Goal: Task Accomplishment & Management: Use online tool/utility

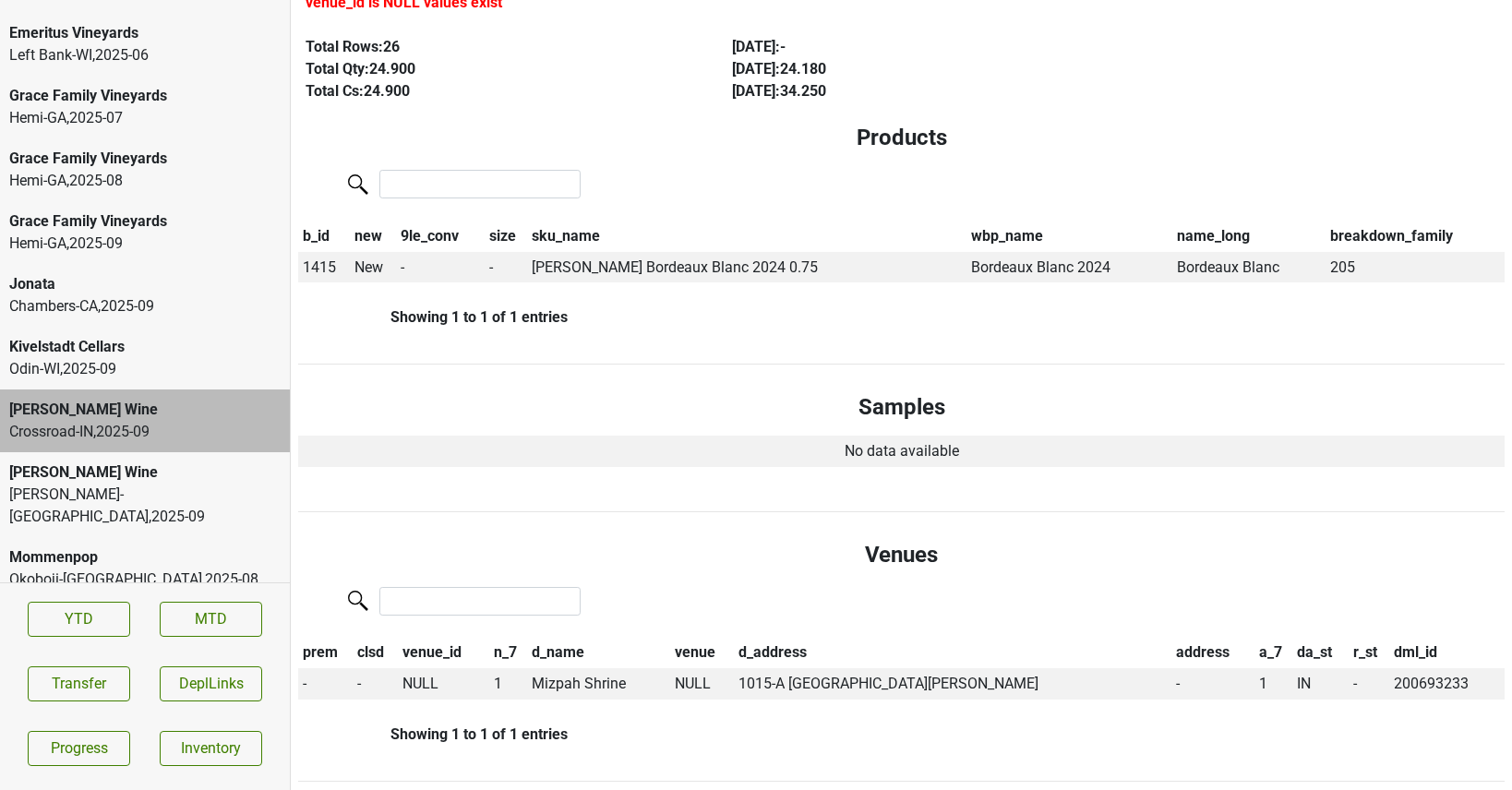
scroll to position [3524, 0]
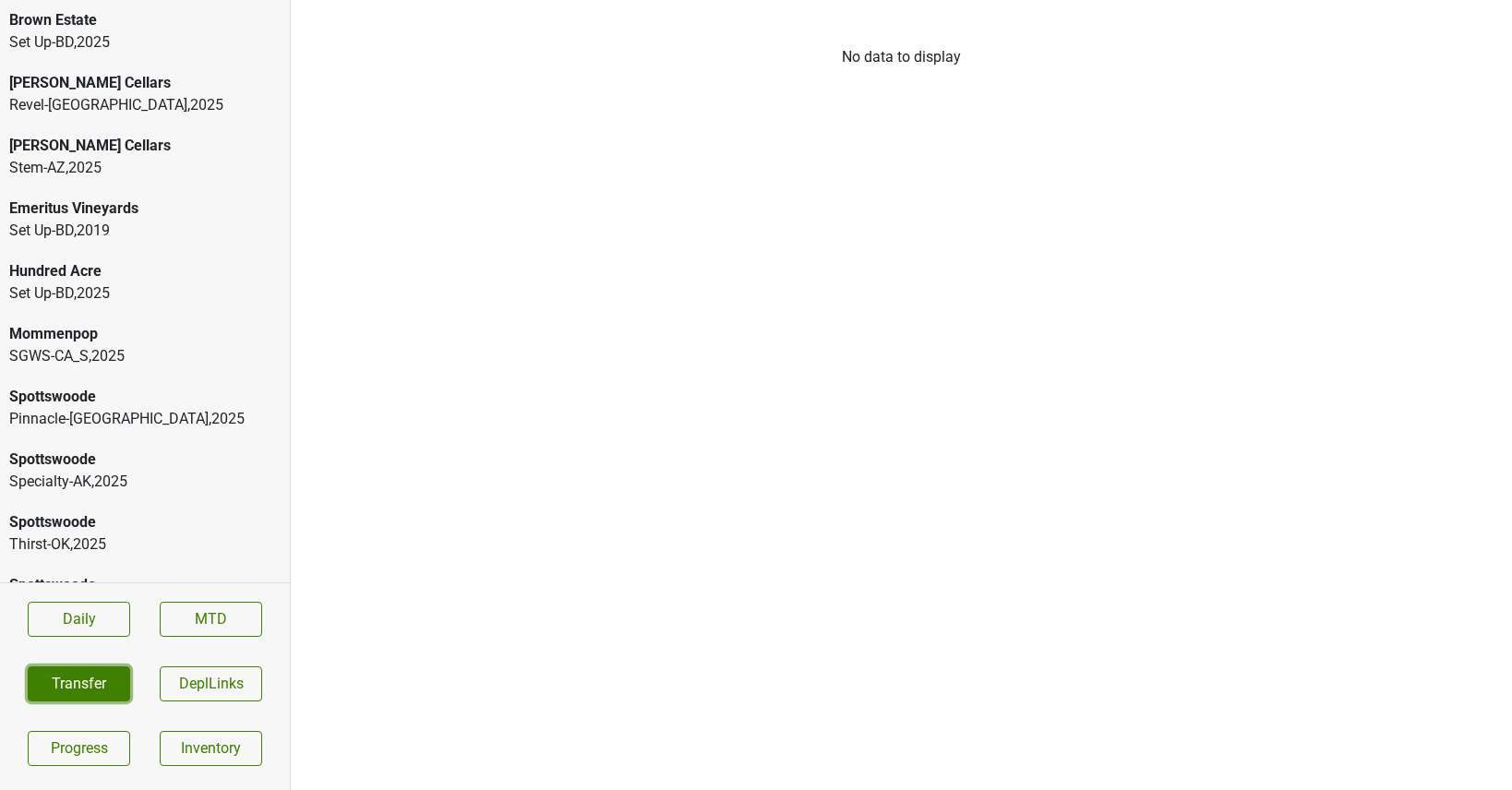
click at [81, 693] on button "Transfer" at bounding box center [79, 684] width 102 height 35
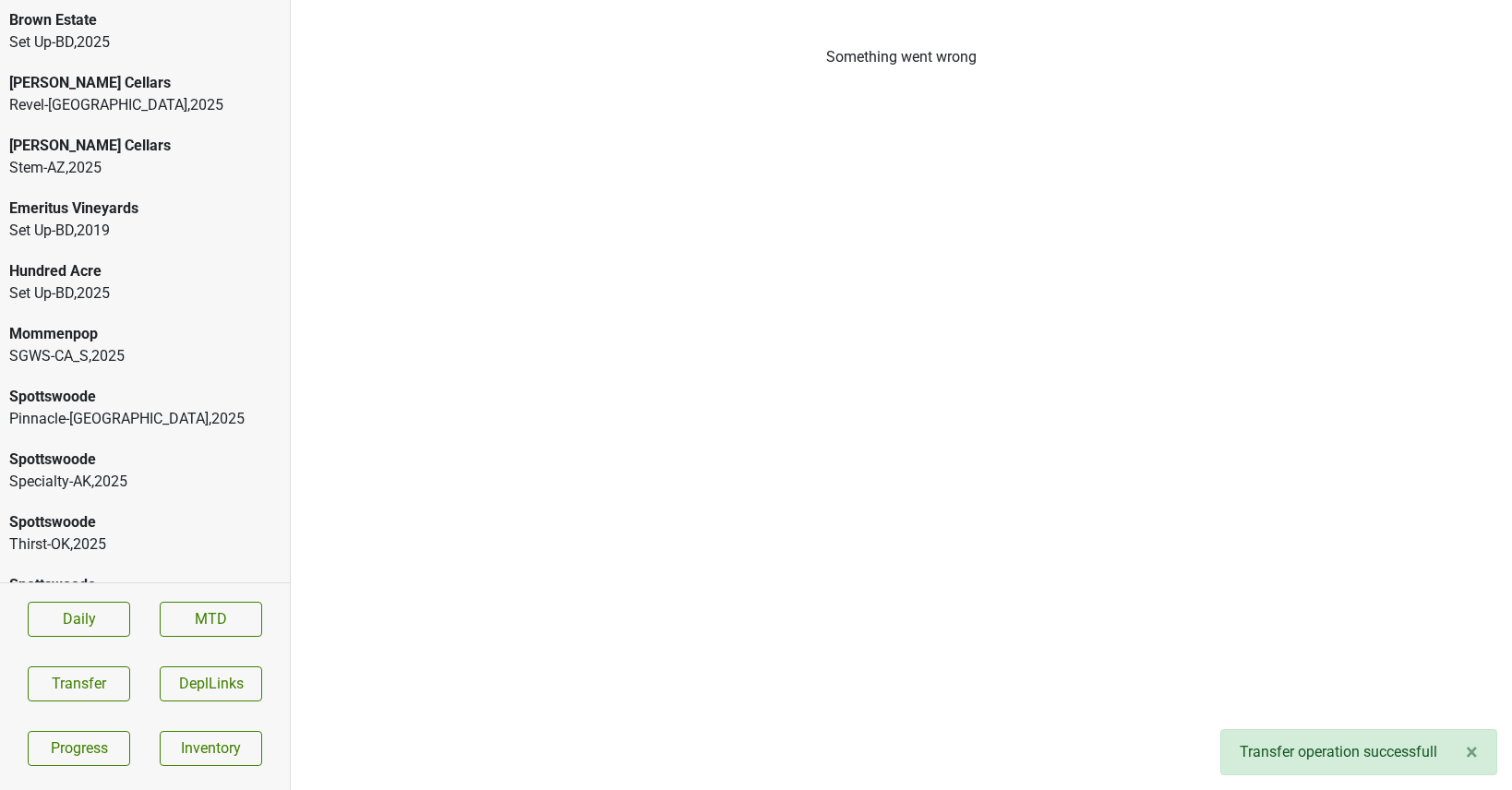
click at [166, 350] on div "SGWS-CA_S , 2025" at bounding box center [145, 356] width 271 height 22
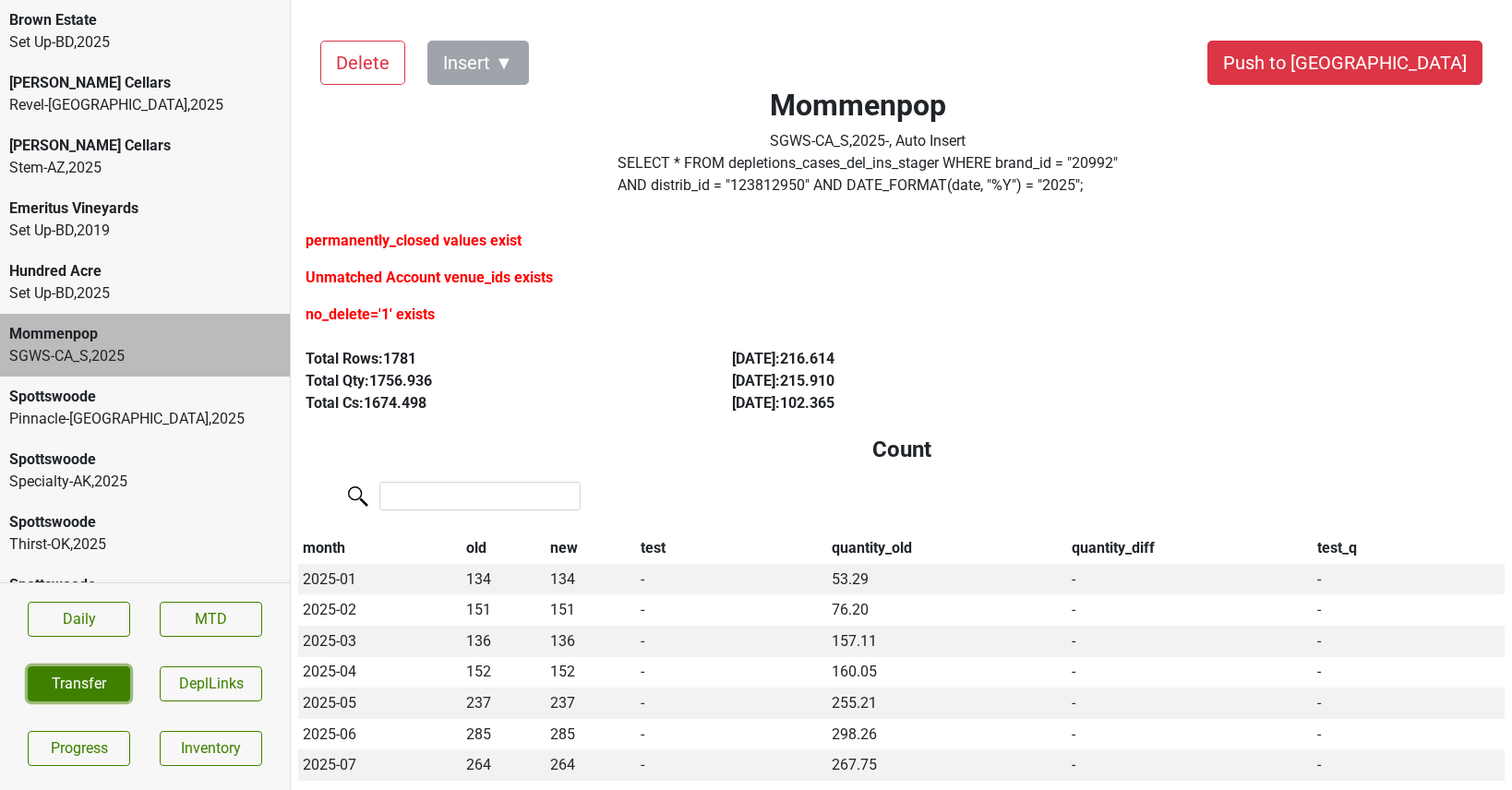
click at [58, 674] on button "Transfer" at bounding box center [79, 684] width 102 height 35
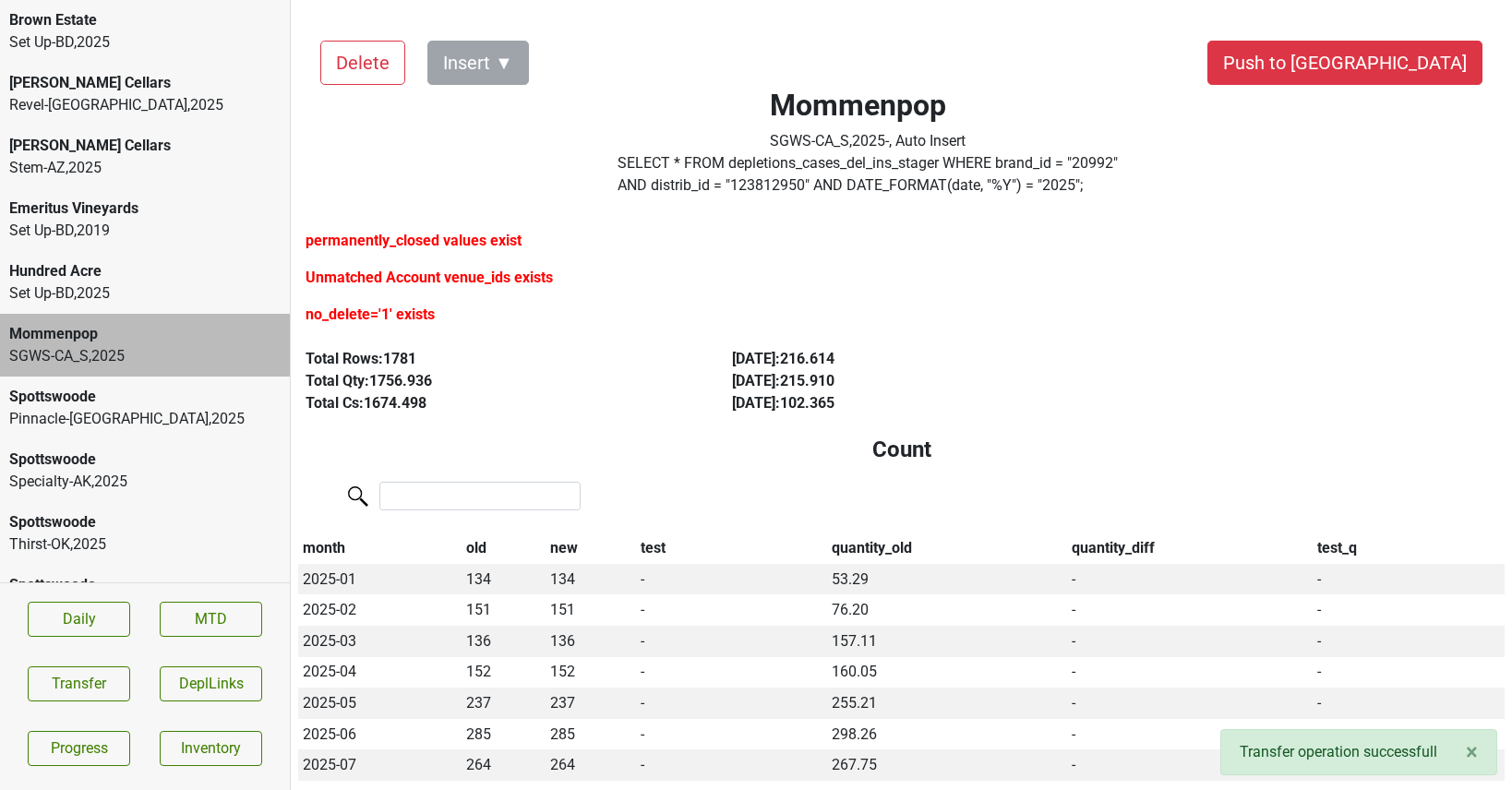
click at [64, 419] on div "Pinnacle-[GEOGRAPHIC_DATA] , 2025" at bounding box center [145, 418] width 271 height 22
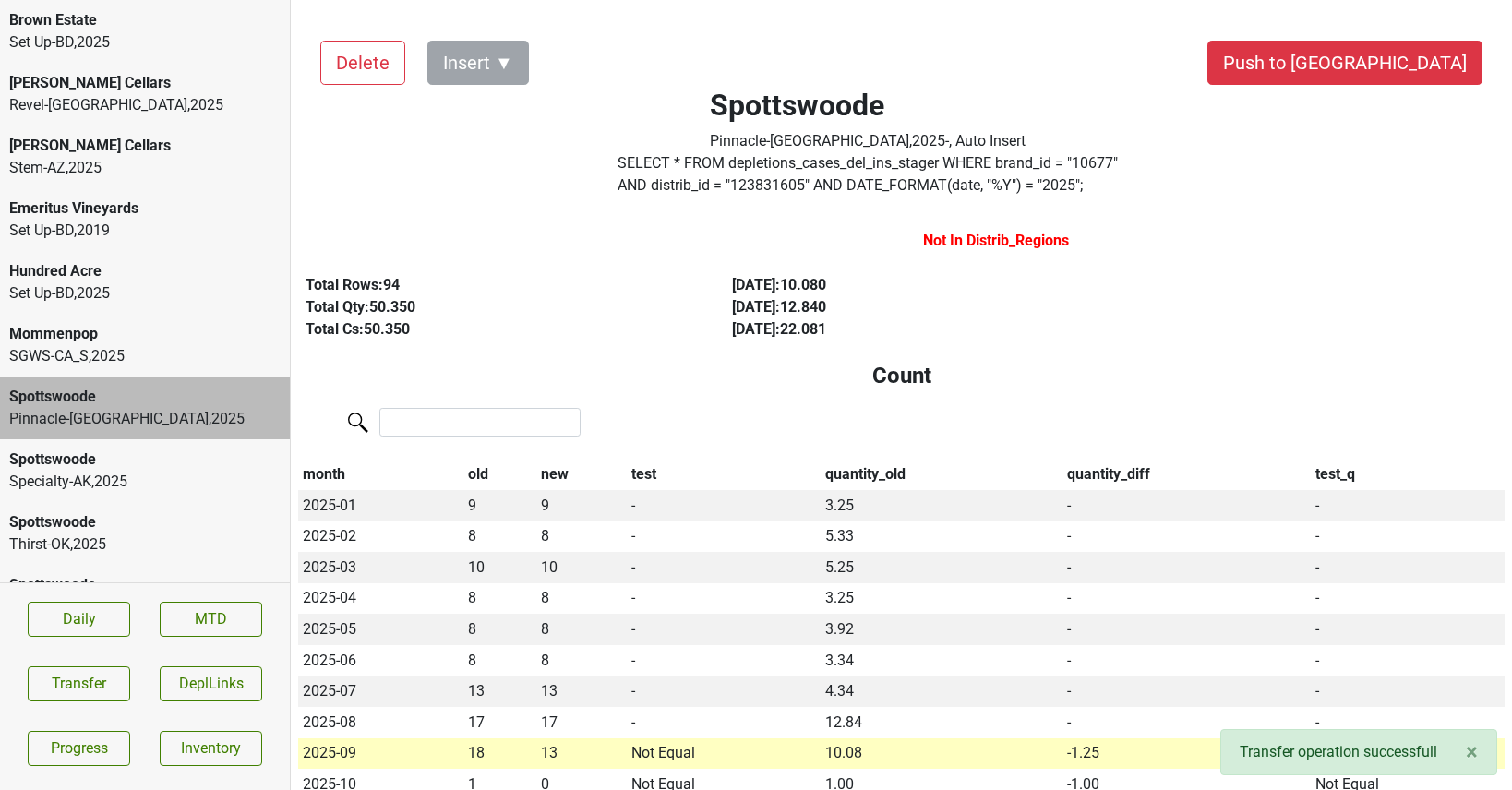
click at [681, 191] on label "SELECT * FROM depletions_cases_del_ins_stager WHERE brand_id = " 10677 " AND di…" at bounding box center [867, 175] width 501 height 45
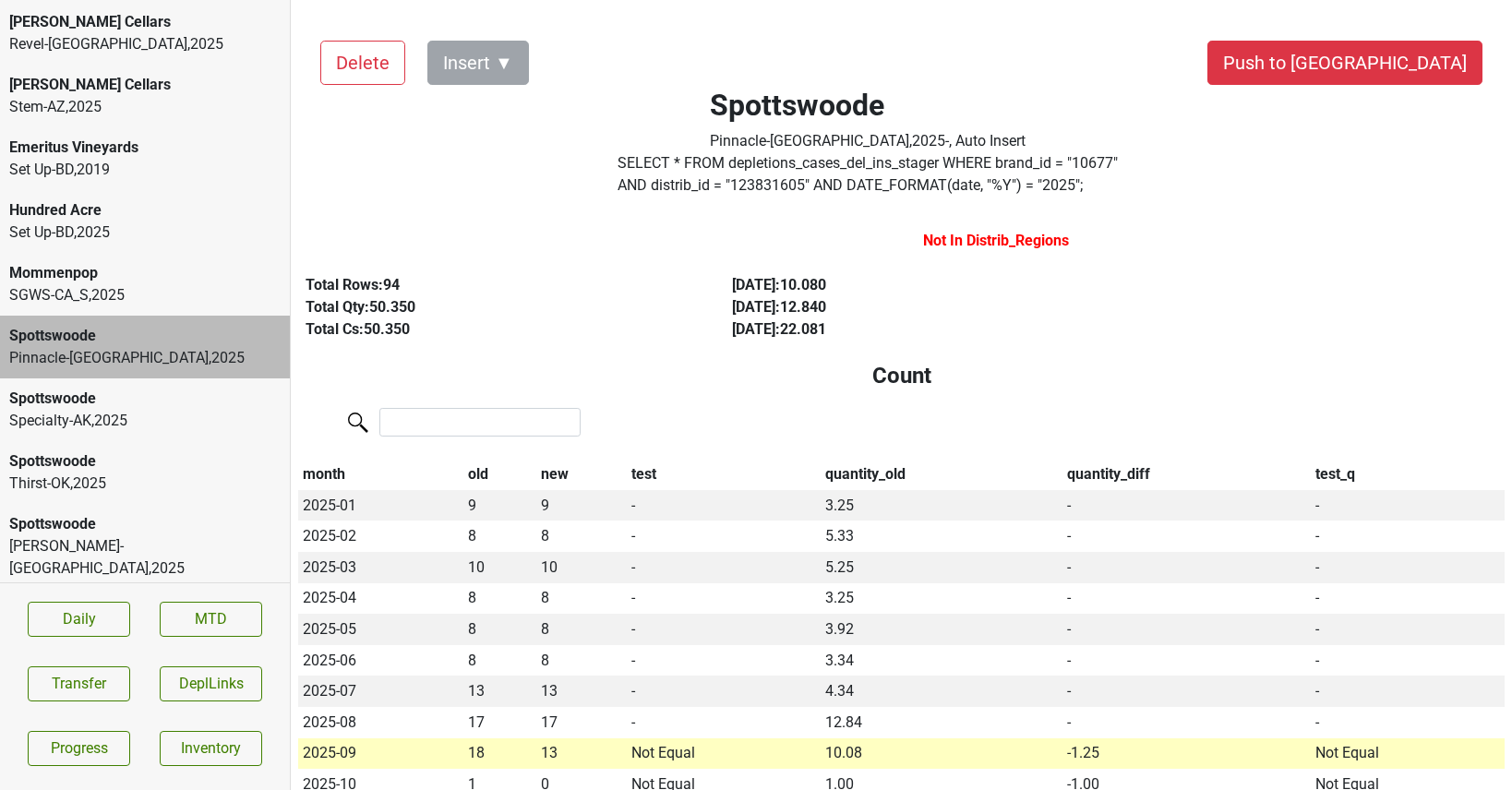
scroll to position [108, 0]
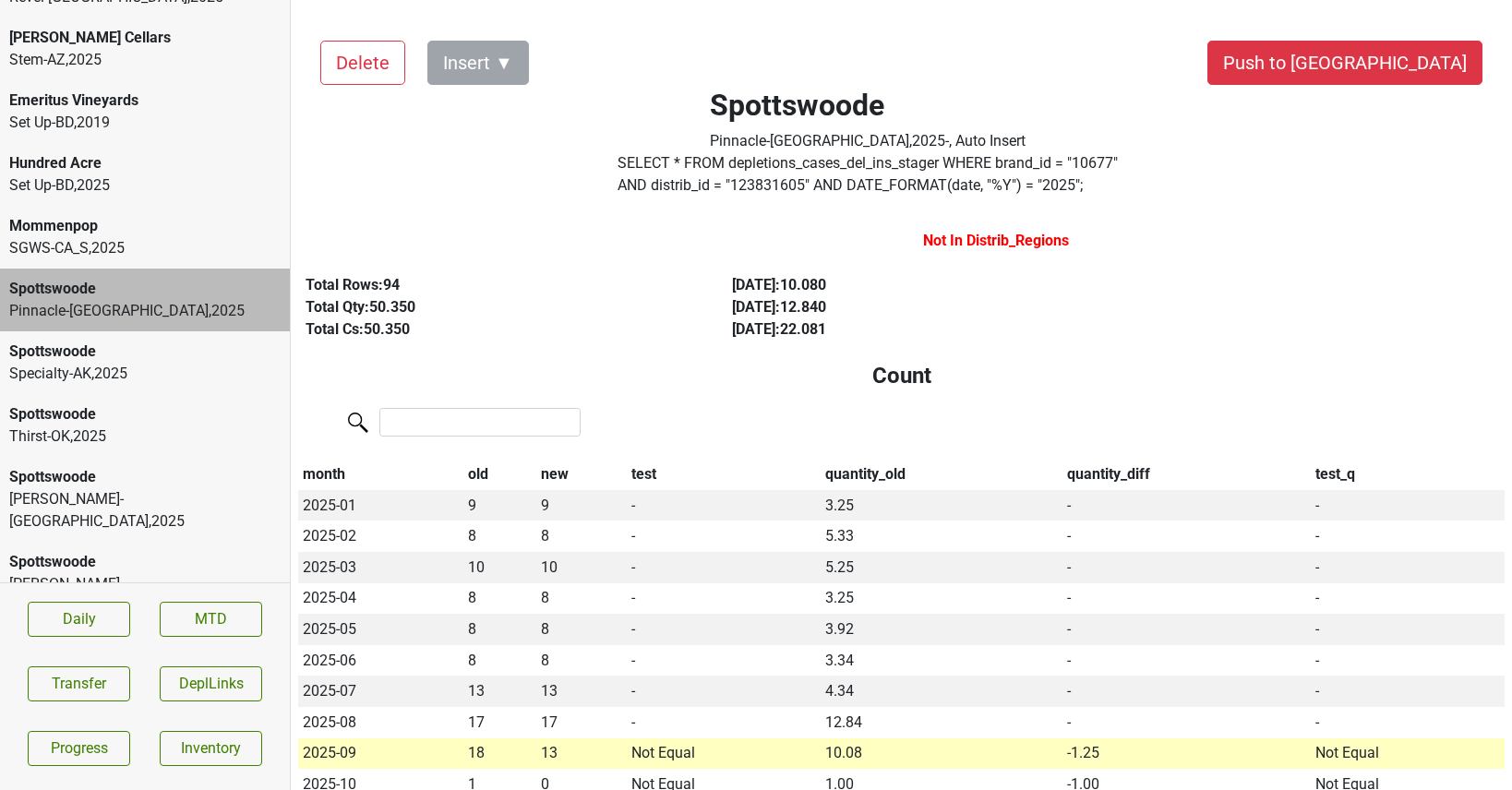
click at [777, 195] on label "SELECT * FROM depletions_cases_del_ins_stager WHERE brand_id = " 10677 " AND di…" at bounding box center [867, 175] width 501 height 45
click at [194, 671] on button "DeplLinks" at bounding box center [210, 684] width 102 height 35
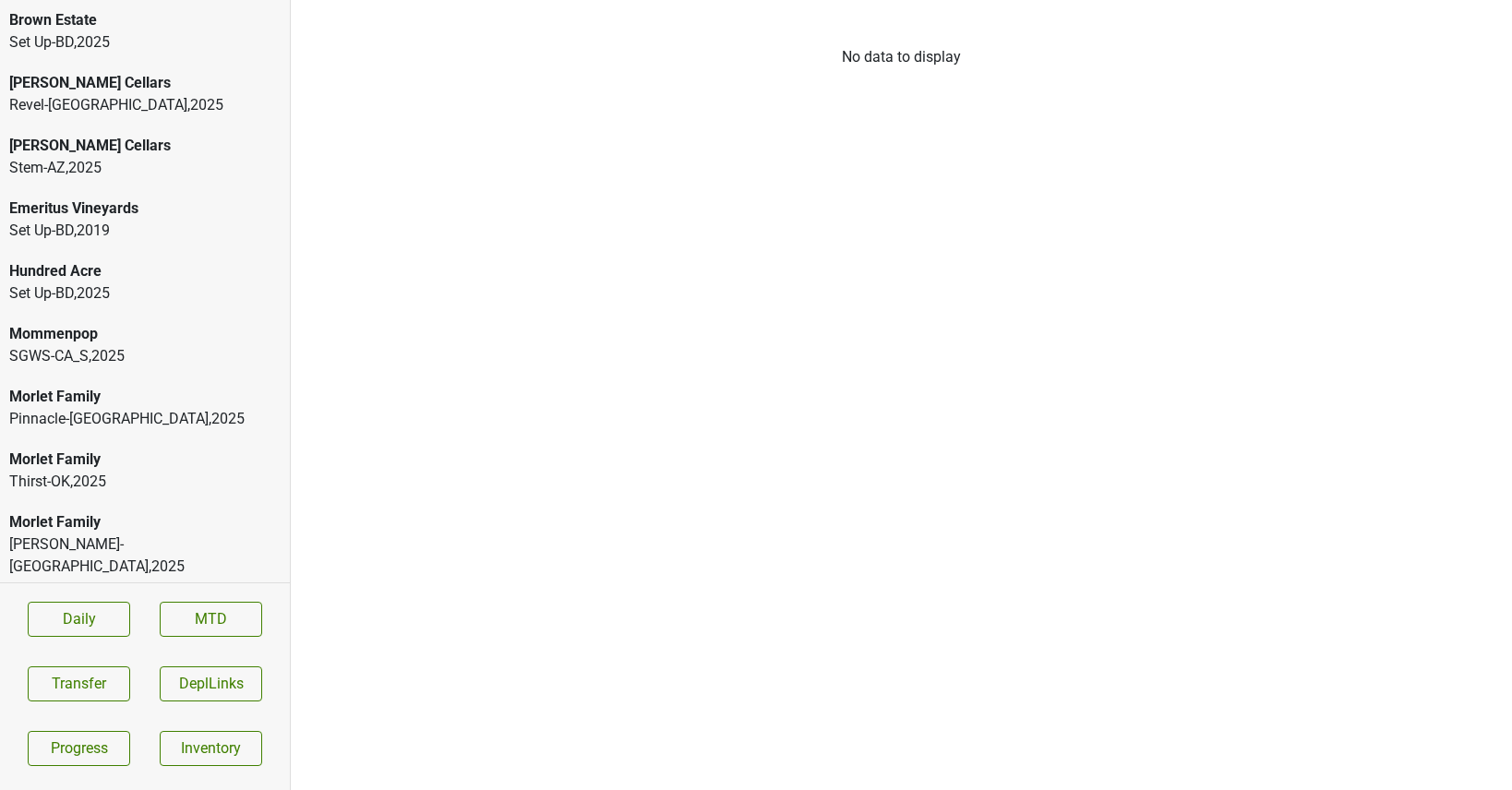
scroll to position [359, 0]
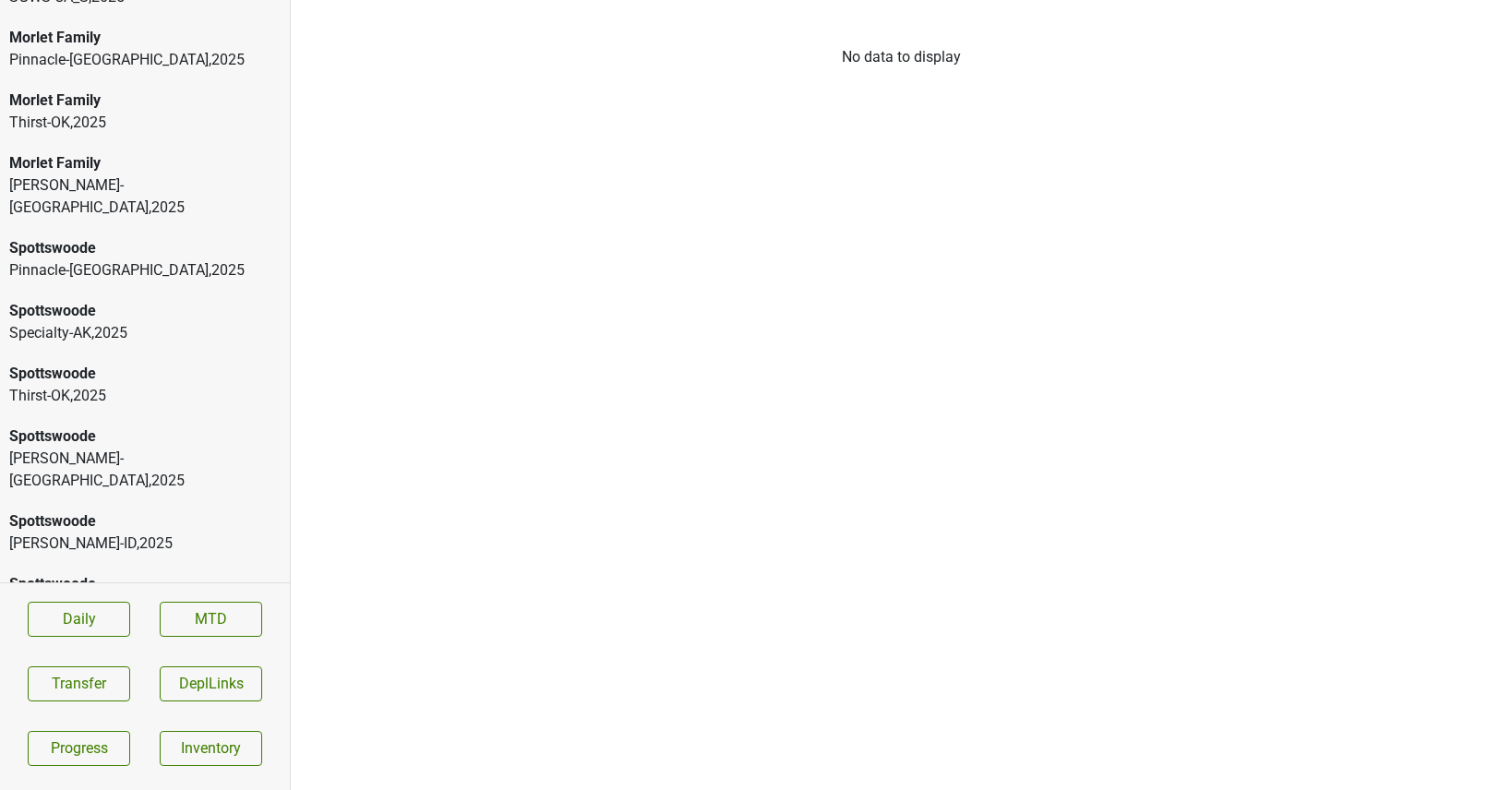
click at [73, 448] on div "[PERSON_NAME]-[GEOGRAPHIC_DATA] , 2025" at bounding box center [145, 469] width 271 height 45
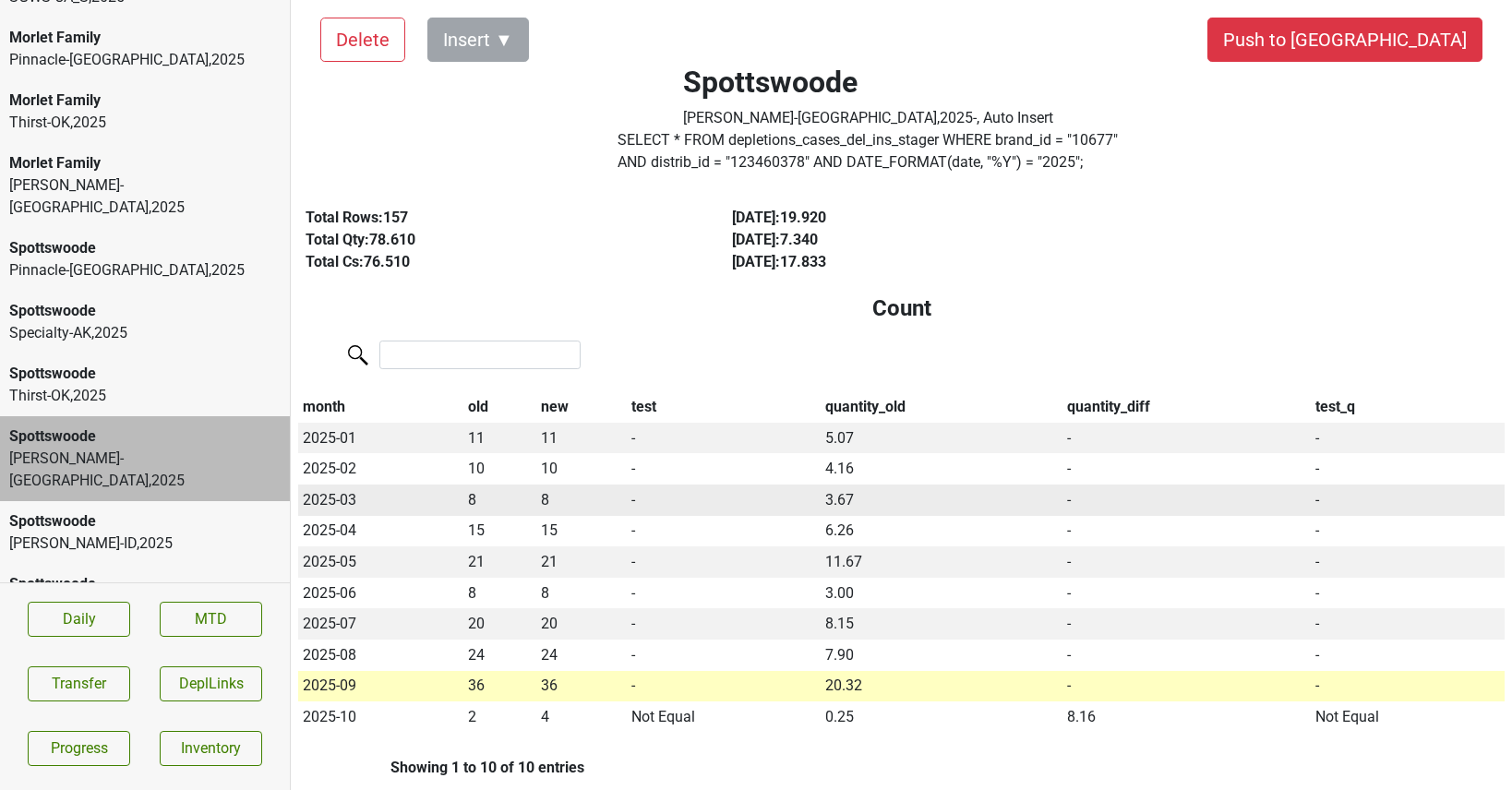
scroll to position [0, 0]
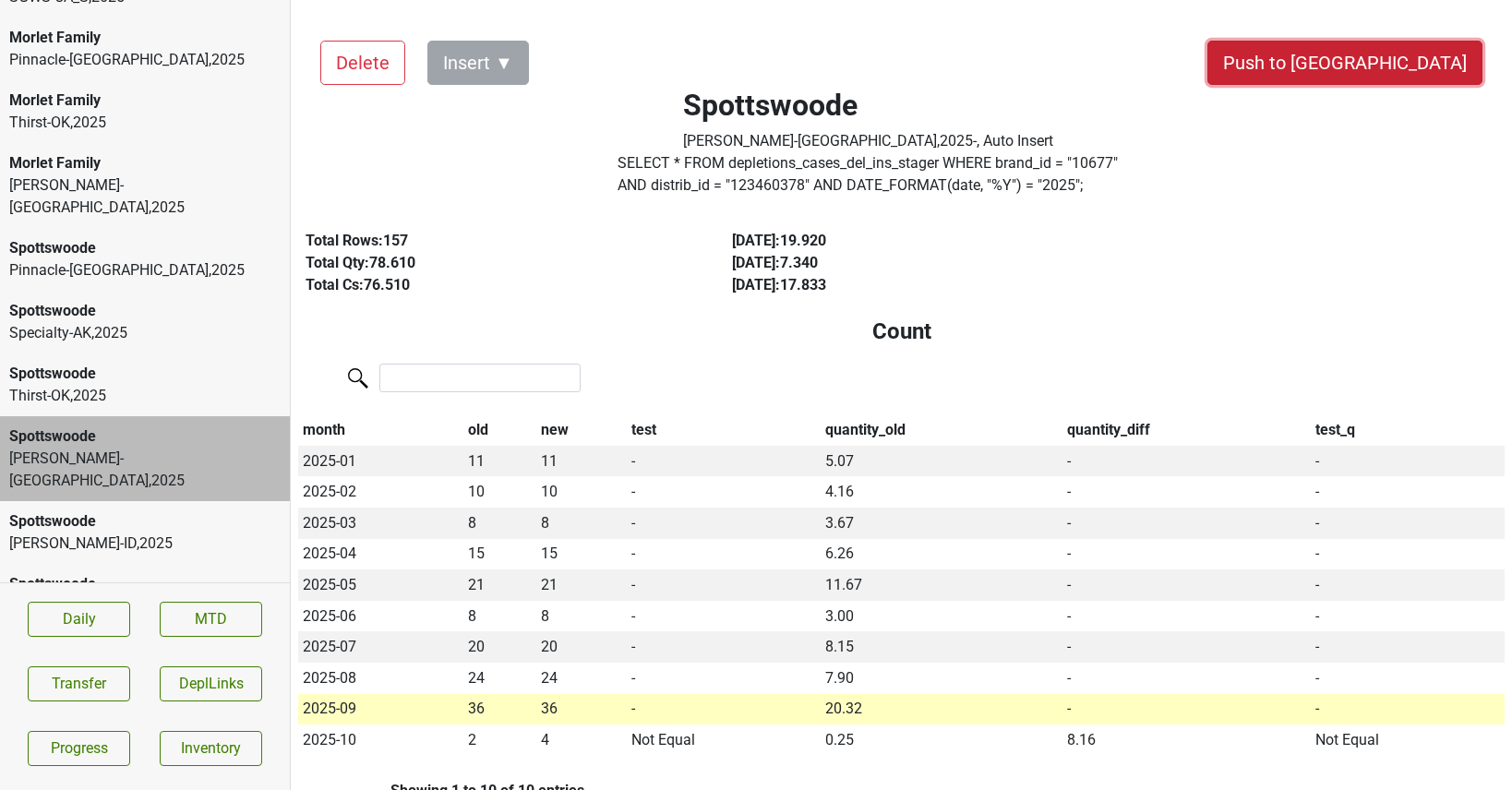
click at [1394, 70] on button "Push to [GEOGRAPHIC_DATA]" at bounding box center [1344, 63] width 275 height 45
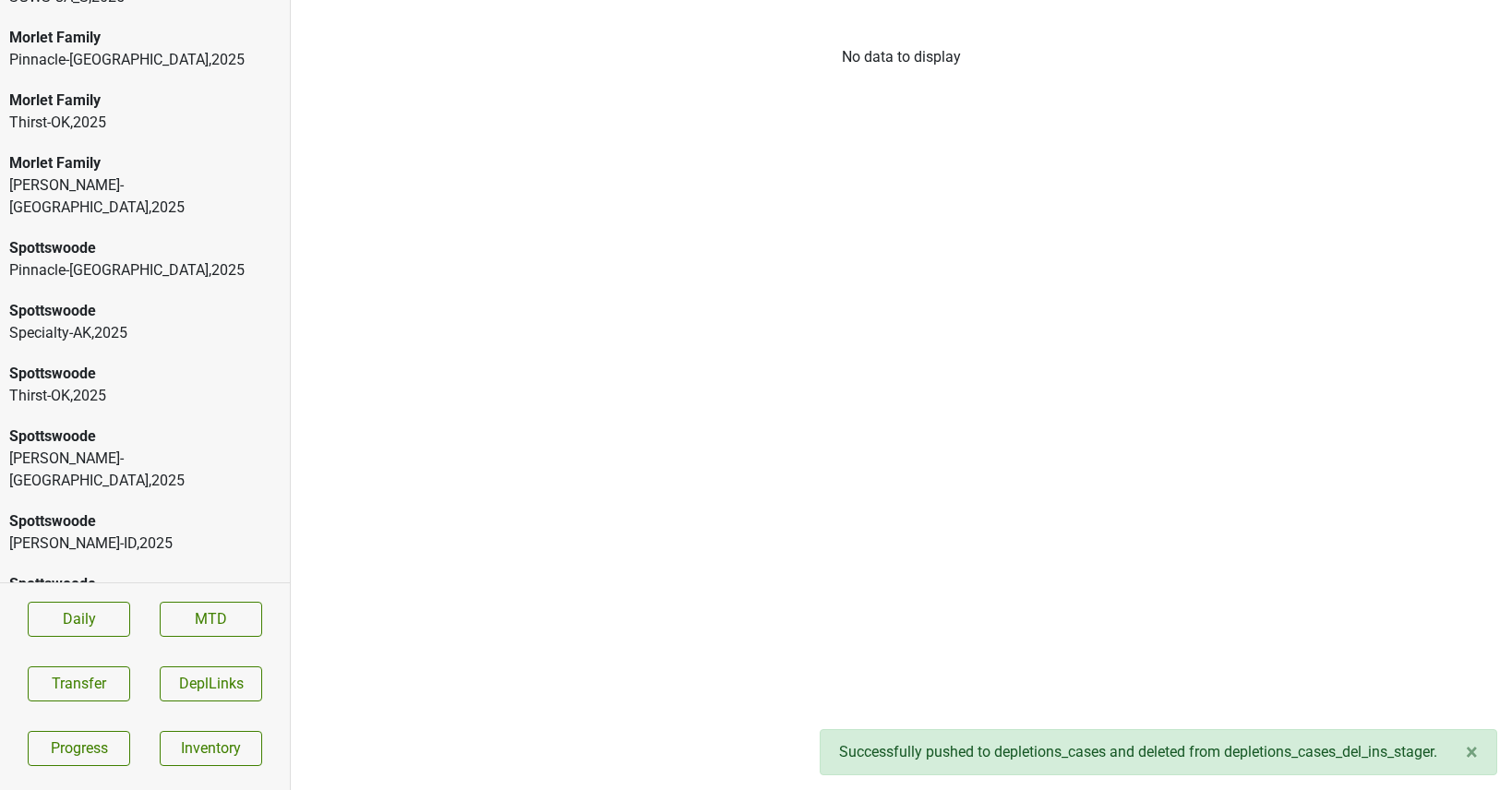
scroll to position [296, 0]
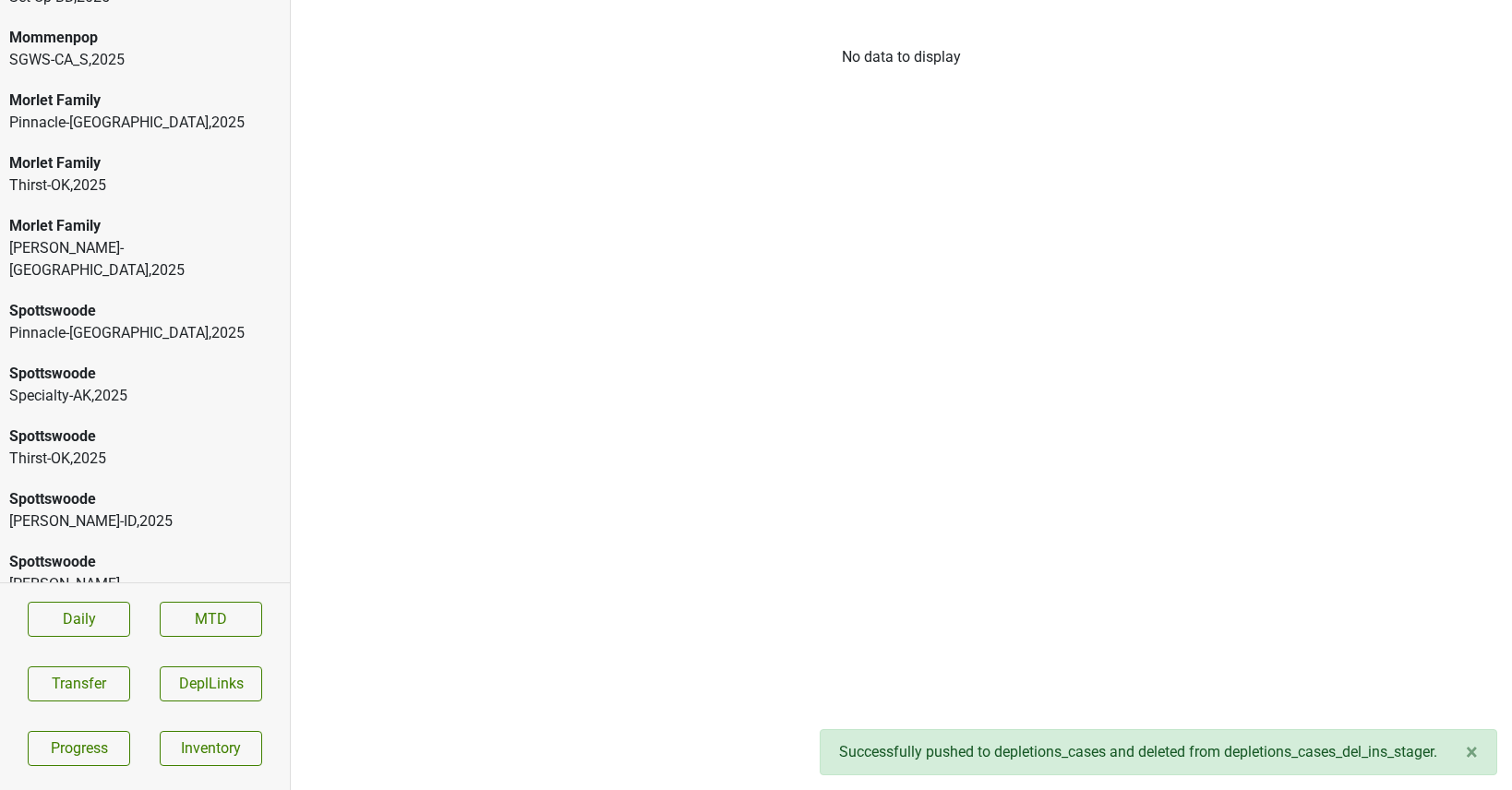
click at [147, 488] on div "Spottswoode" at bounding box center [145, 499] width 271 height 22
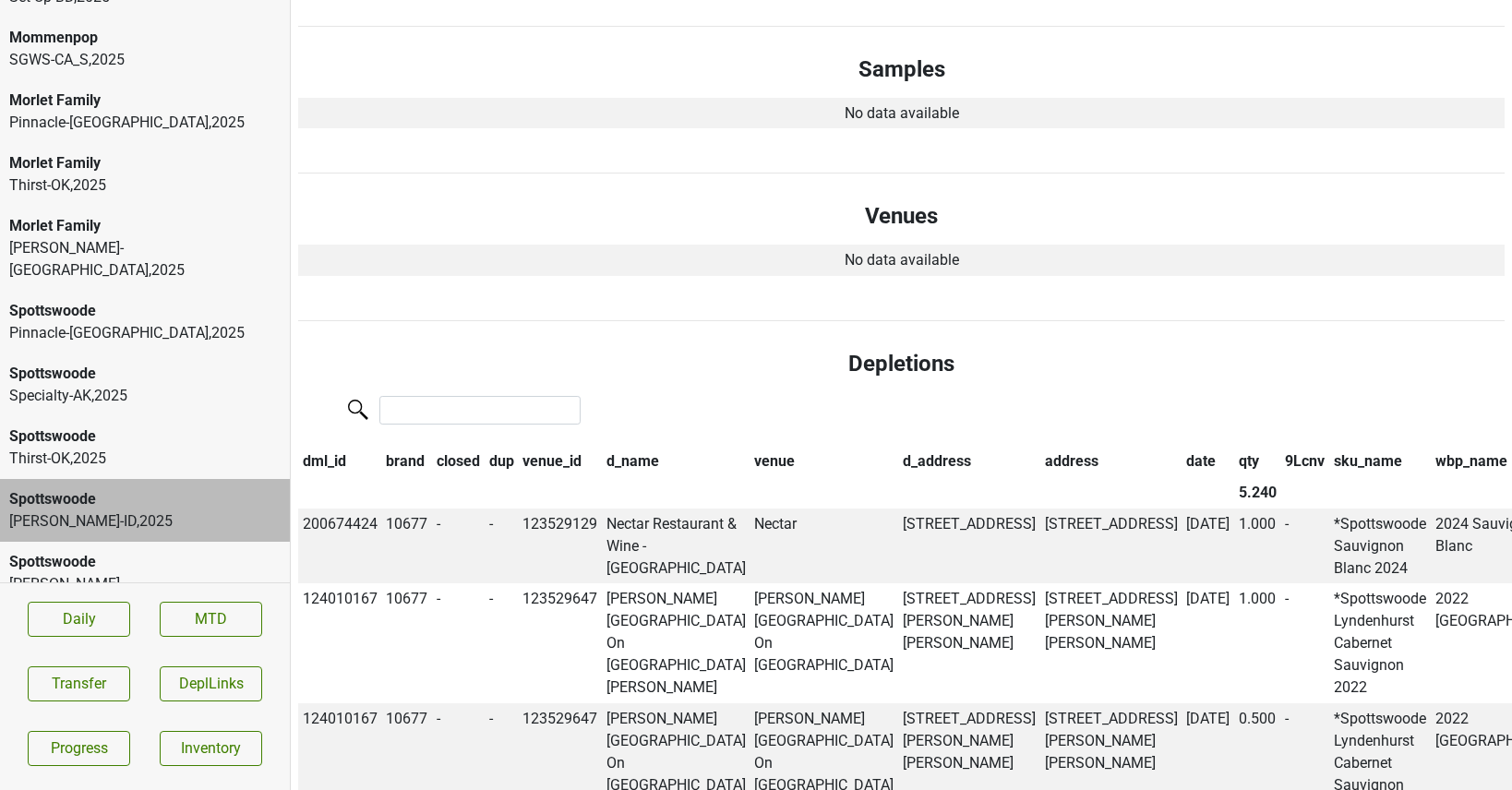
scroll to position [0, 0]
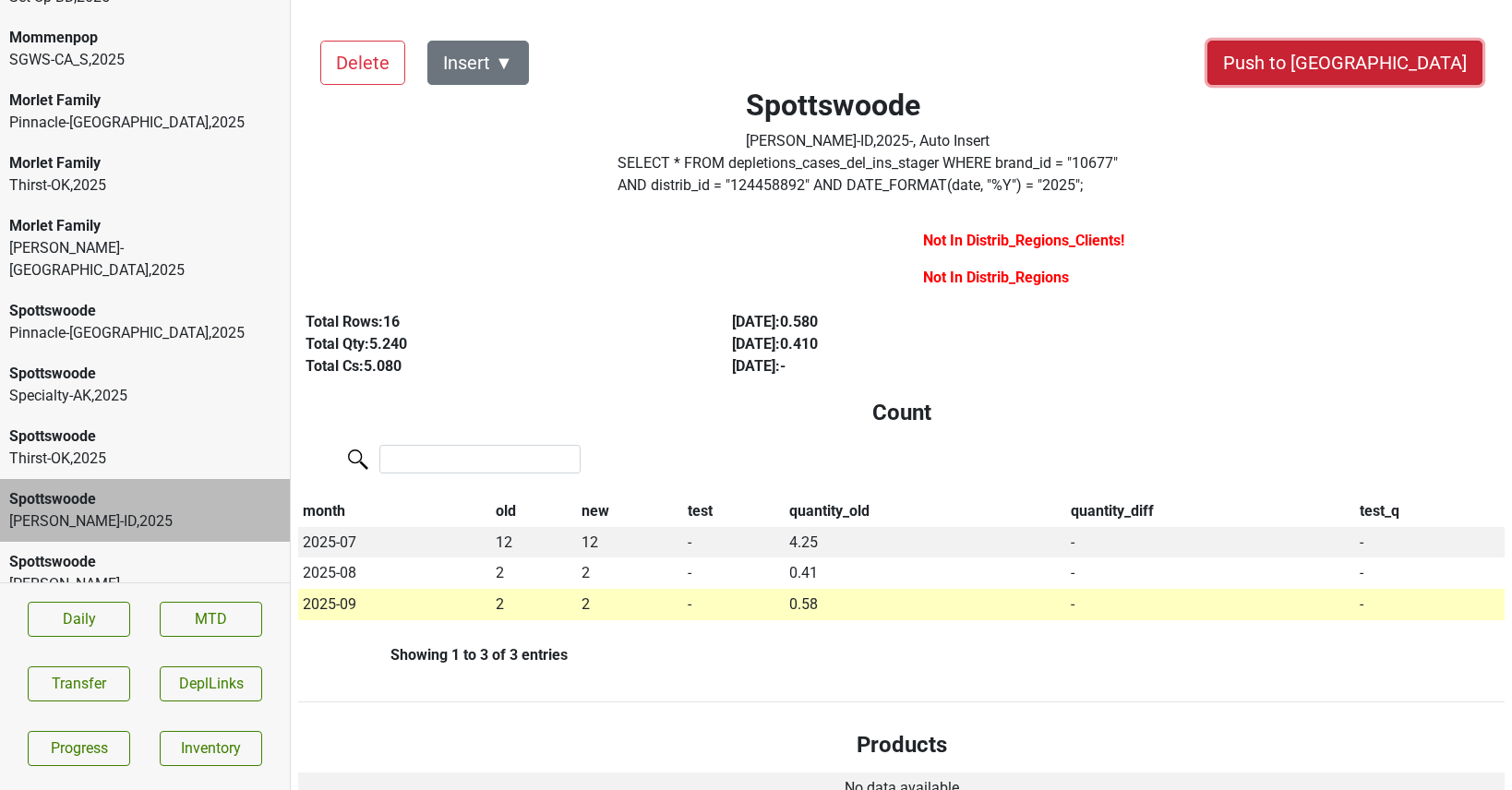
click at [1416, 64] on button "Push to [GEOGRAPHIC_DATA]" at bounding box center [1344, 63] width 275 height 45
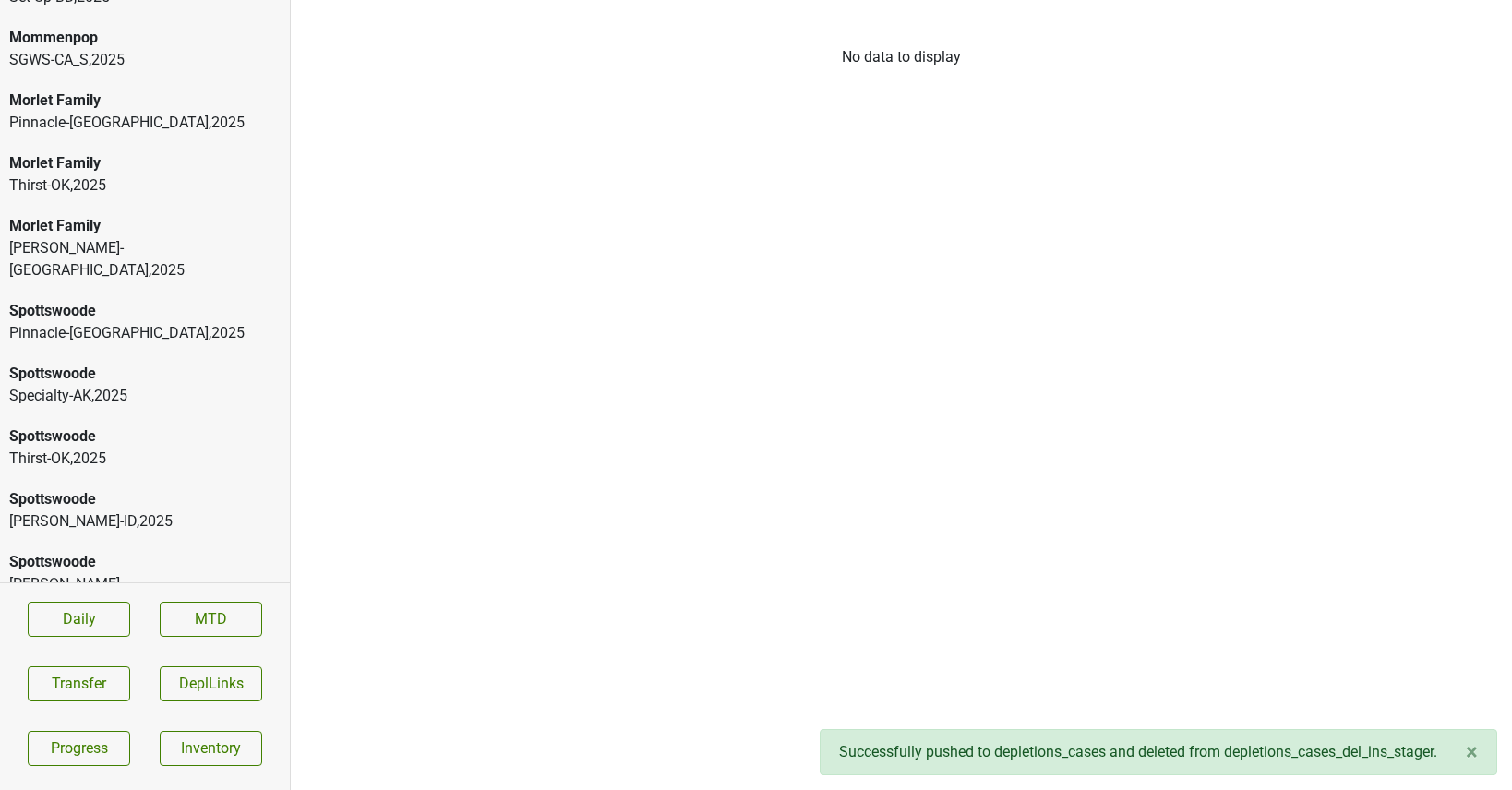
scroll to position [233, 0]
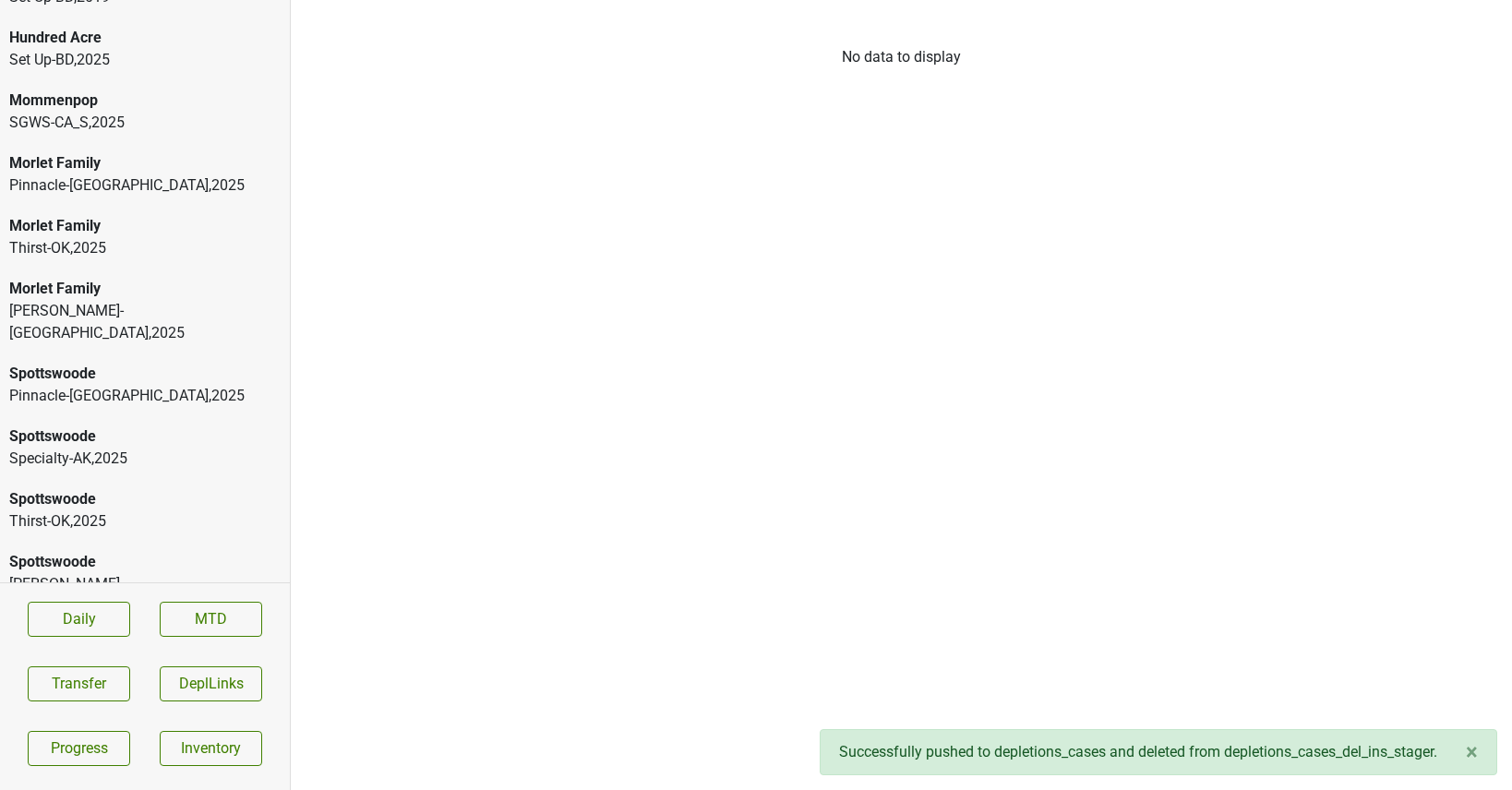
click at [106, 574] on div "Vehrs-WA , 2025" at bounding box center [145, 596] width 271 height 45
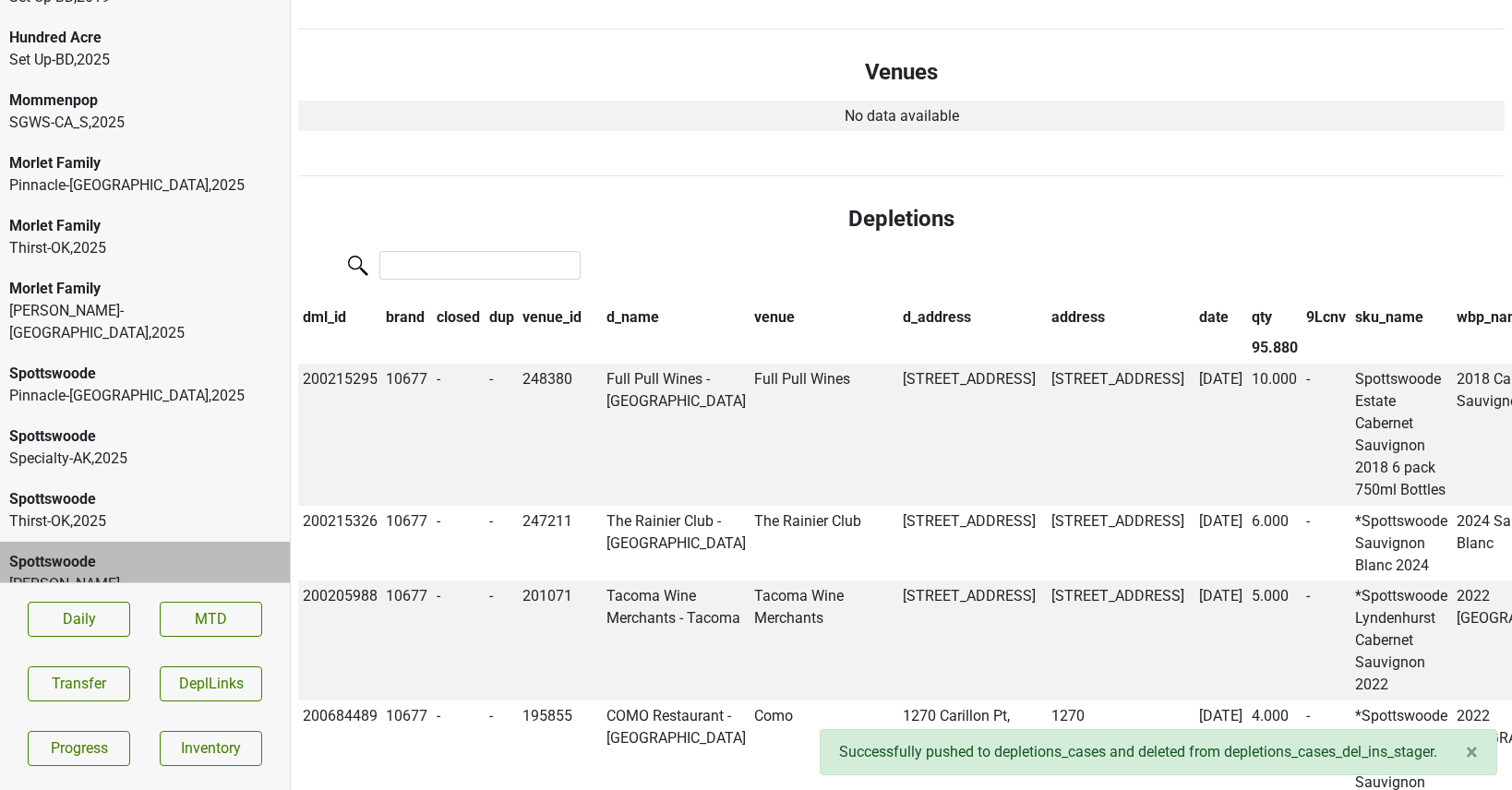
scroll to position [1130, 0]
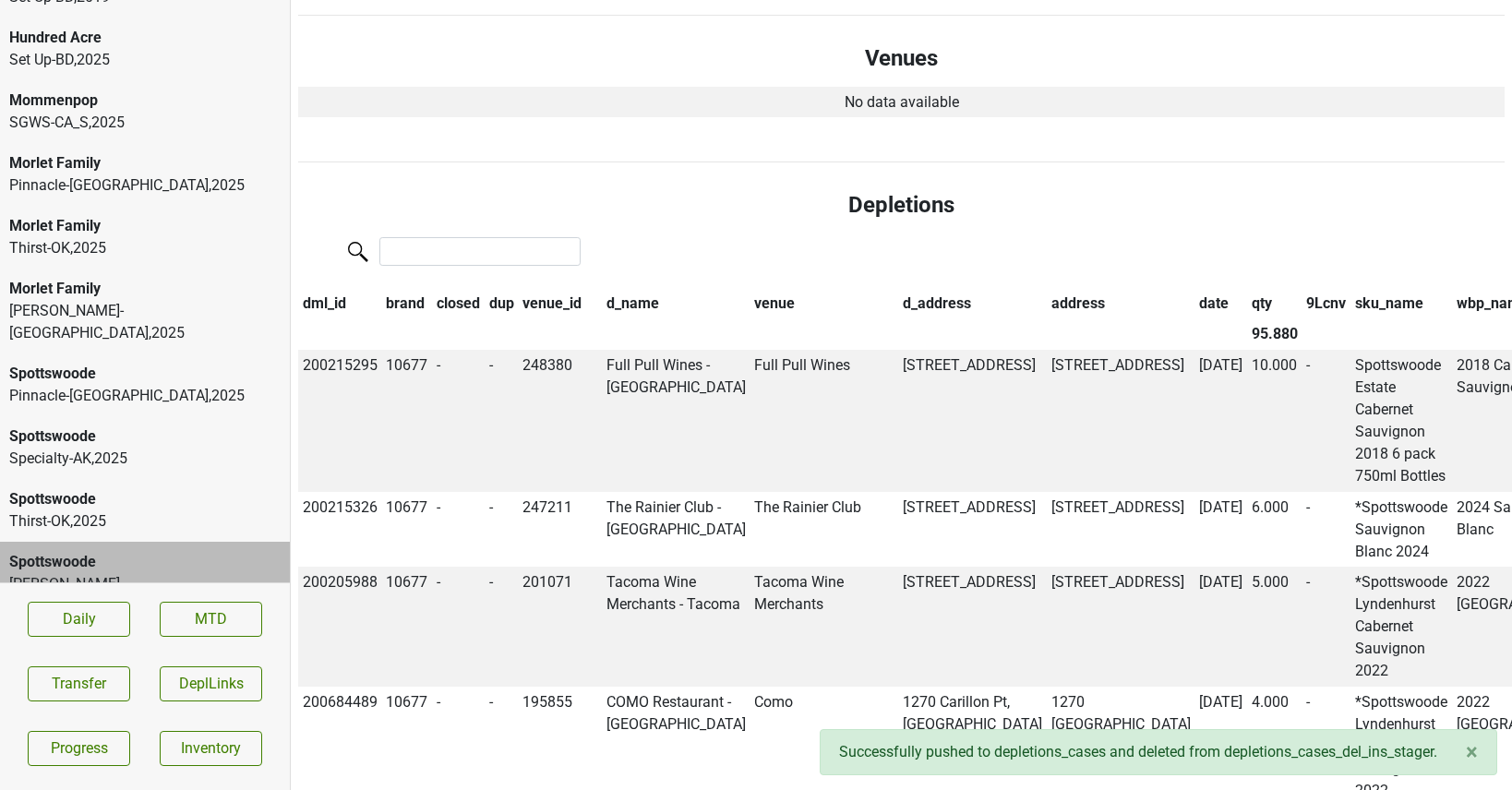
click at [465, 302] on th "closed" at bounding box center [458, 303] width 52 height 31
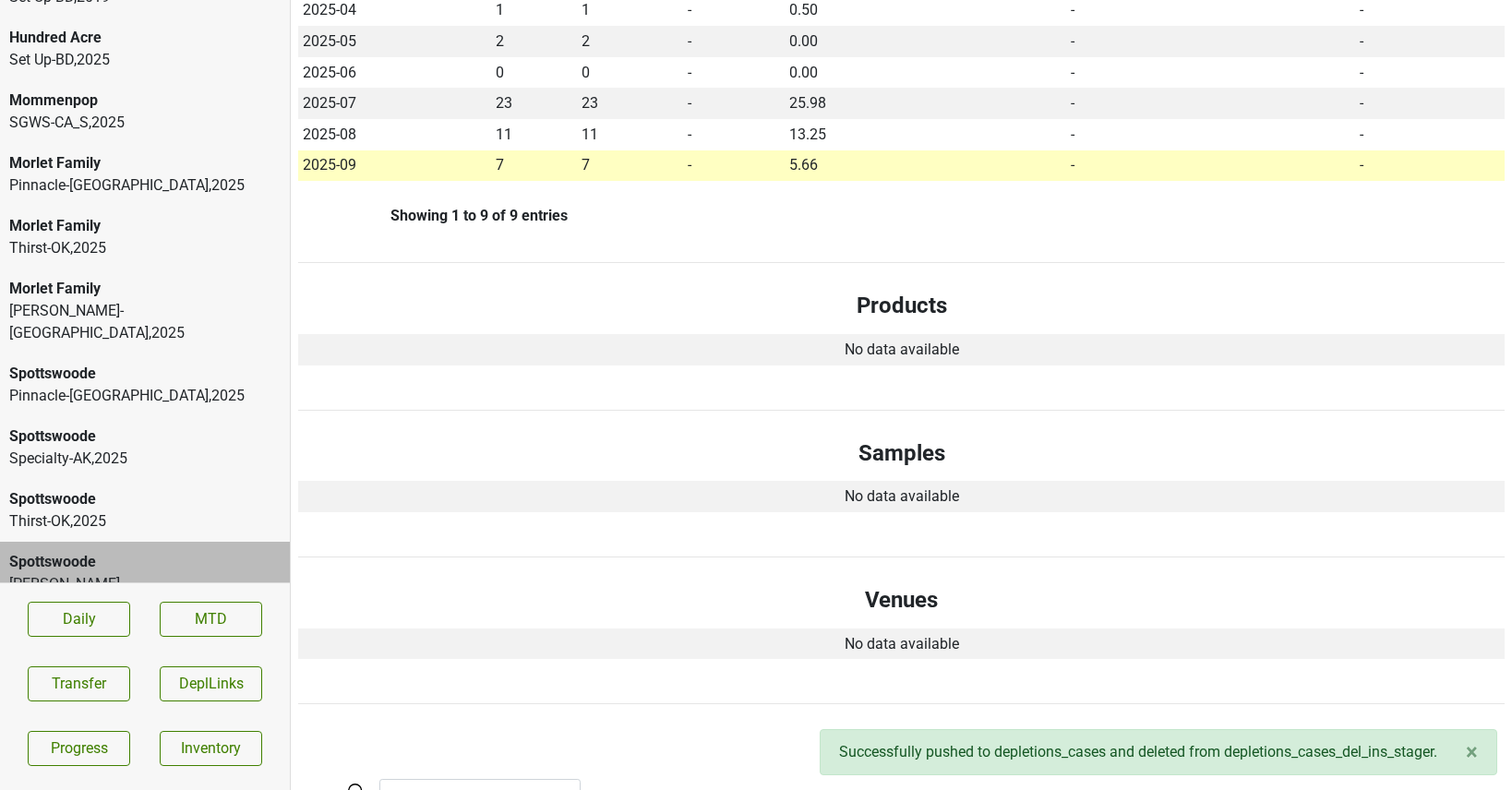
scroll to position [0, 0]
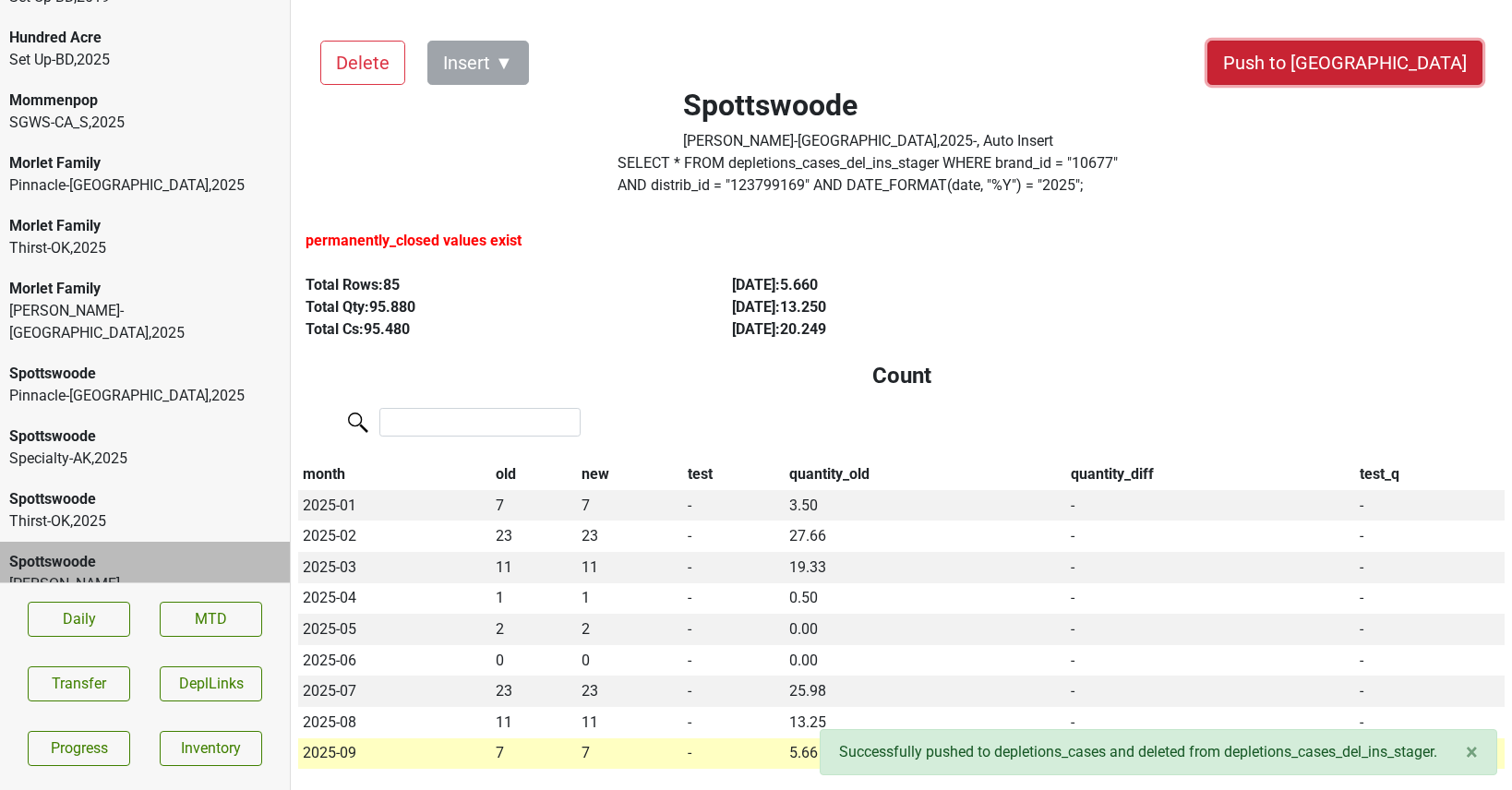
click at [1404, 74] on button "Push to [GEOGRAPHIC_DATA]" at bounding box center [1344, 63] width 275 height 45
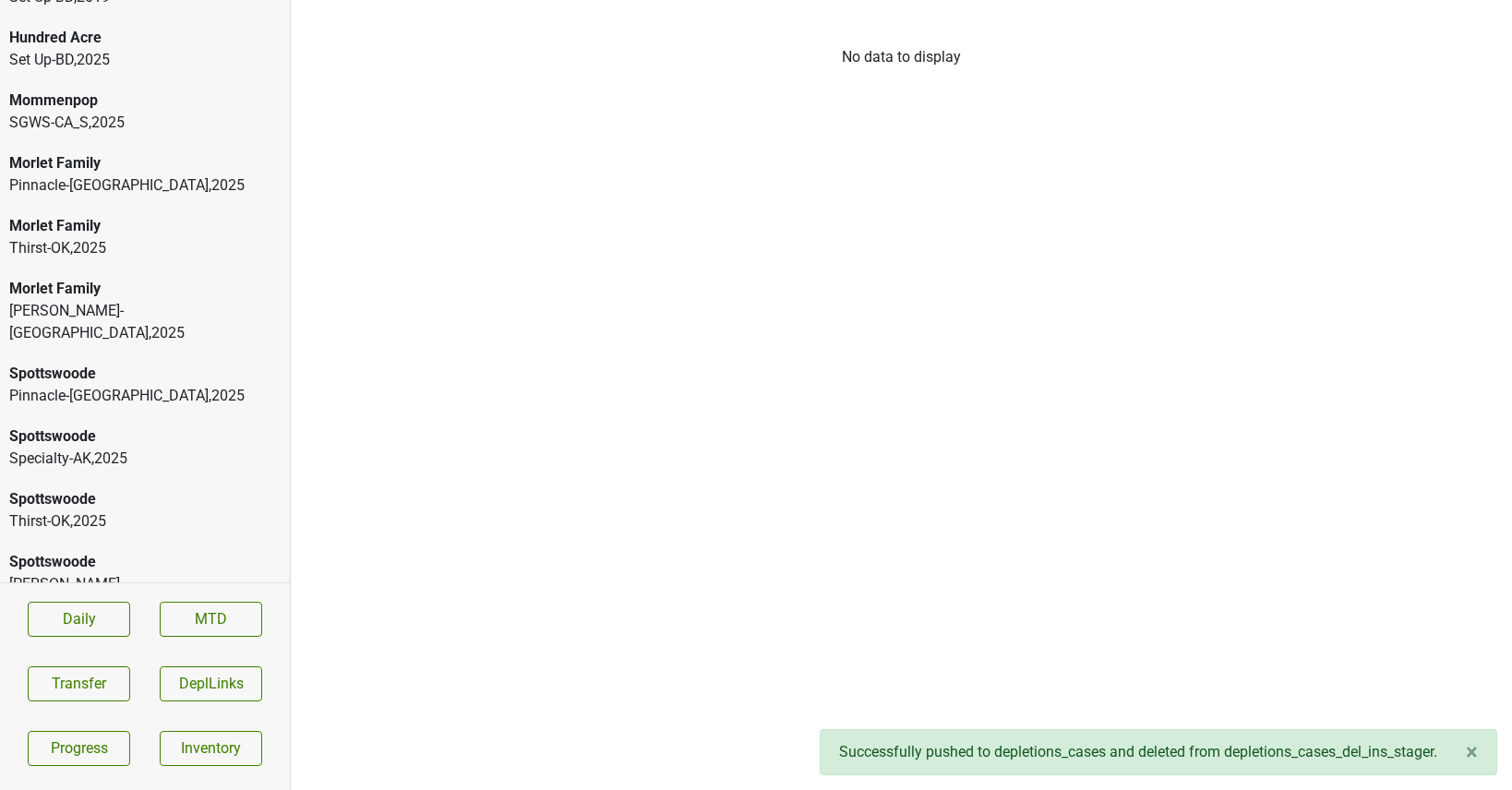
scroll to position [171, 0]
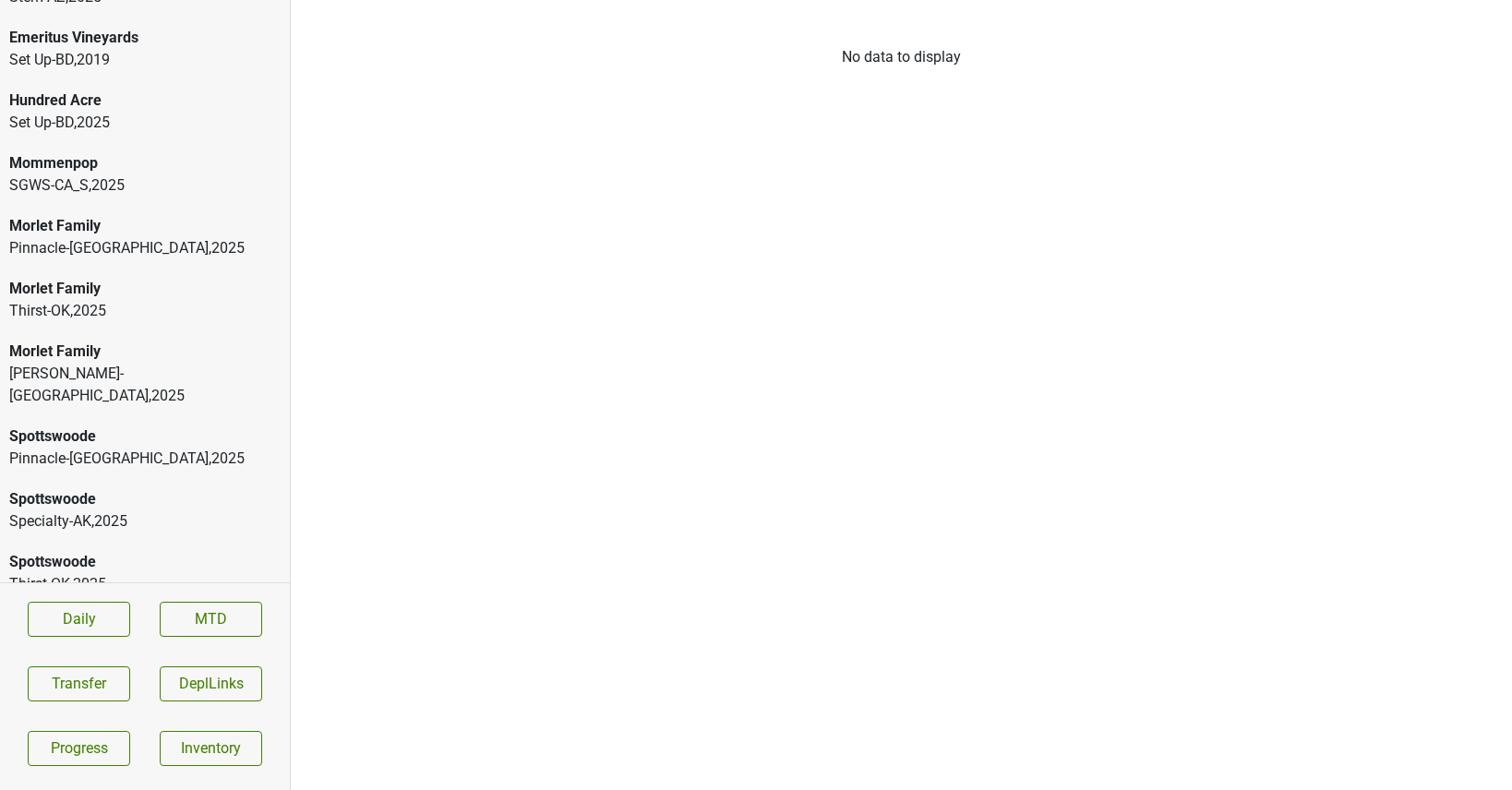
click at [84, 551] on div "Spottswoode" at bounding box center [145, 561] width 271 height 22
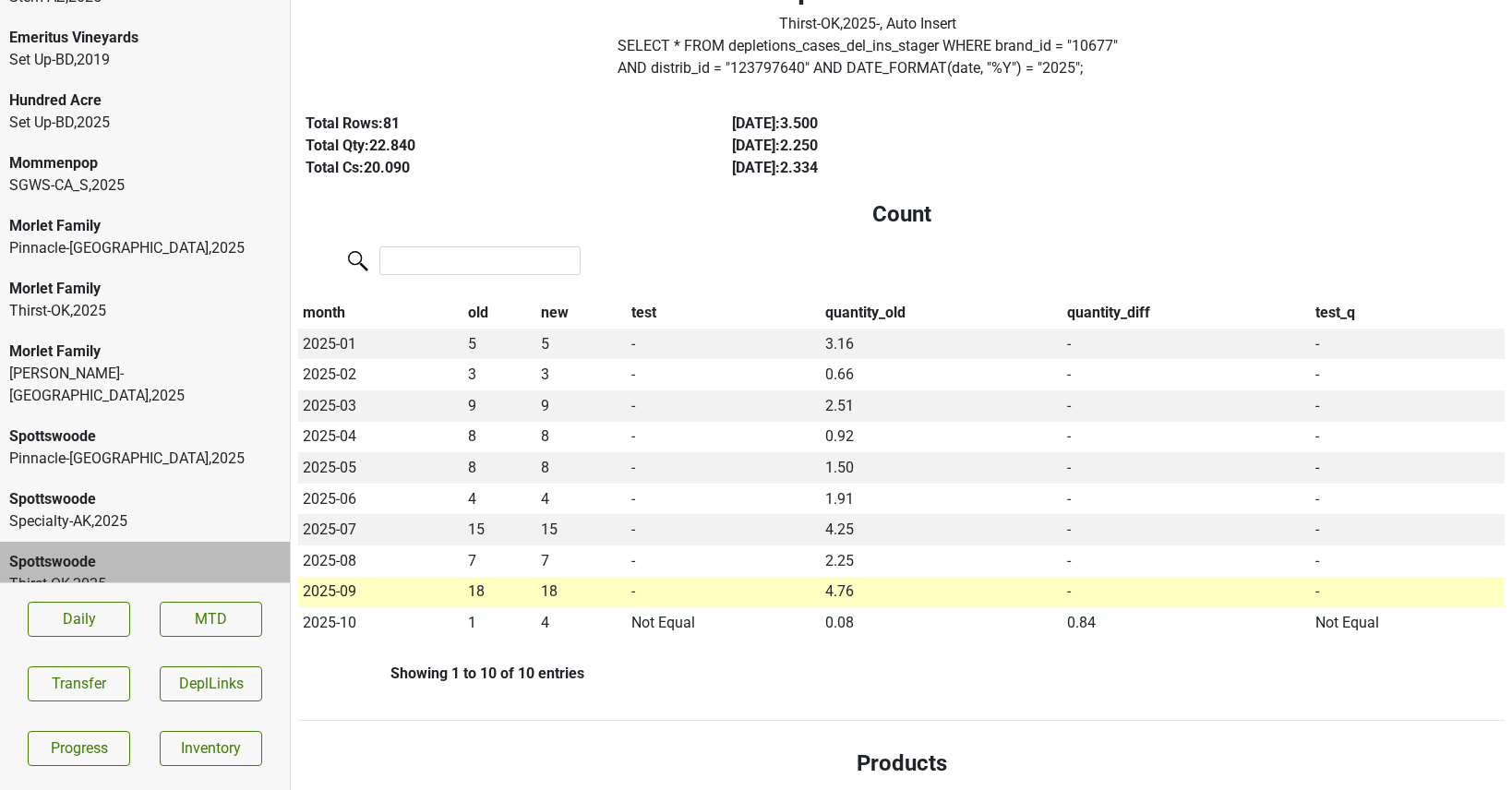
scroll to position [0, 0]
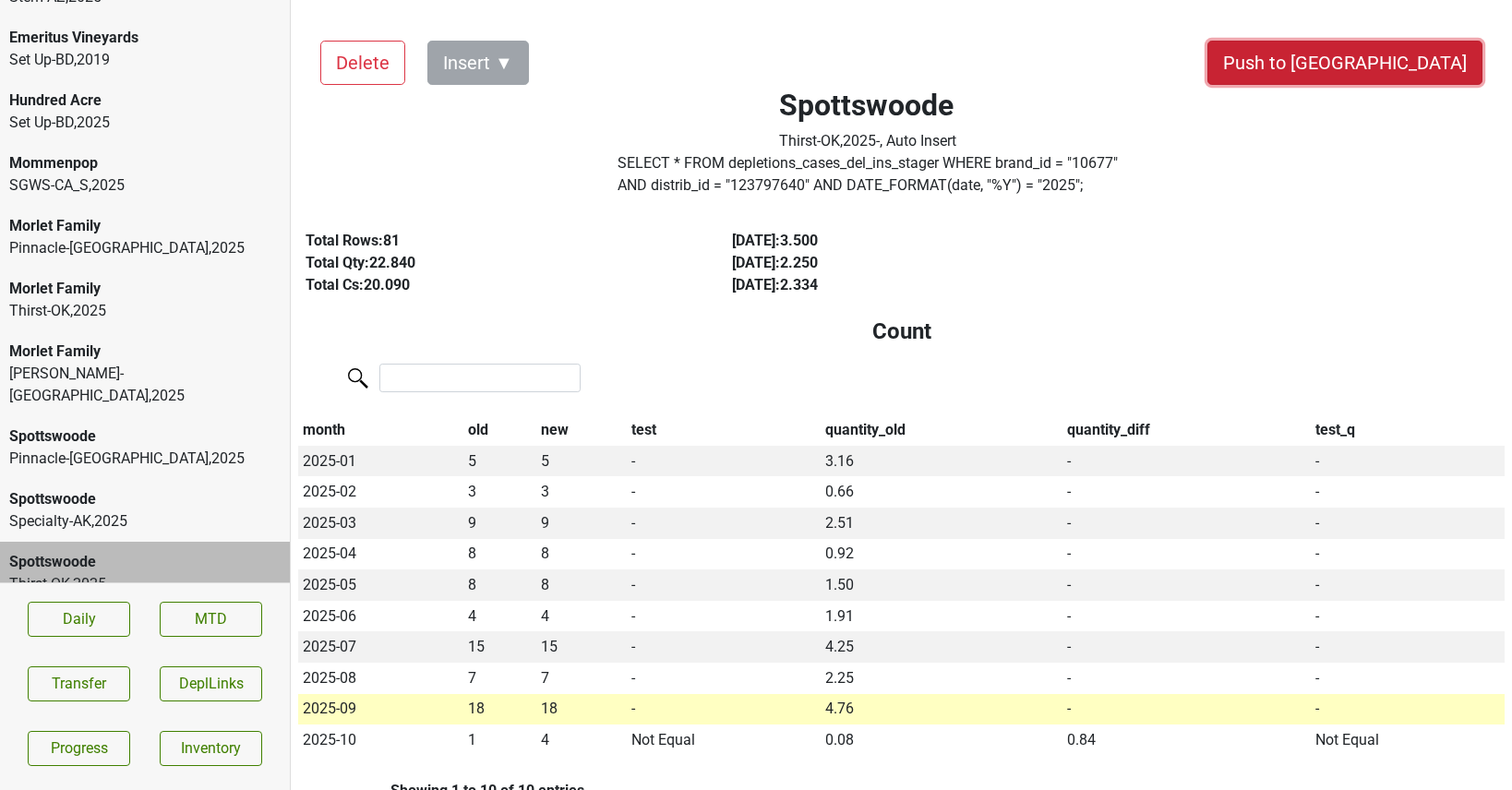
click at [1449, 61] on button "Push to [GEOGRAPHIC_DATA]" at bounding box center [1344, 63] width 275 height 45
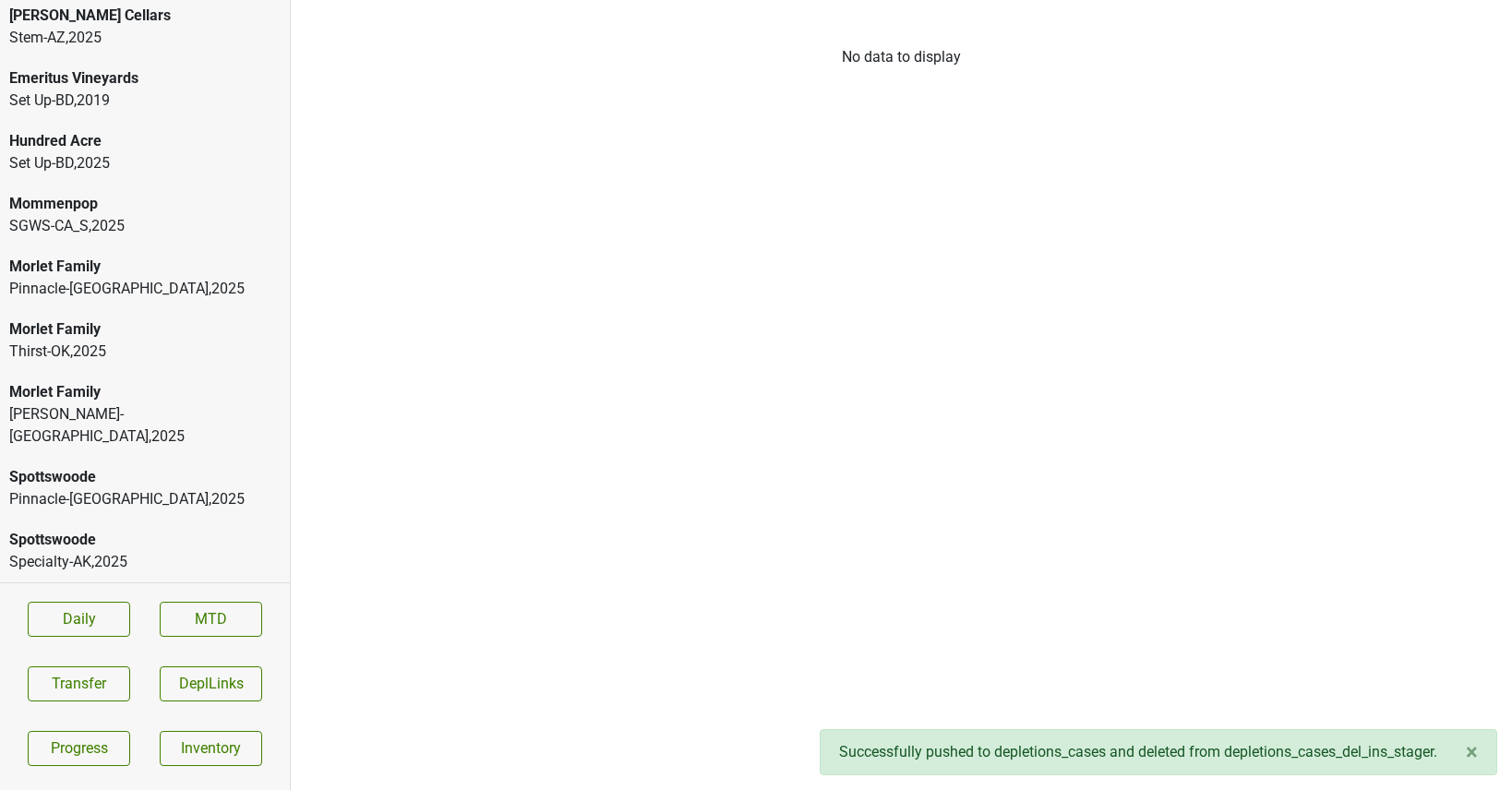
scroll to position [108, 0]
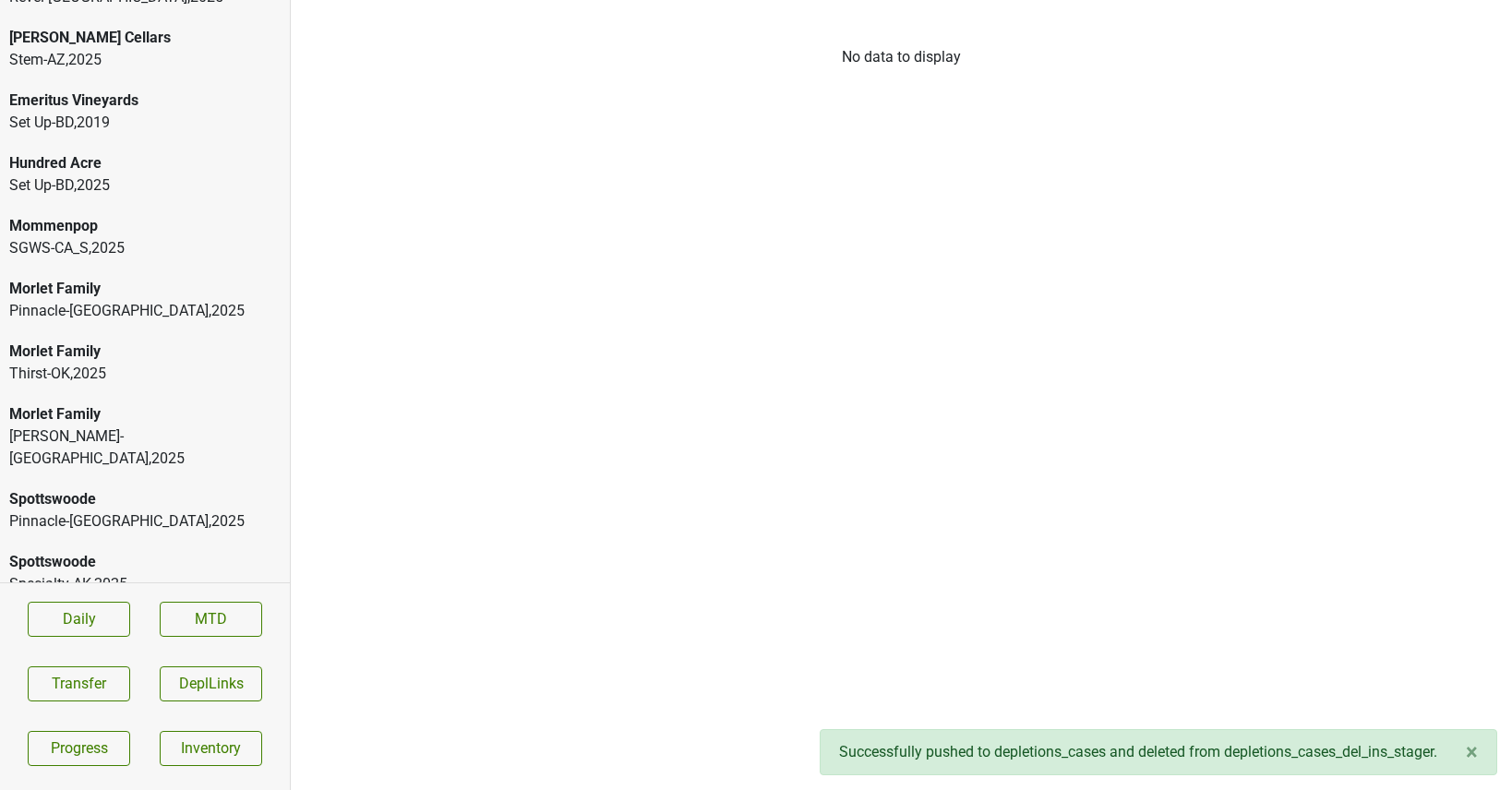
click at [100, 551] on div "Spottswoode" at bounding box center [145, 561] width 271 height 22
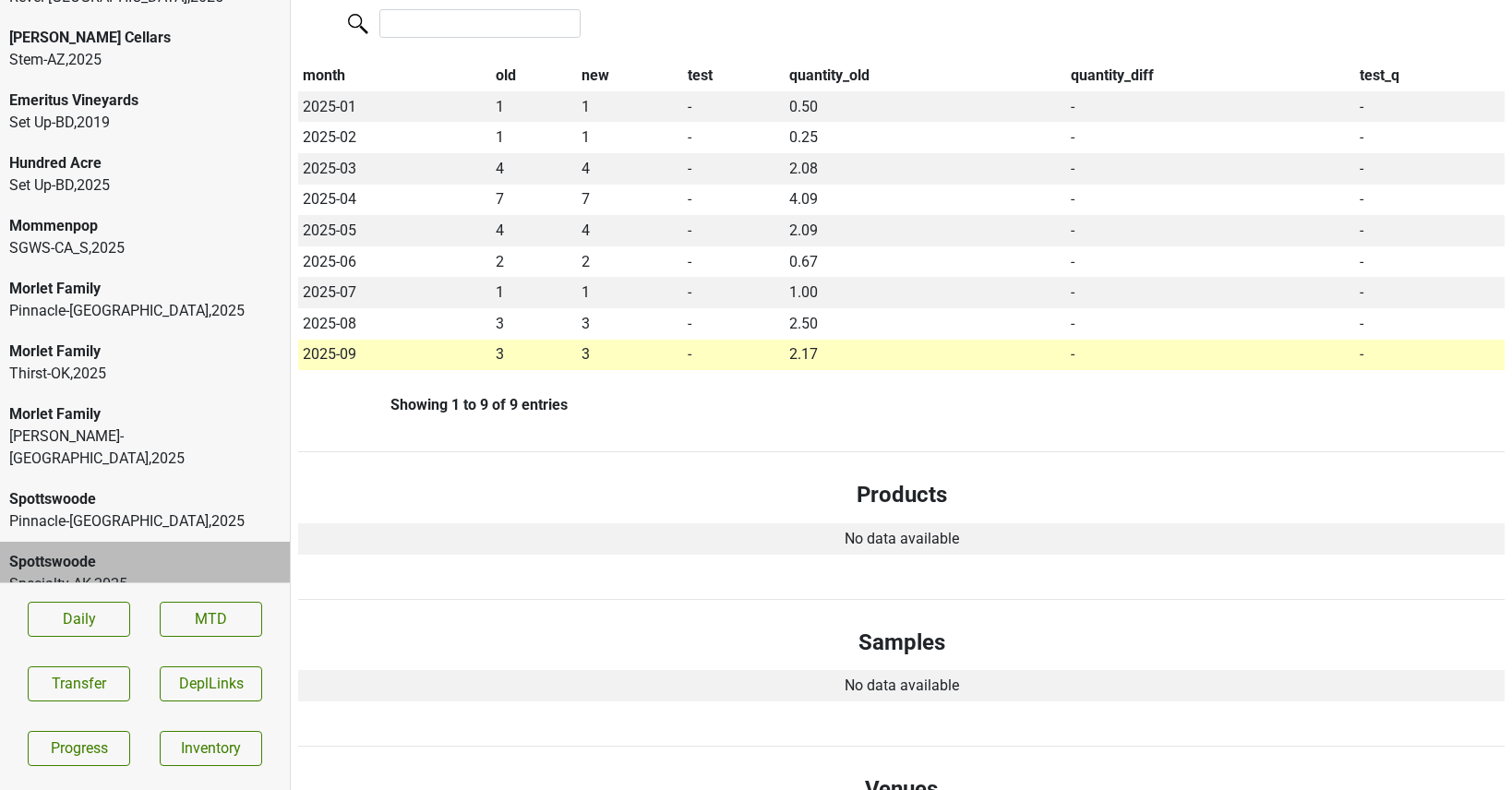
scroll to position [0, 0]
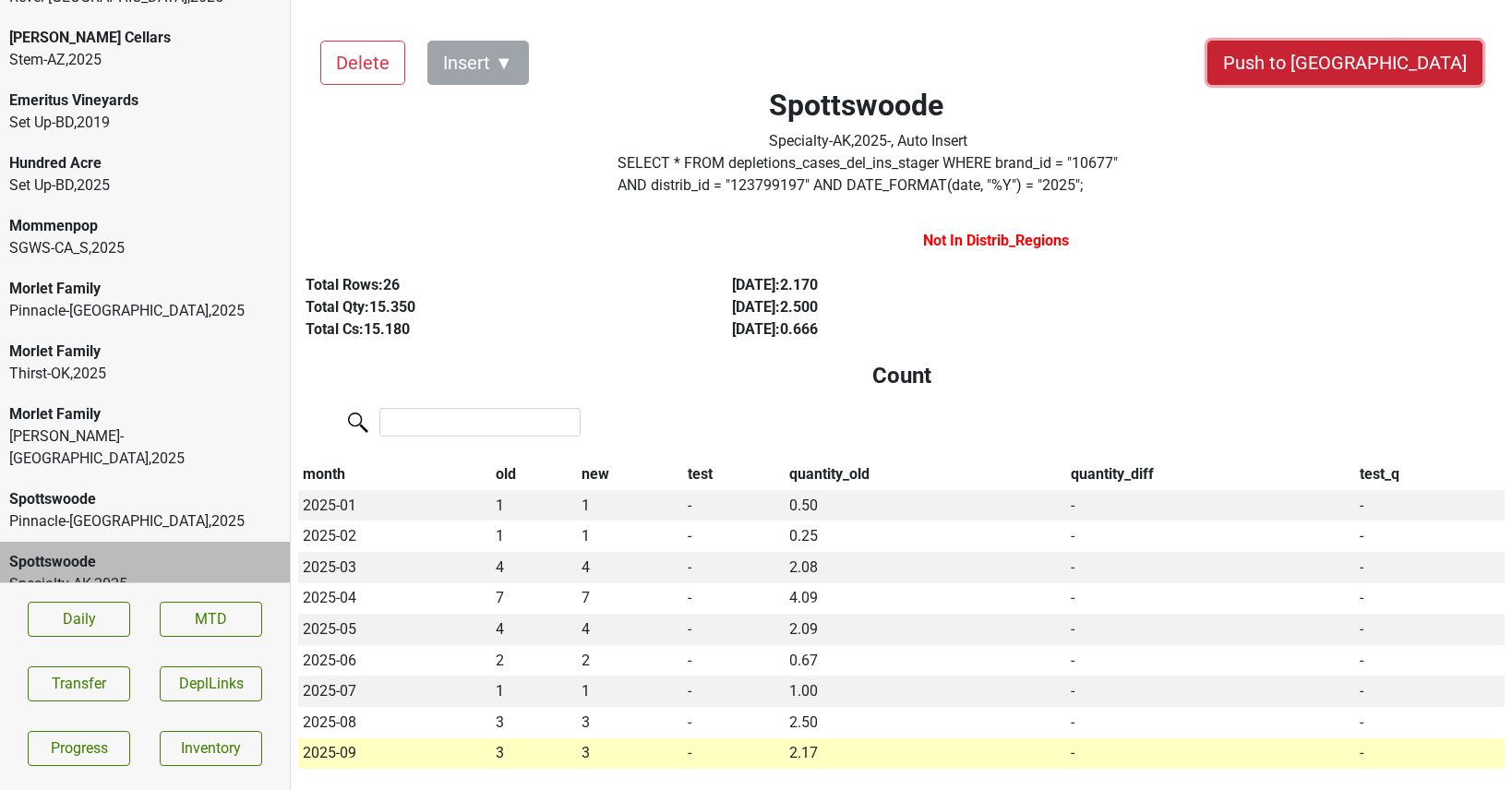
click at [1425, 67] on button "Push to [GEOGRAPHIC_DATA]" at bounding box center [1344, 63] width 275 height 45
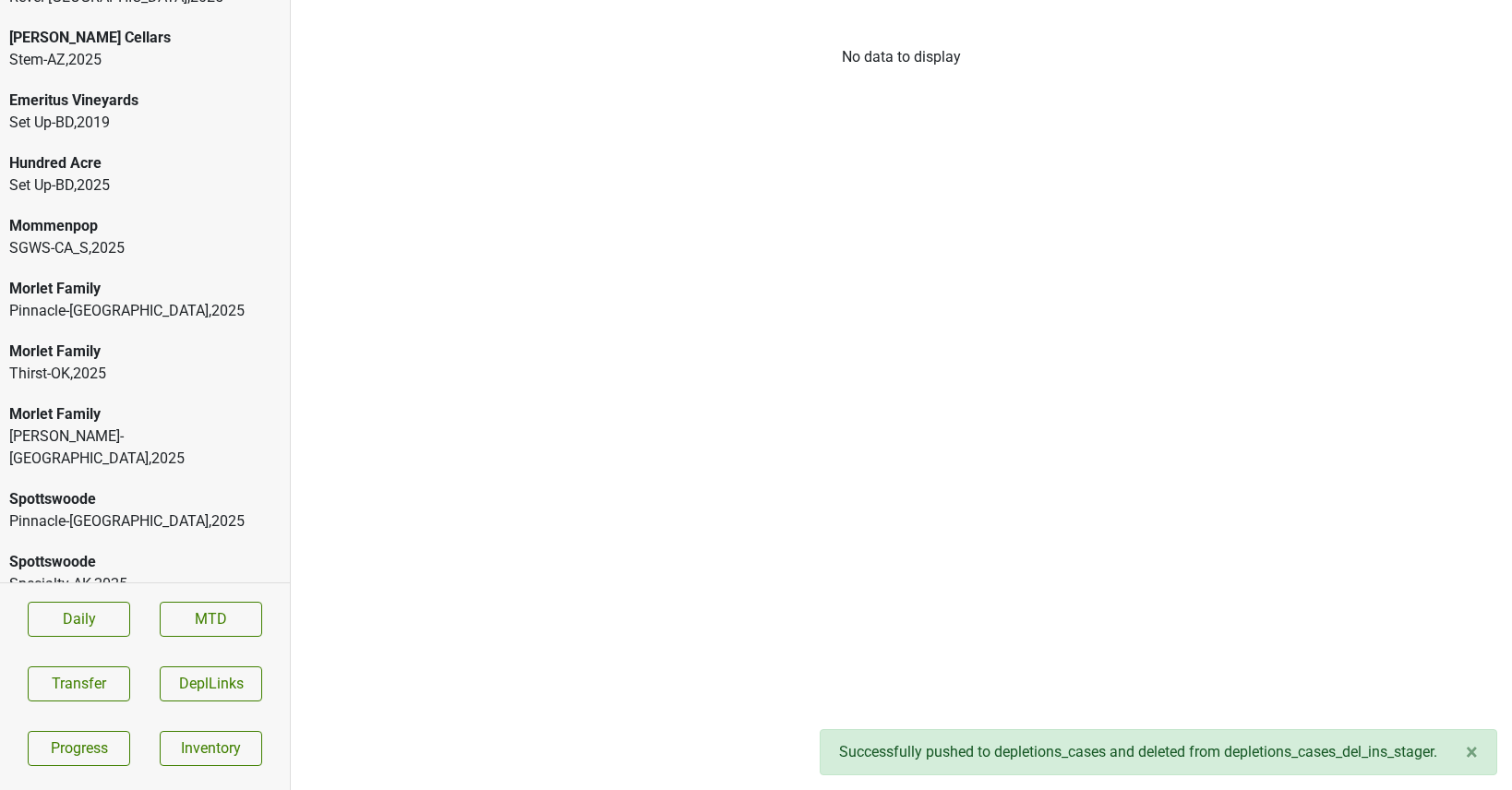
scroll to position [46, 0]
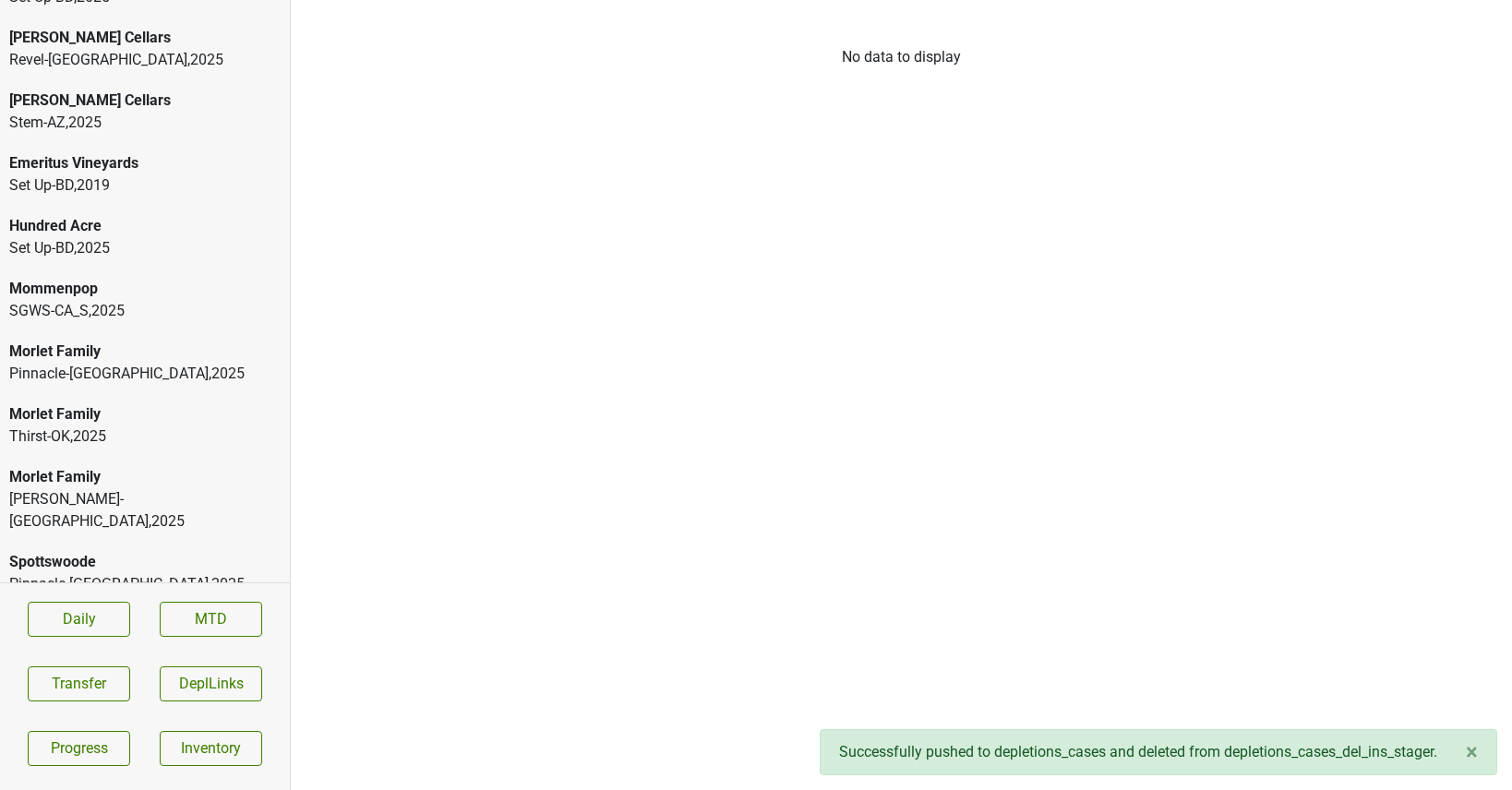
click at [130, 519] on div "Morlet Family Tryon-NC , 2025" at bounding box center [145, 500] width 290 height 85
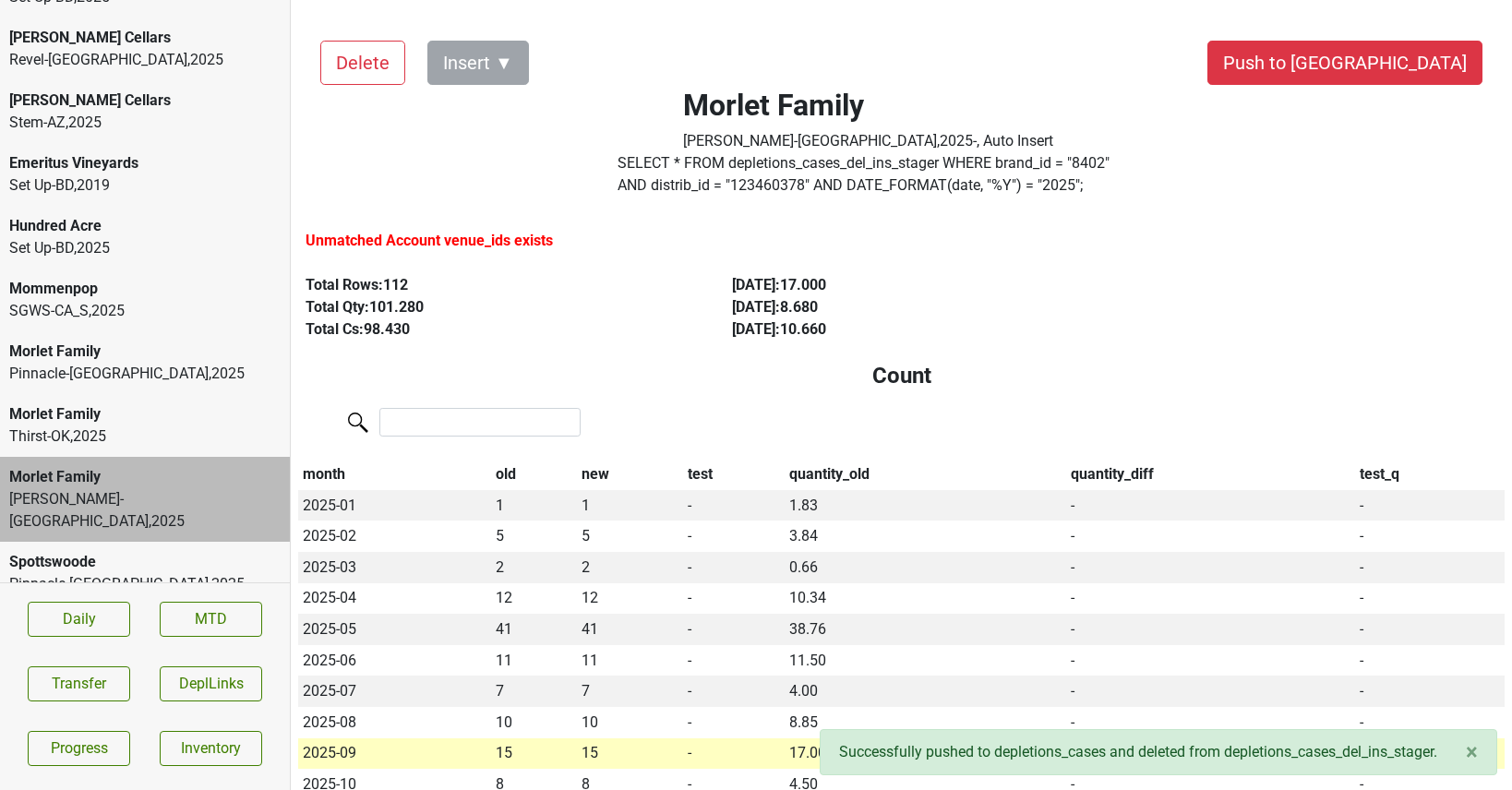
click at [164, 574] on div "Pinnacle-MO , 2025" at bounding box center [145, 584] width 271 height 22
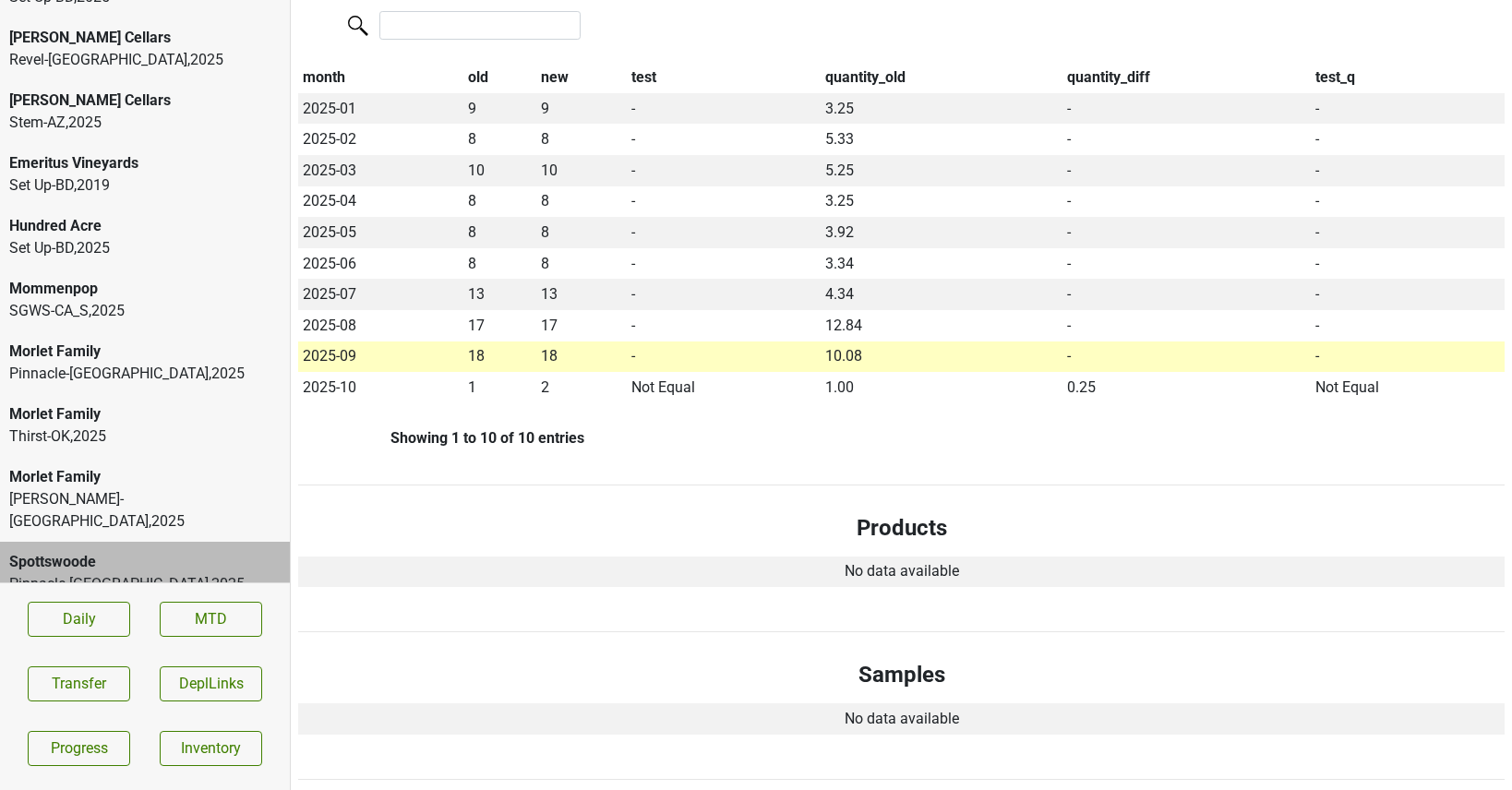
scroll to position [0, 0]
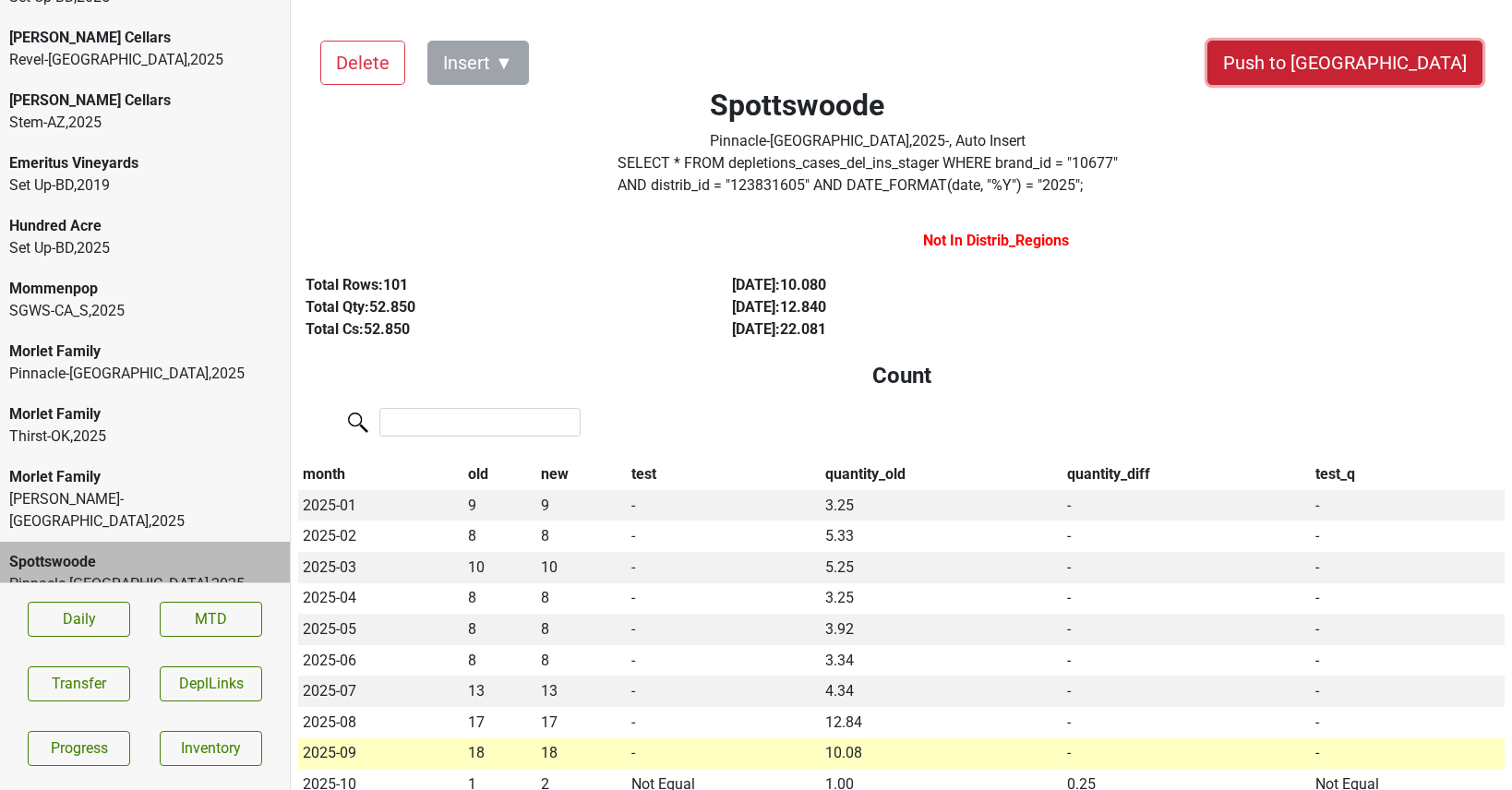
click at [1380, 74] on button "Push to [GEOGRAPHIC_DATA]" at bounding box center [1344, 63] width 275 height 45
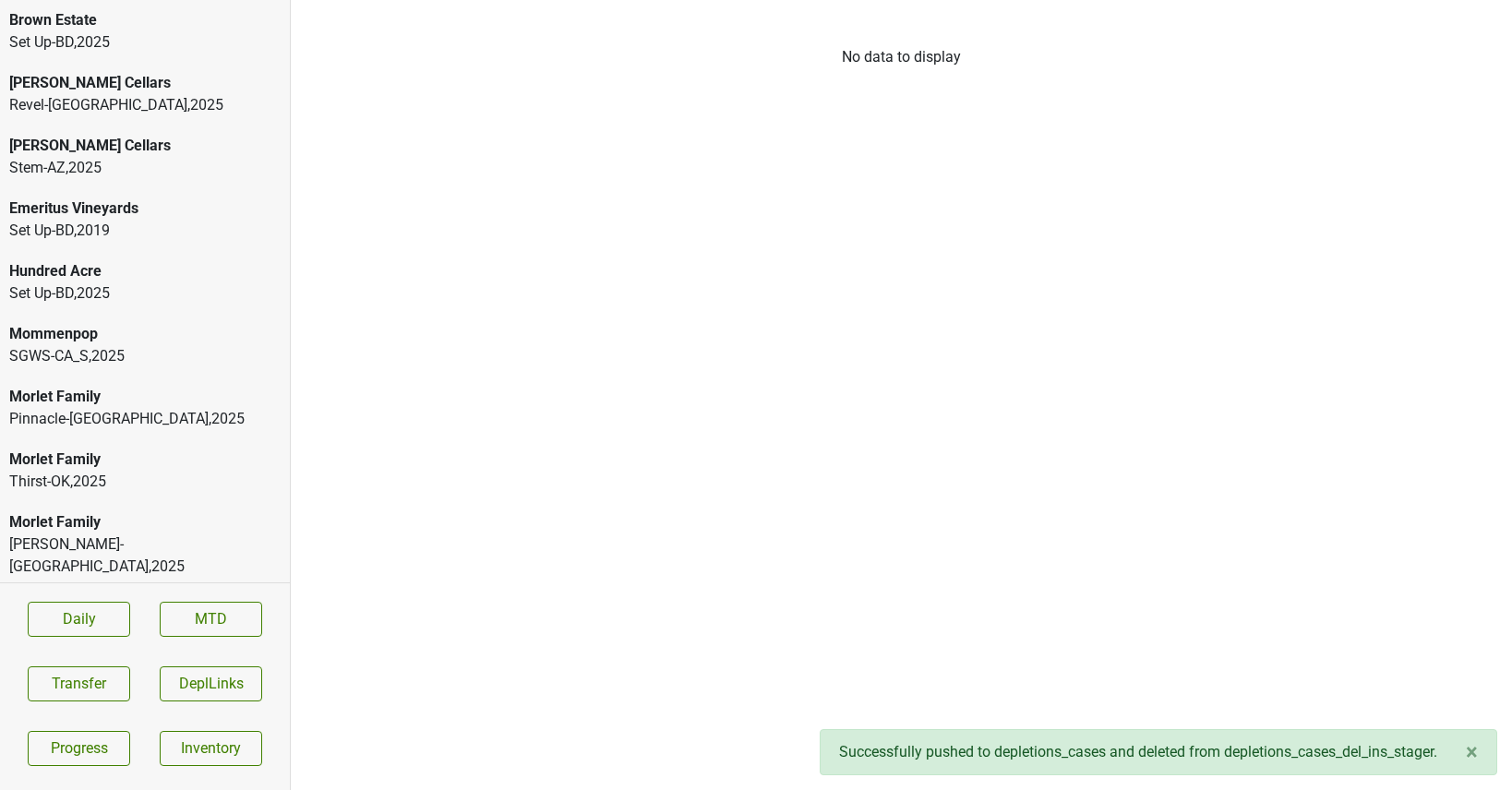
click at [81, 530] on div "Morlet Family" at bounding box center [145, 522] width 271 height 22
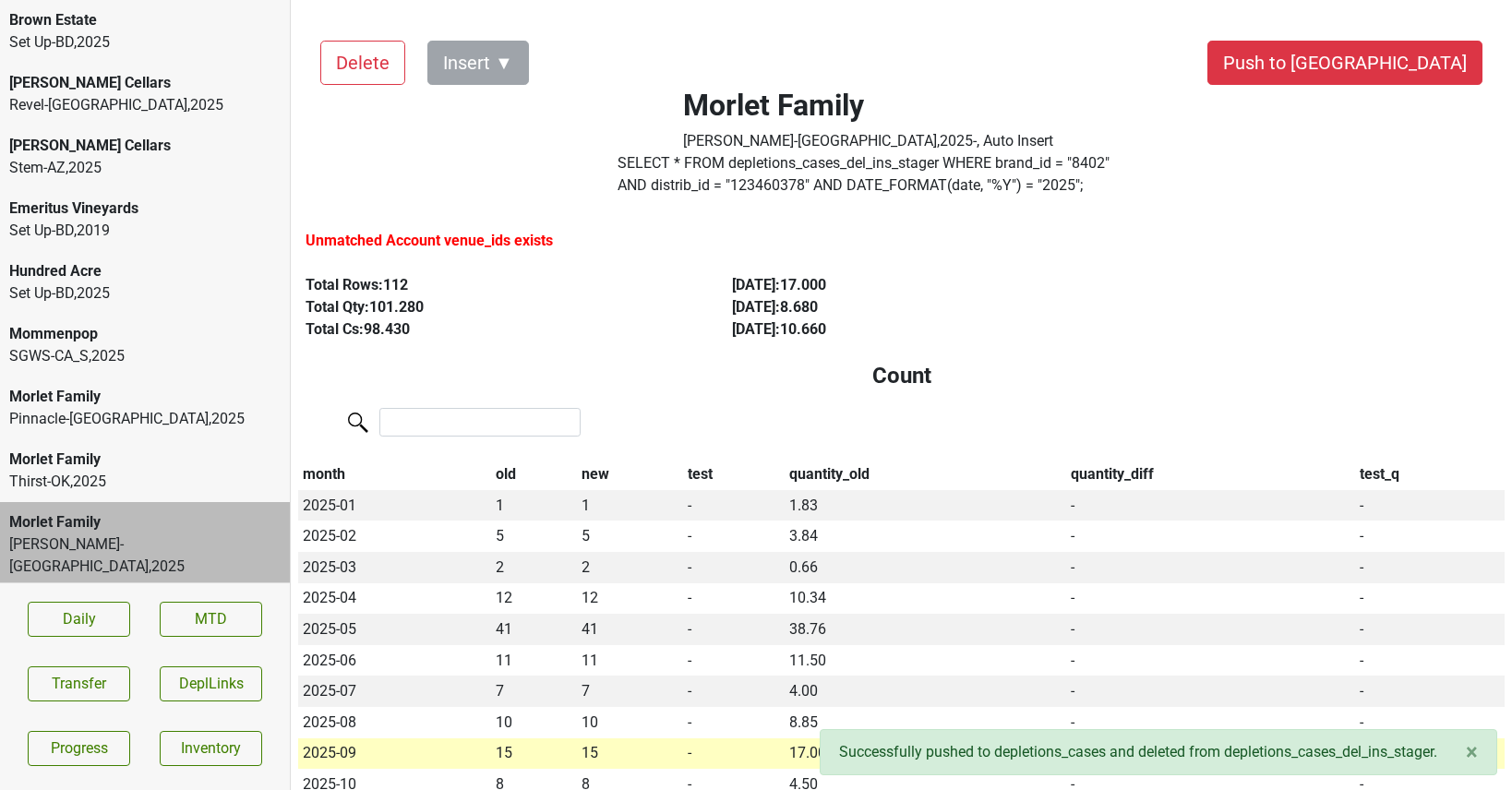
click at [792, 167] on label "SELECT * FROM depletions_cases_del_ins_stager WHERE brand_id = " 8402 " AND dis…" at bounding box center [867, 175] width 501 height 45
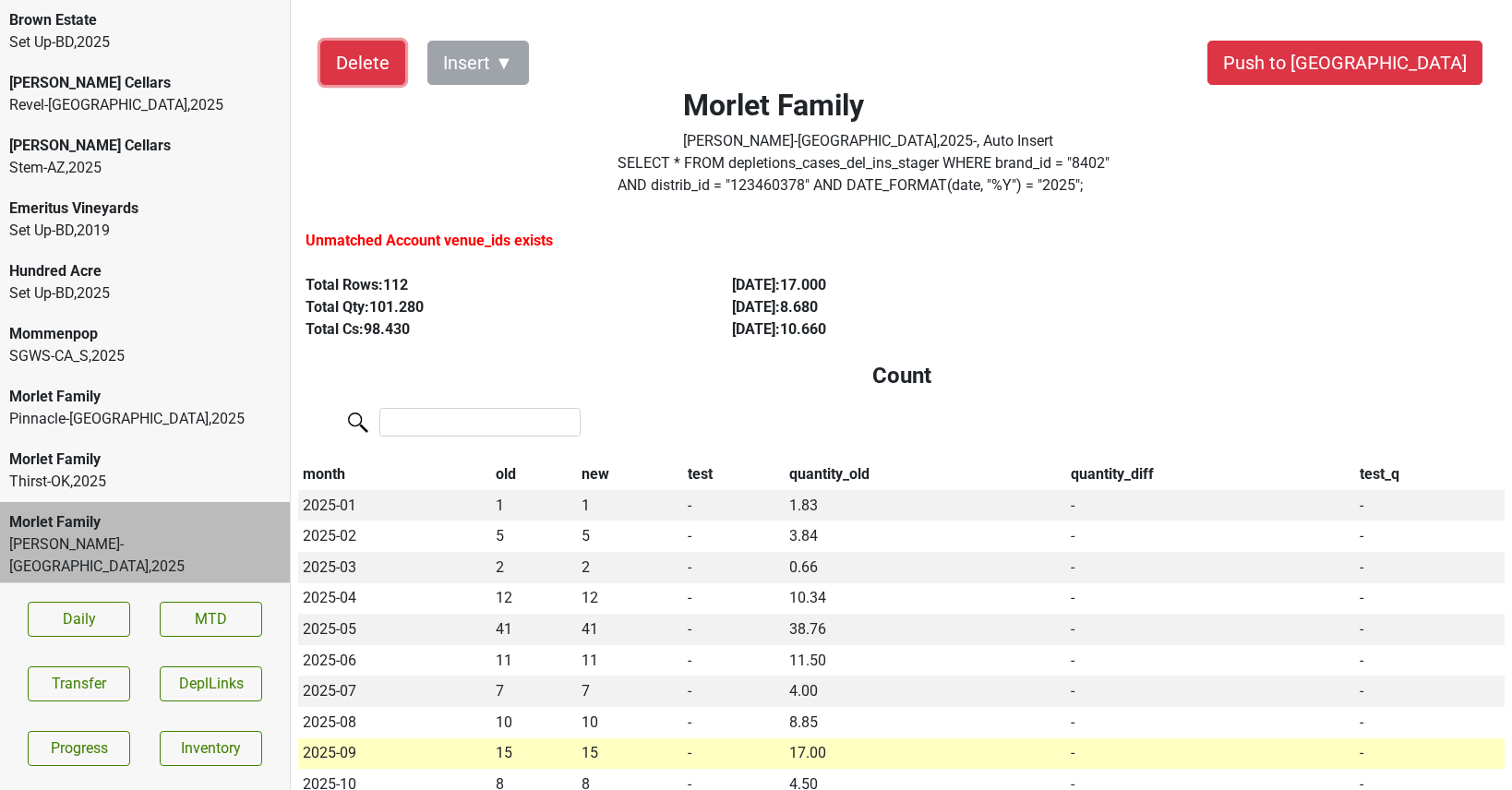
click at [371, 66] on button "Delete" at bounding box center [363, 63] width 85 height 45
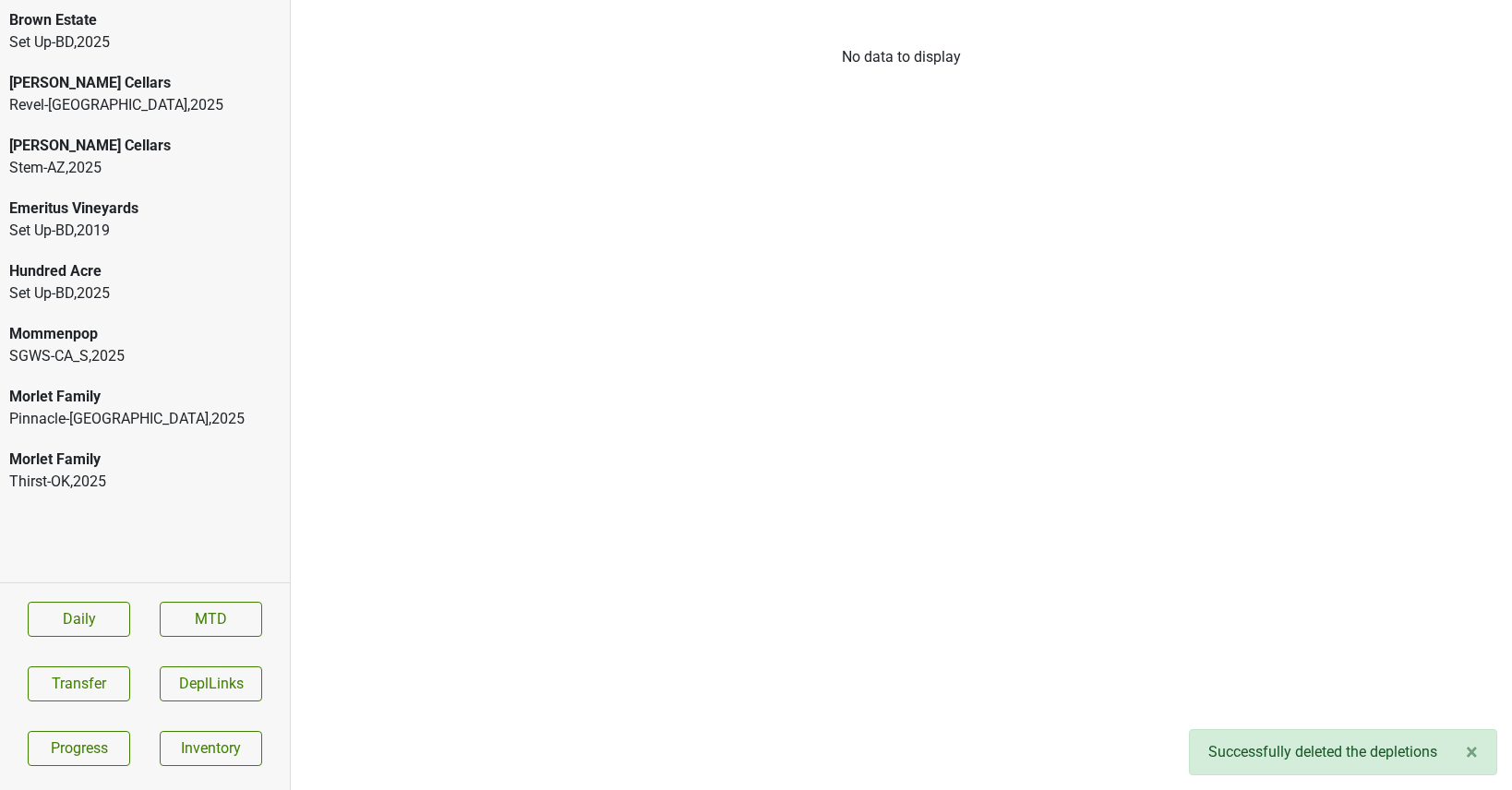
click at [44, 468] on div "Morlet Family" at bounding box center [145, 459] width 271 height 22
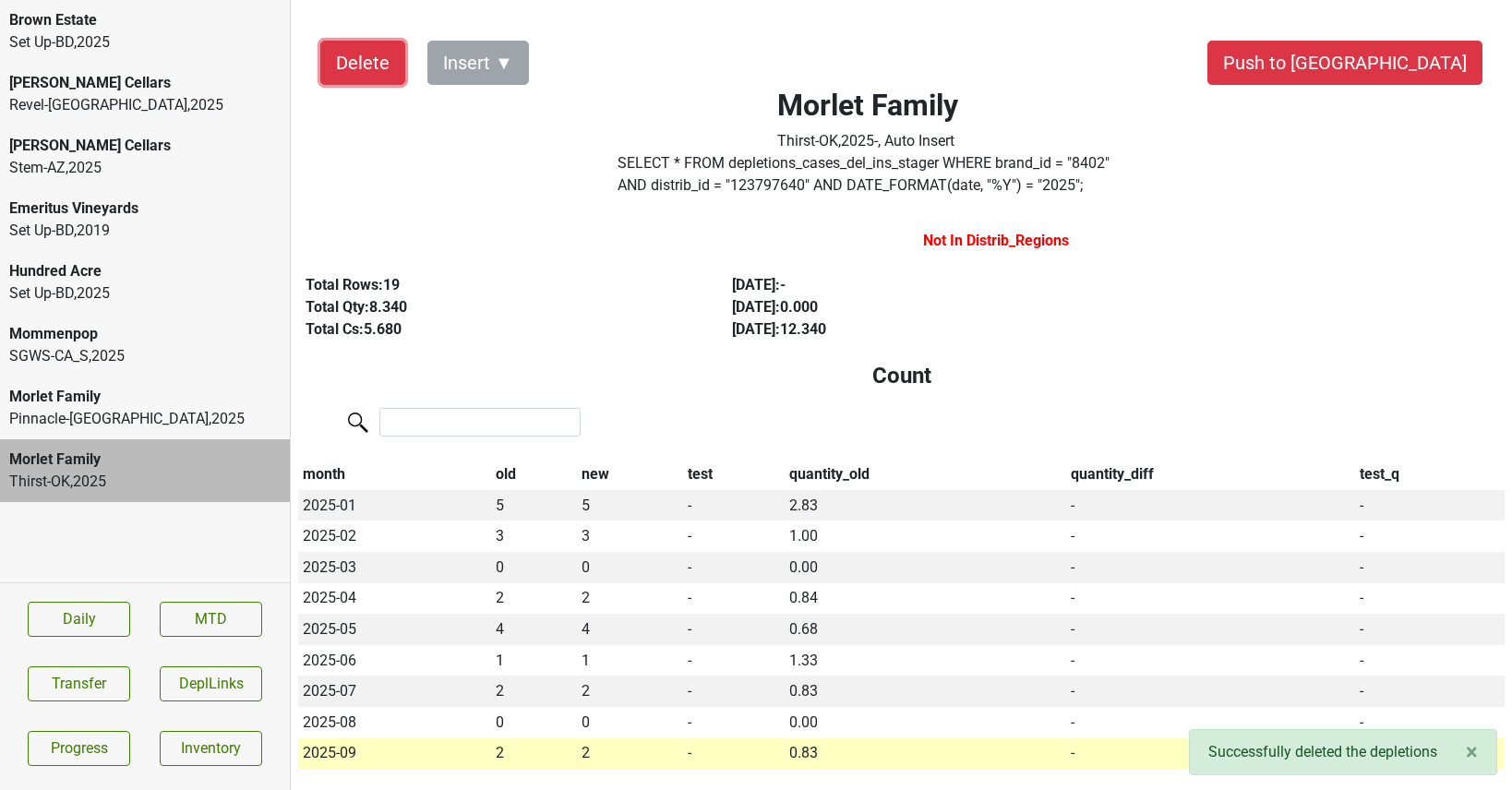
click at [346, 58] on button "Delete" at bounding box center [363, 63] width 85 height 45
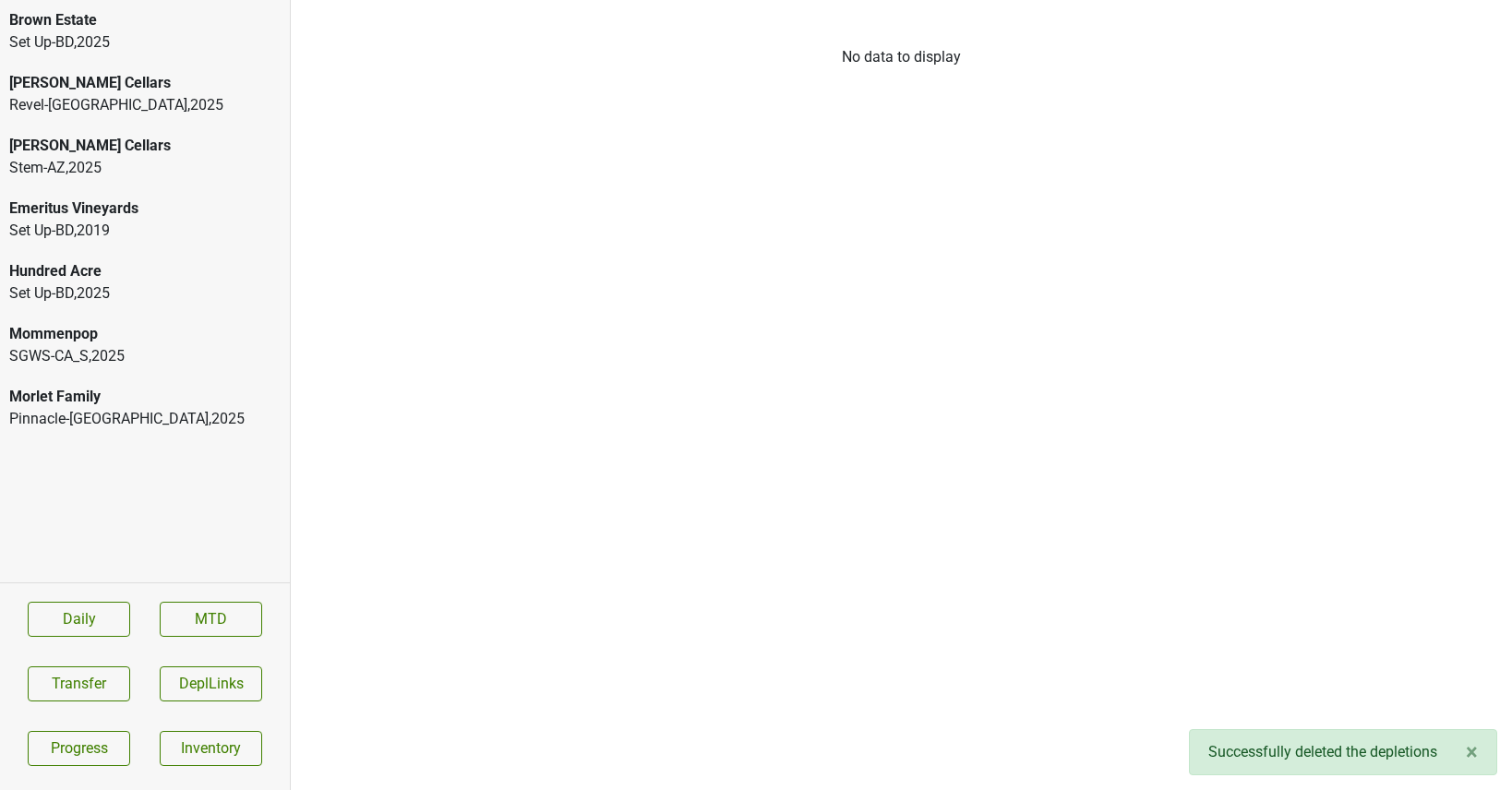
click at [27, 414] on div "Pinnacle-MO , 2025" at bounding box center [145, 418] width 271 height 22
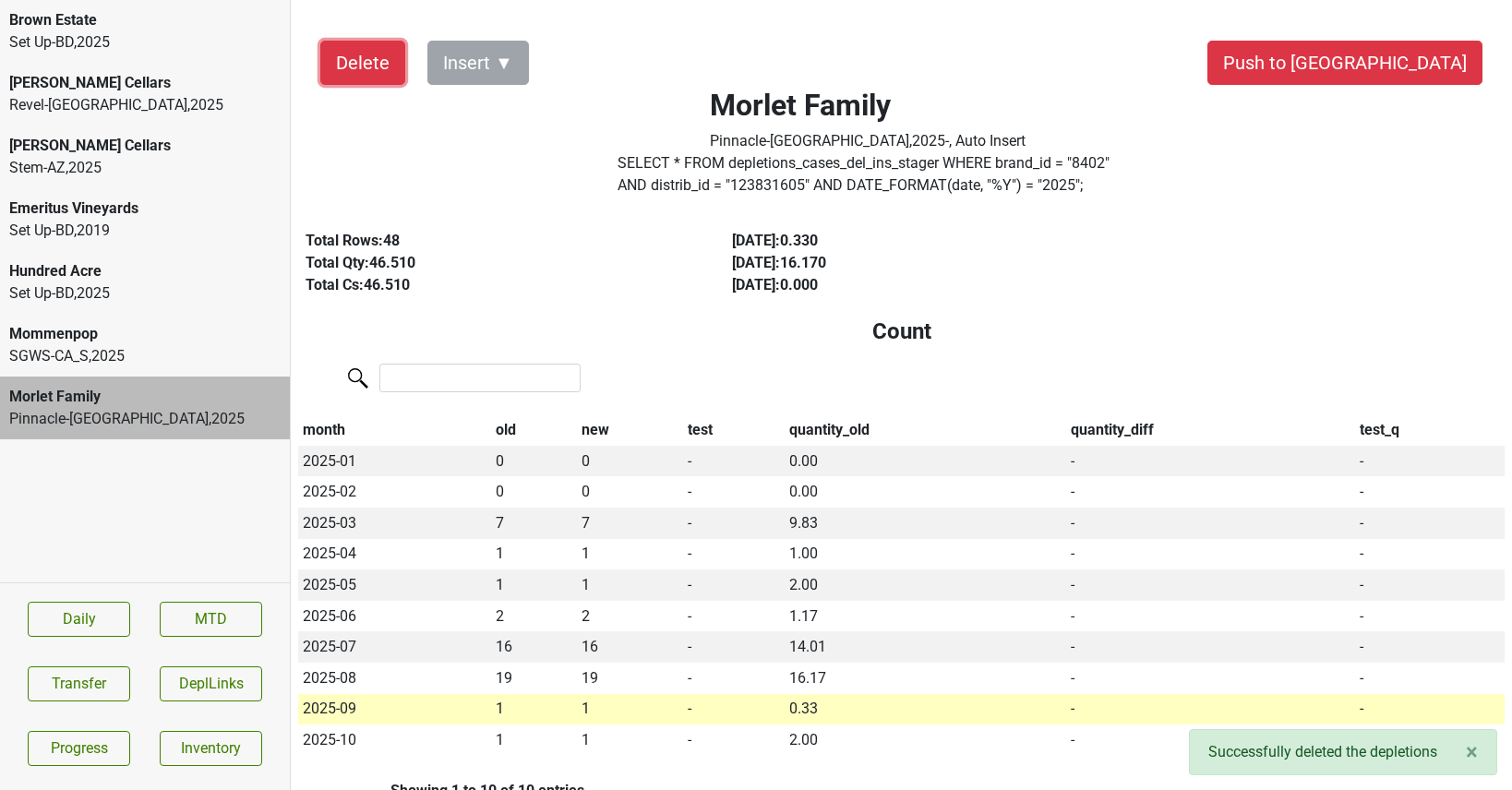
click at [371, 64] on button "Delete" at bounding box center [363, 63] width 85 height 45
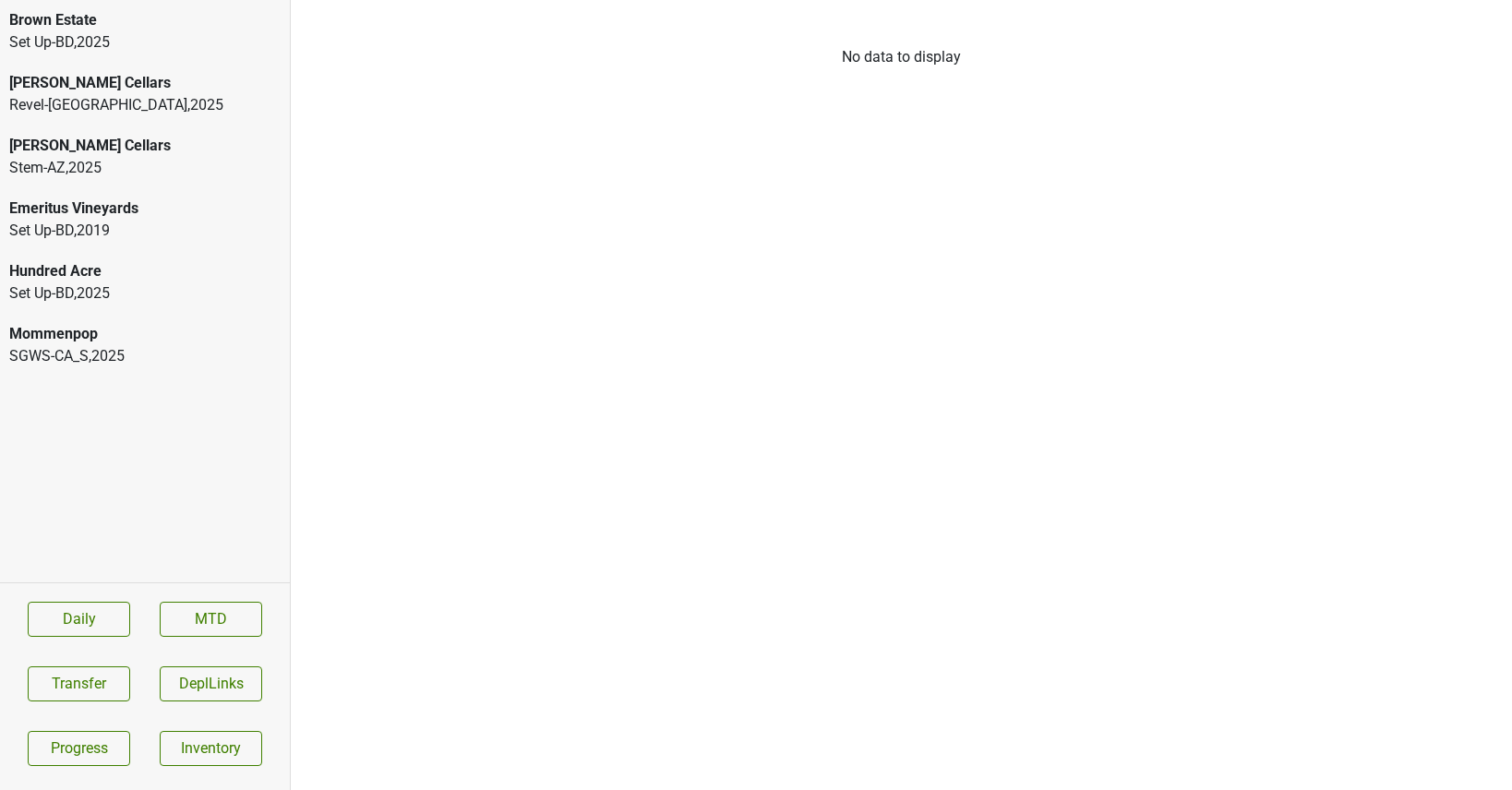
click at [152, 336] on div "Mommenpop" at bounding box center [145, 334] width 271 height 22
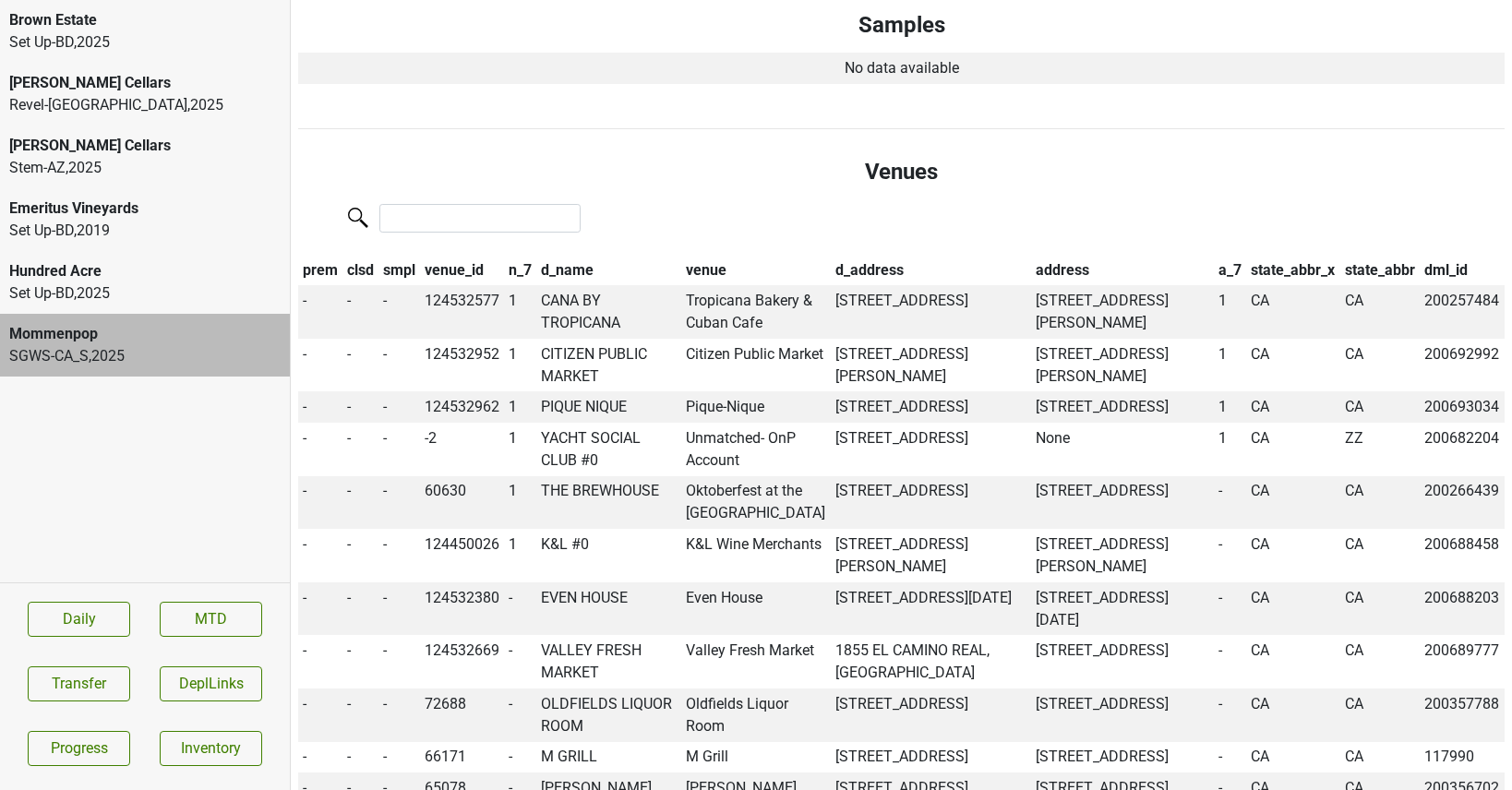
scroll to position [1093, 0]
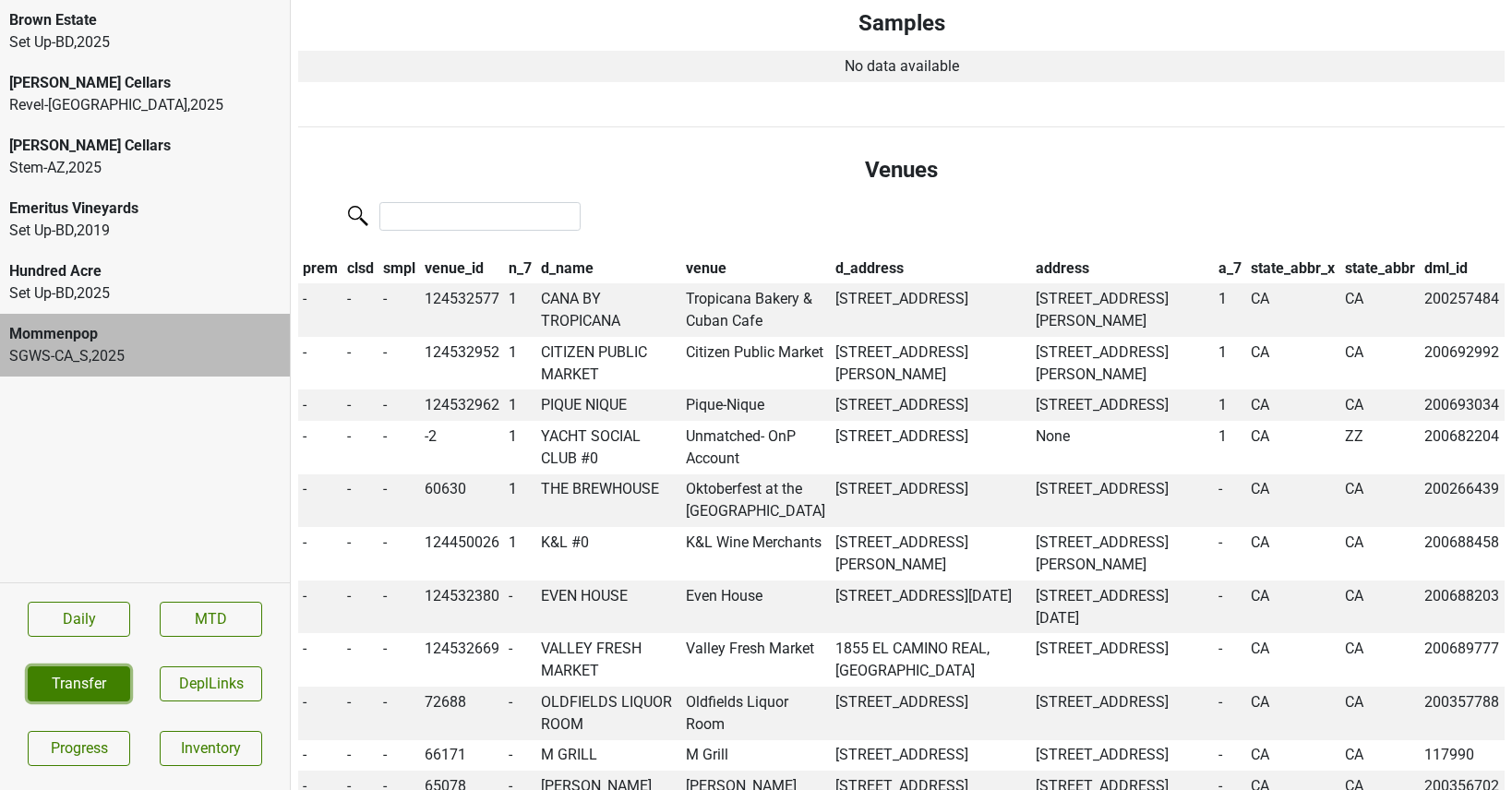
click at [79, 682] on button "Transfer" at bounding box center [79, 684] width 102 height 35
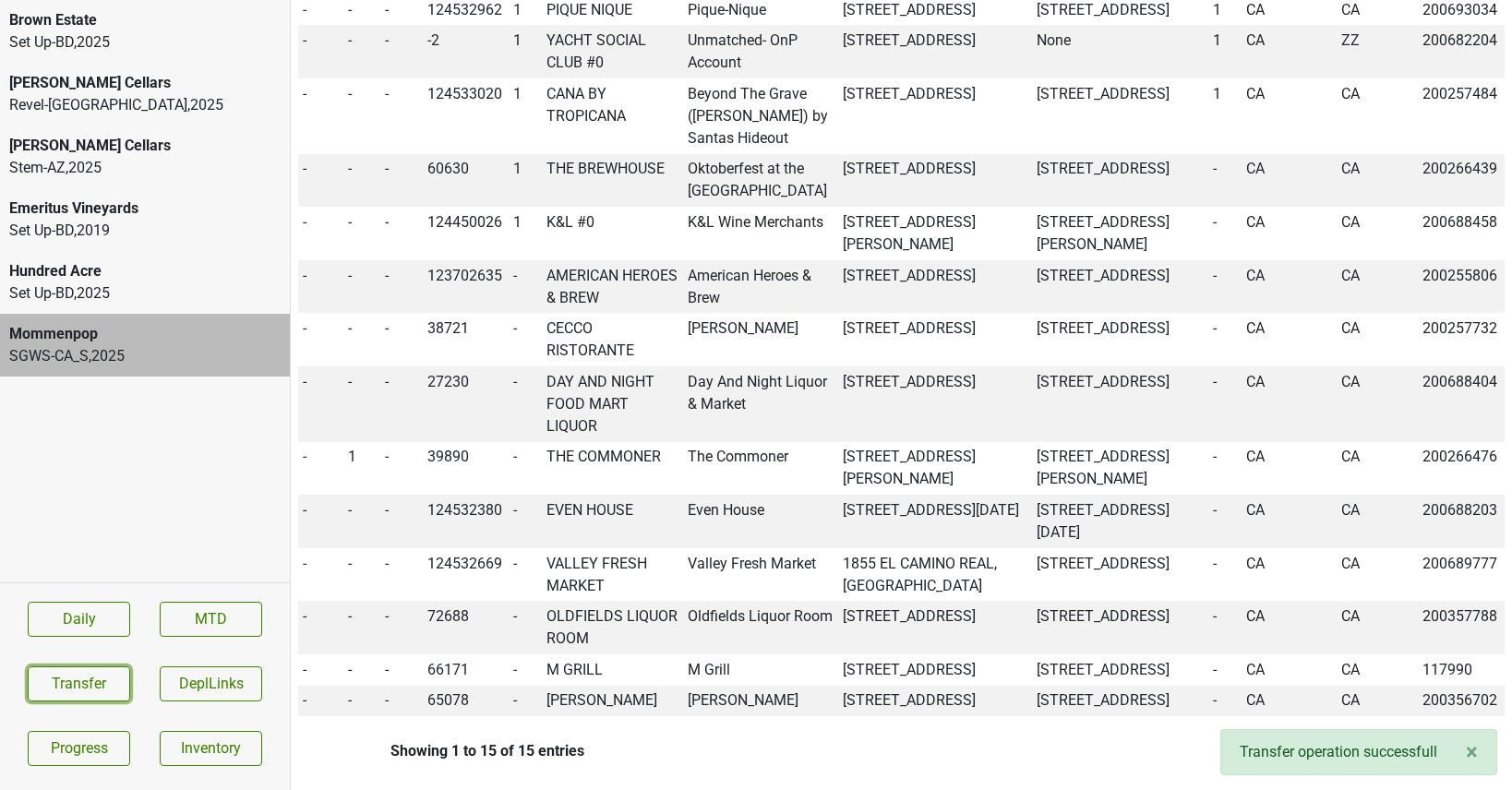
scroll to position [1440, 0]
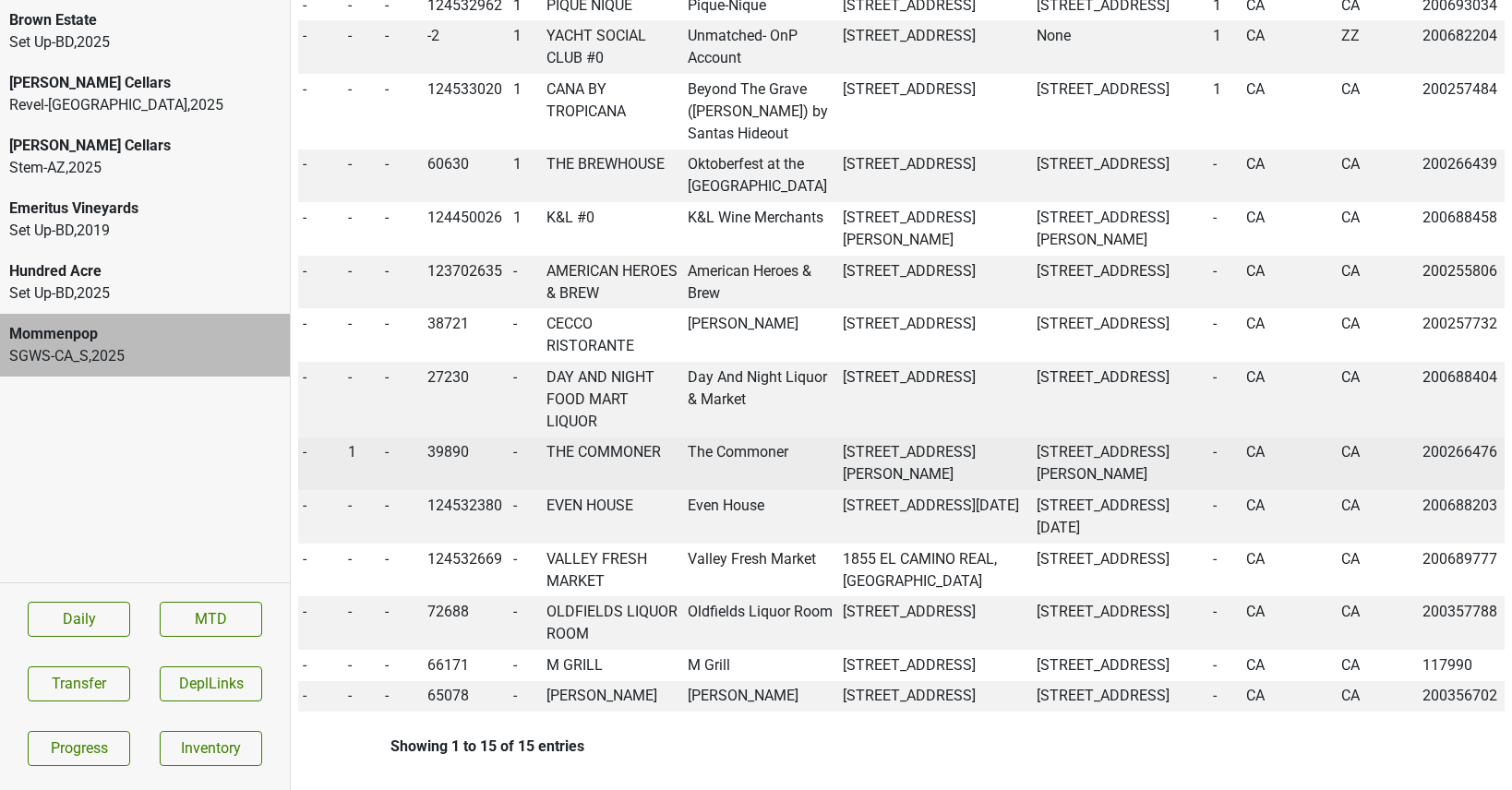
click at [590, 491] on td "THE COMMONER" at bounding box center [612, 464] width 142 height 53
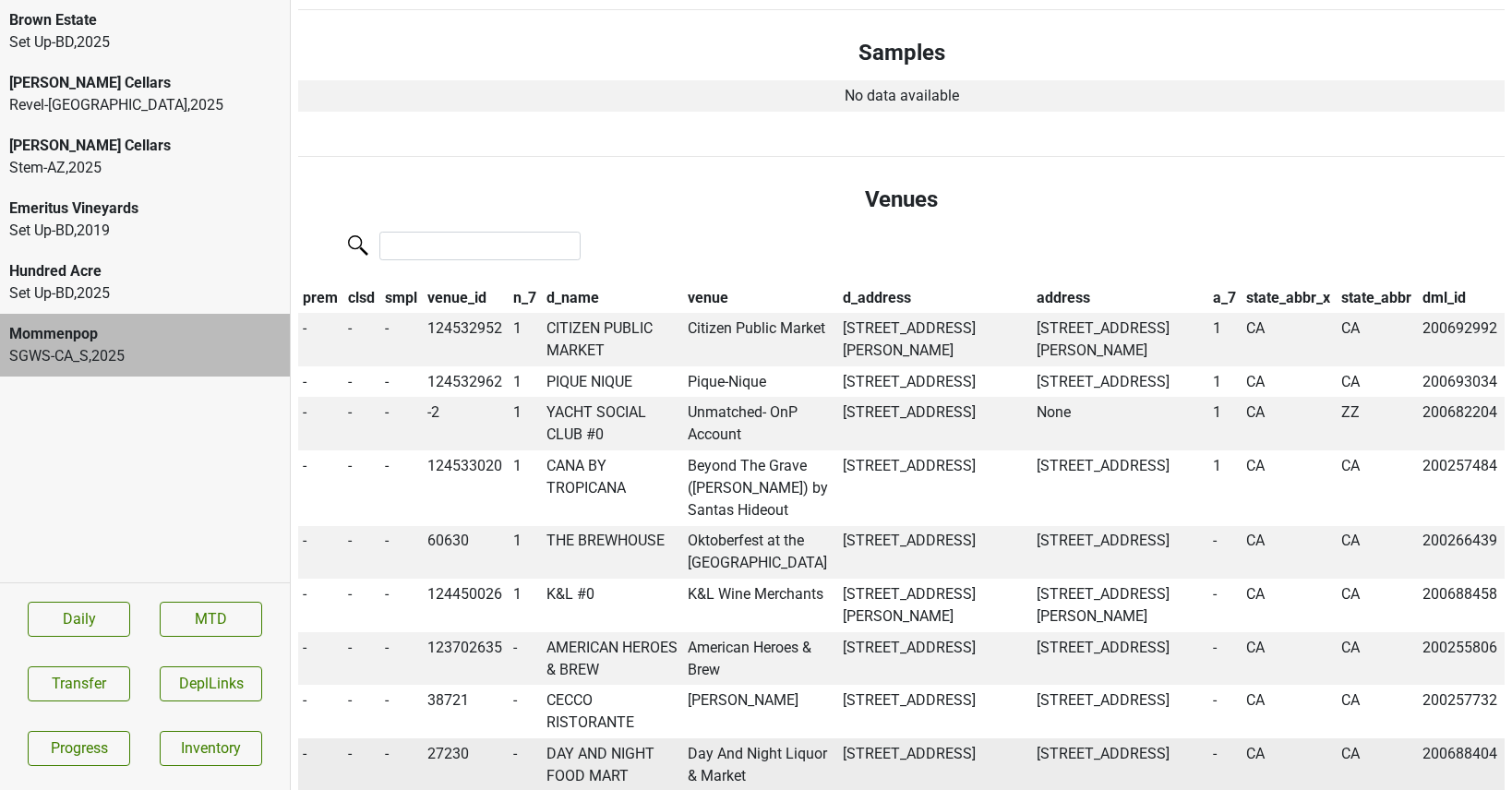
scroll to position [1051, 0]
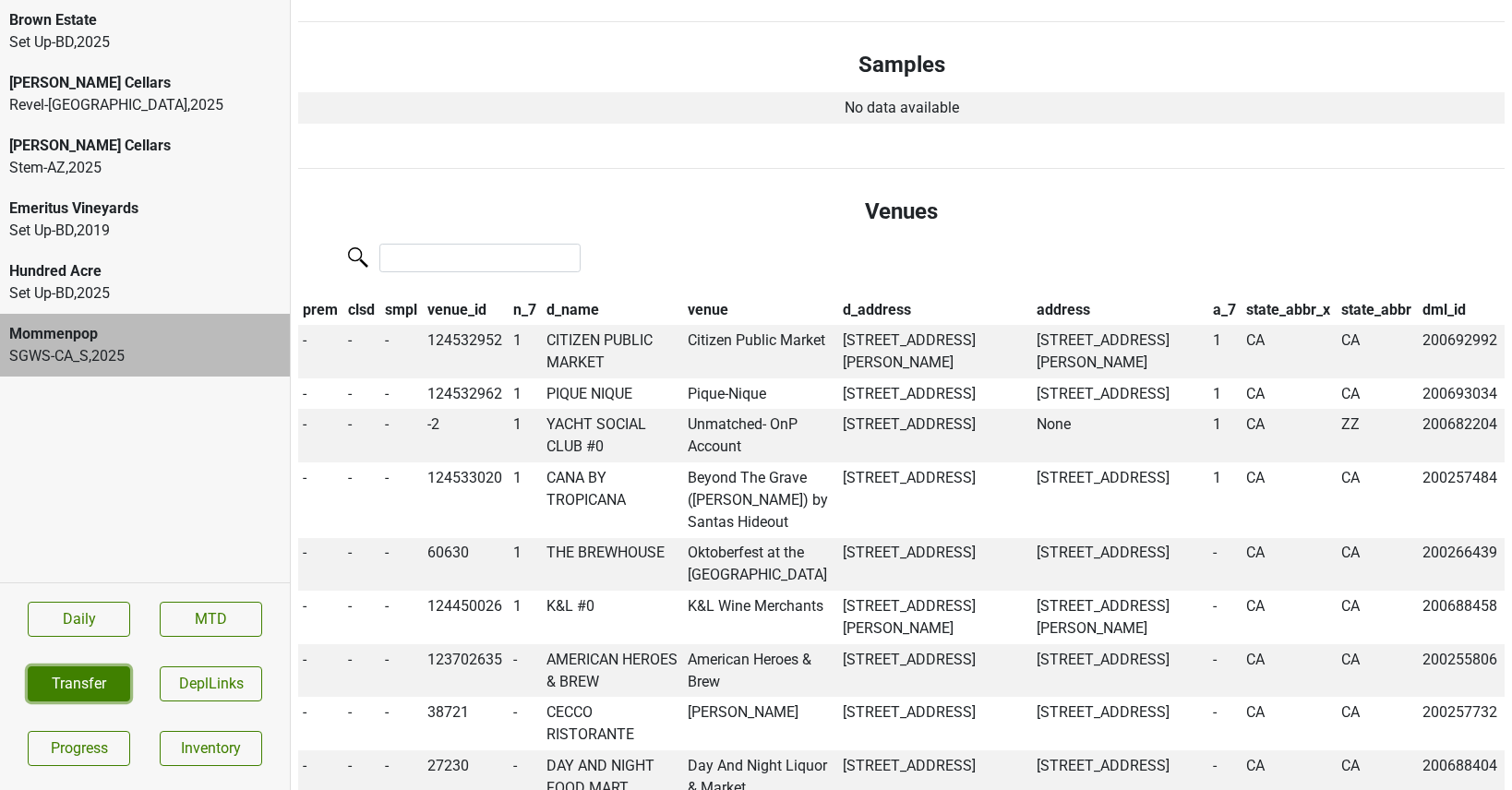
click at [87, 698] on button "Transfer" at bounding box center [79, 684] width 102 height 35
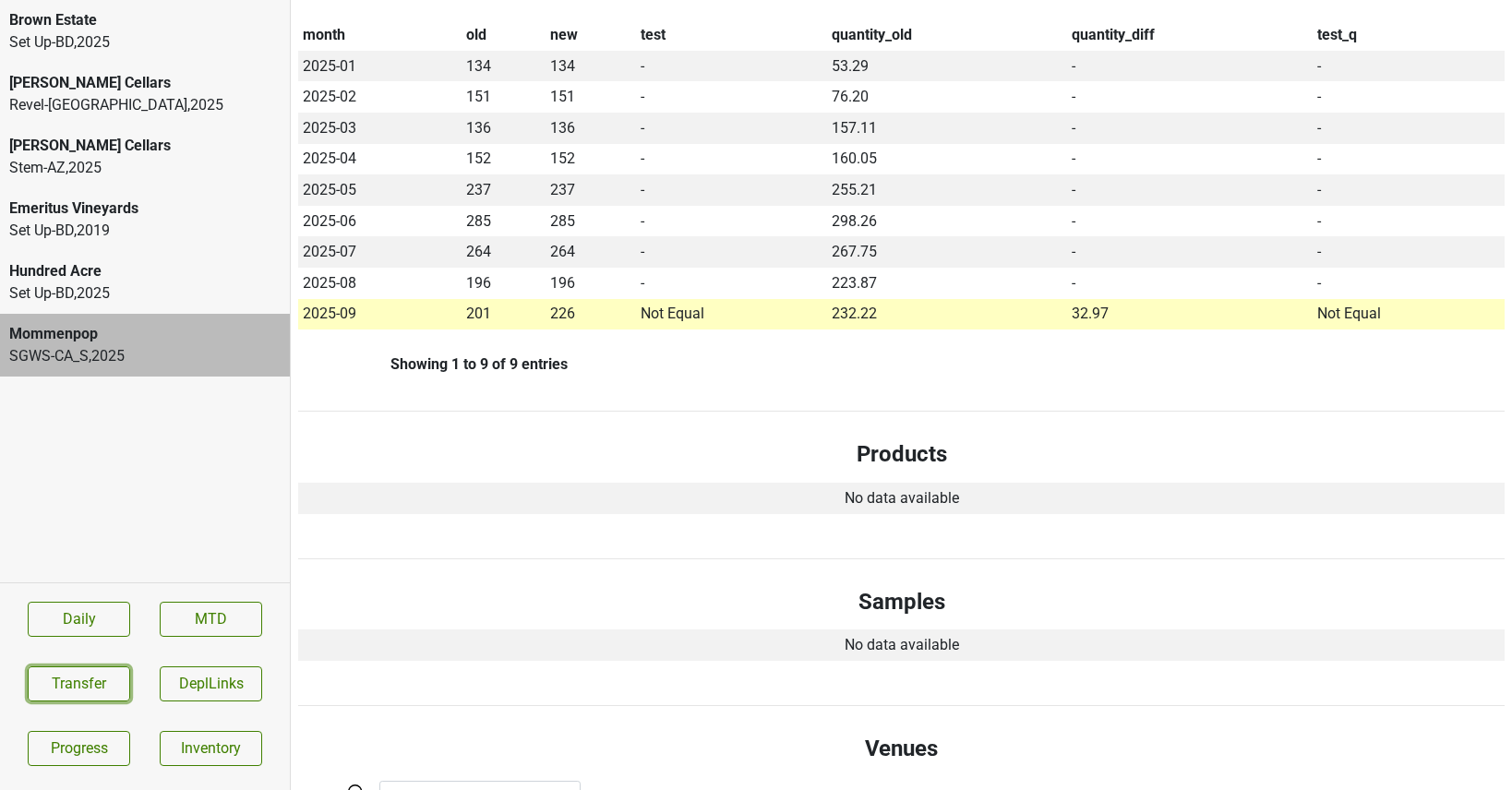
scroll to position [0, 0]
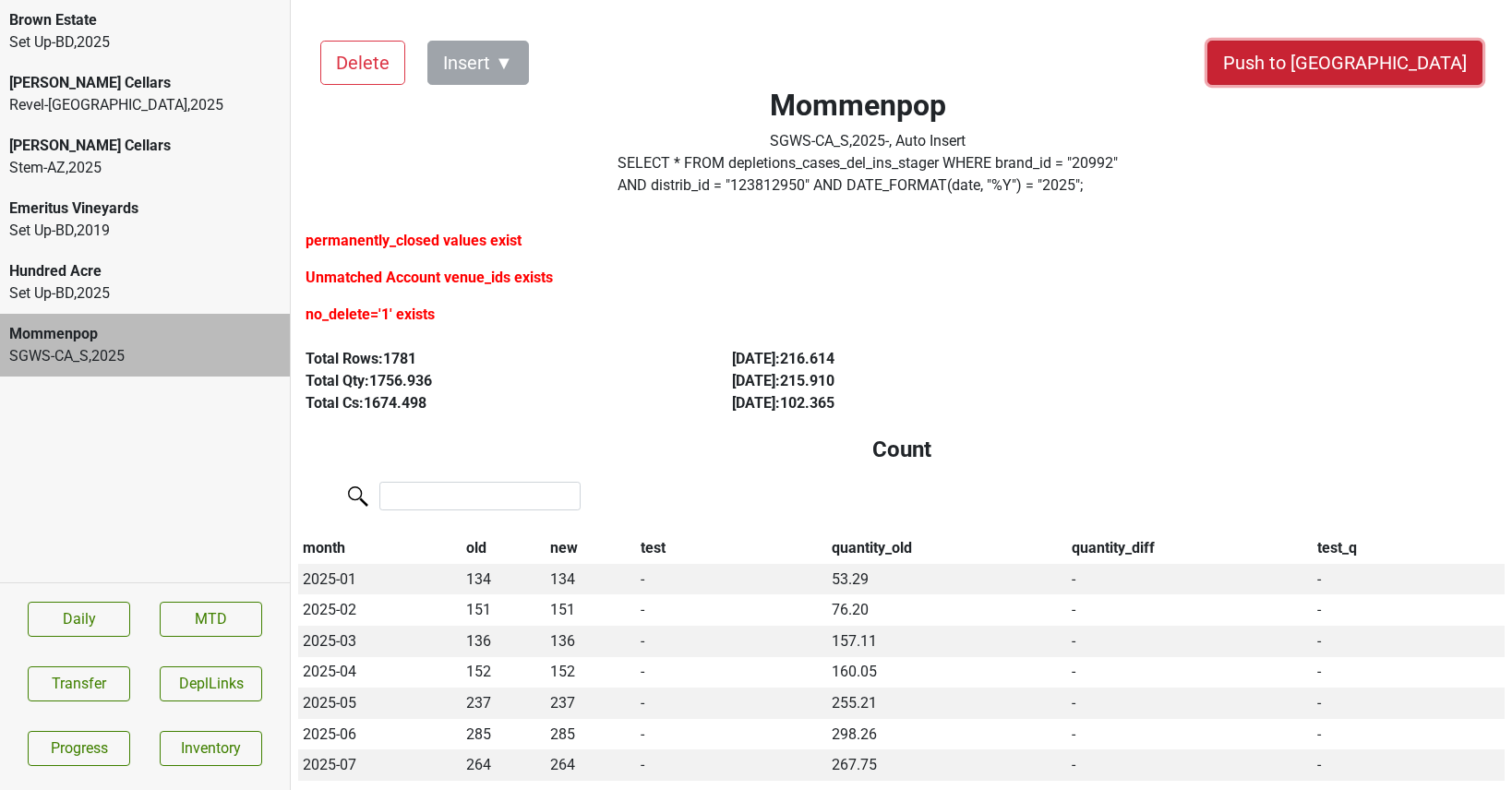
click at [1431, 64] on button "Push to [GEOGRAPHIC_DATA]" at bounding box center [1344, 63] width 275 height 45
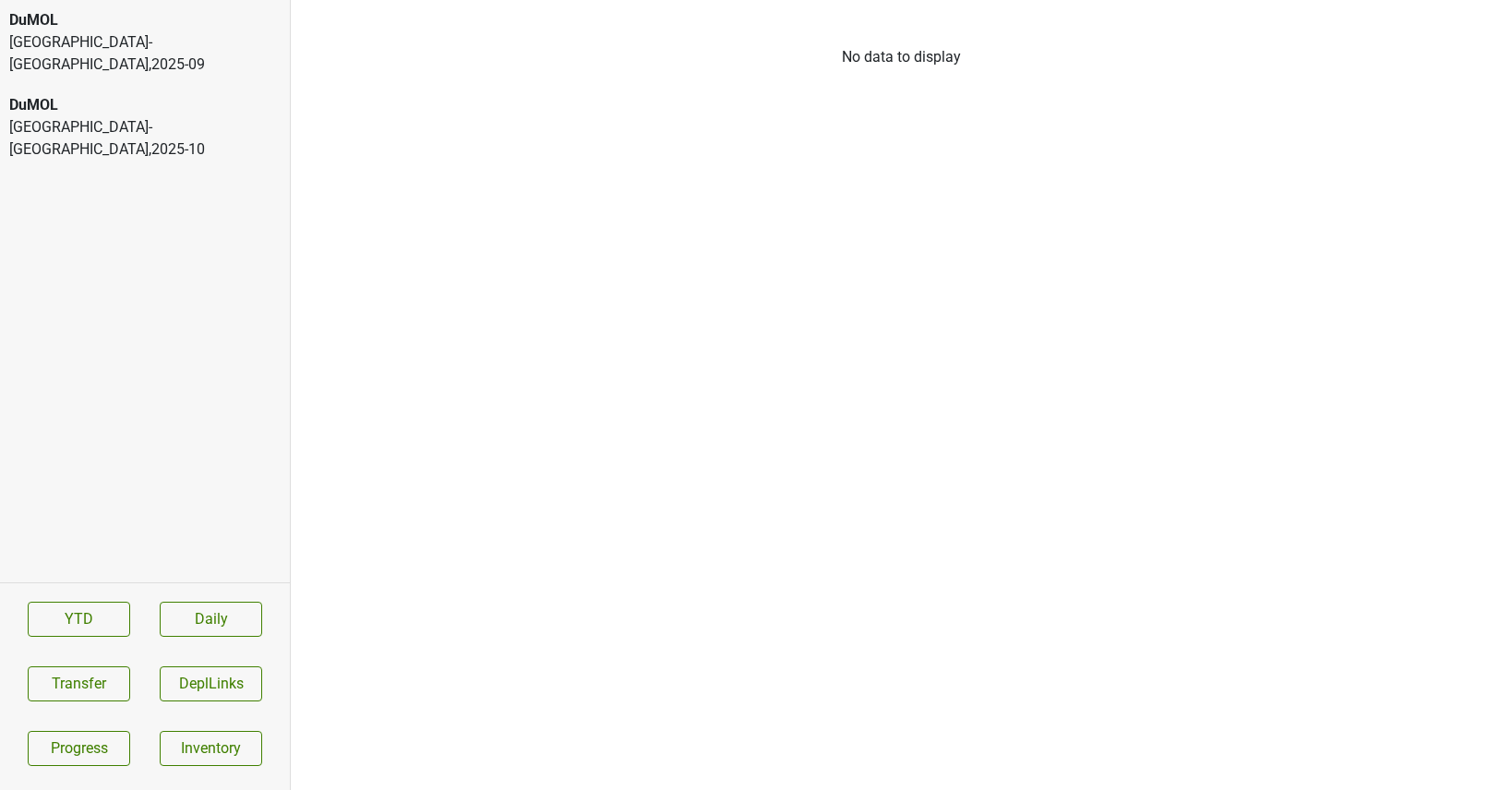
click at [109, 45] on div "Monterey-CA , 2025 - 09" at bounding box center [145, 53] width 271 height 45
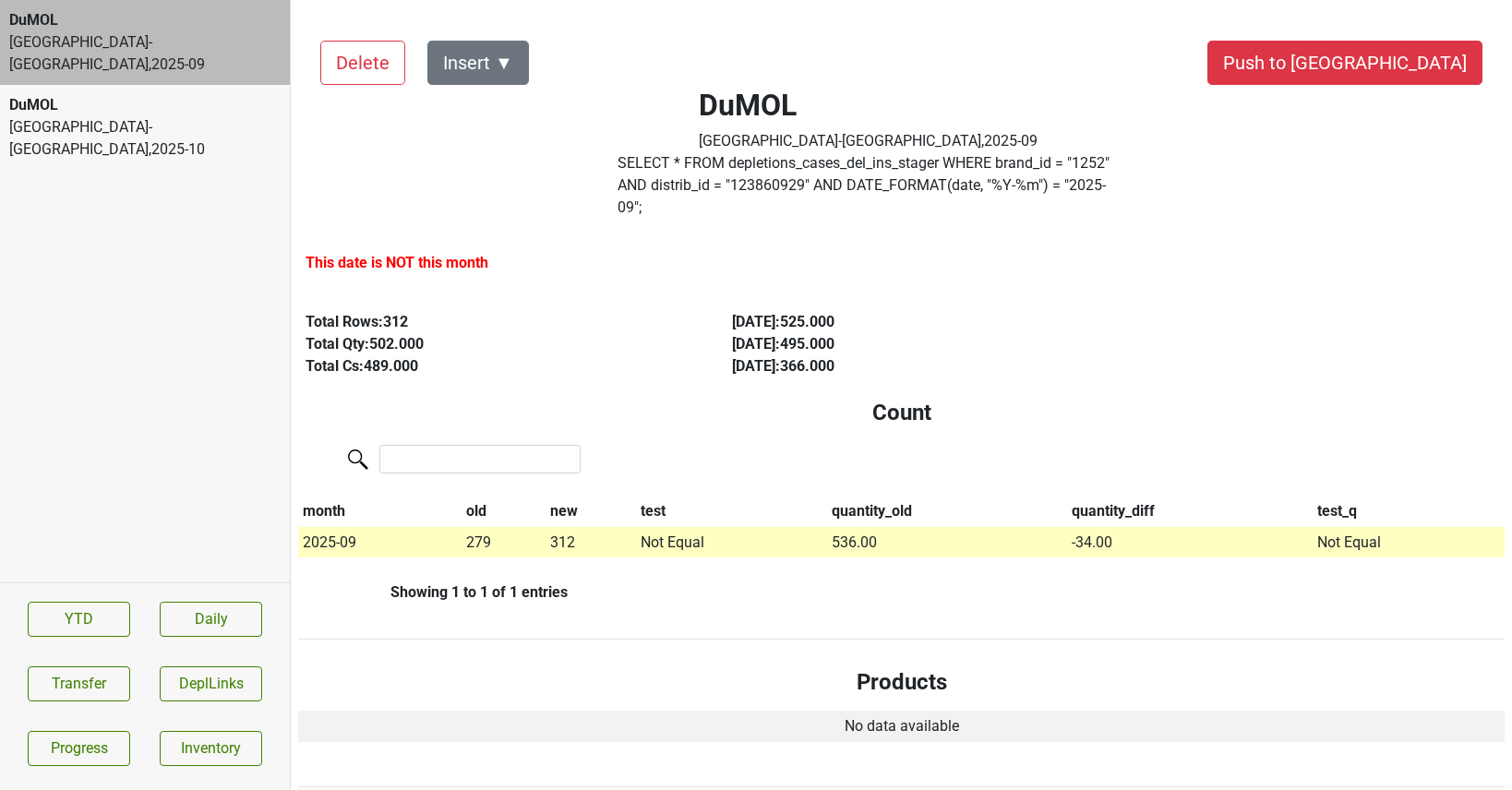
click at [112, 94] on div "DuMOL" at bounding box center [145, 104] width 271 height 22
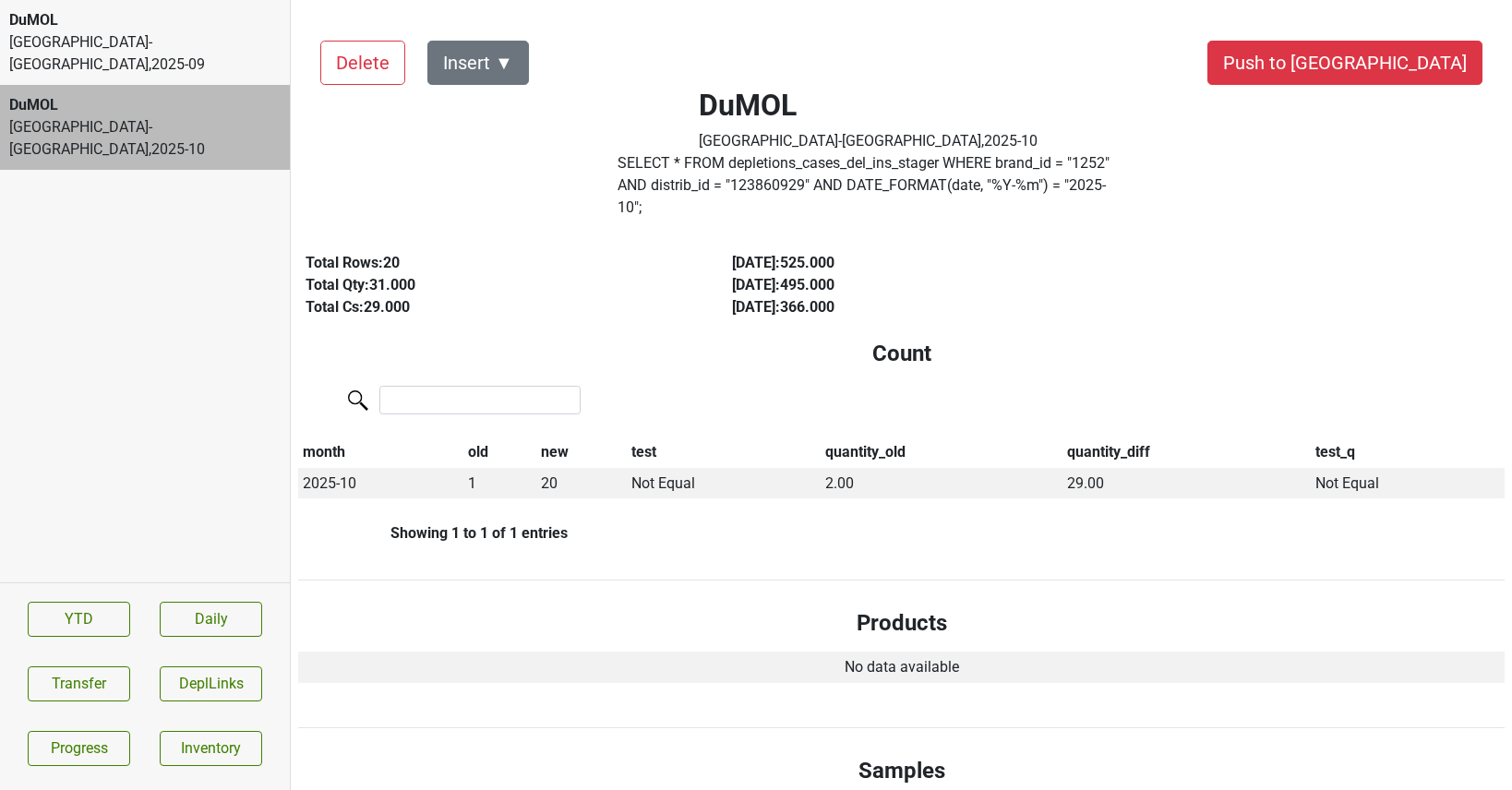
click at [725, 177] on label "SELECT * FROM depletions_cases_del_ins_stager WHERE brand_id = " 1252 " AND dis…" at bounding box center [867, 186] width 501 height 66
click at [686, 159] on label "SELECT * FROM depletions_cases_del_ins_stager WHERE brand_id = " 1252 " AND dis…" at bounding box center [867, 186] width 501 height 66
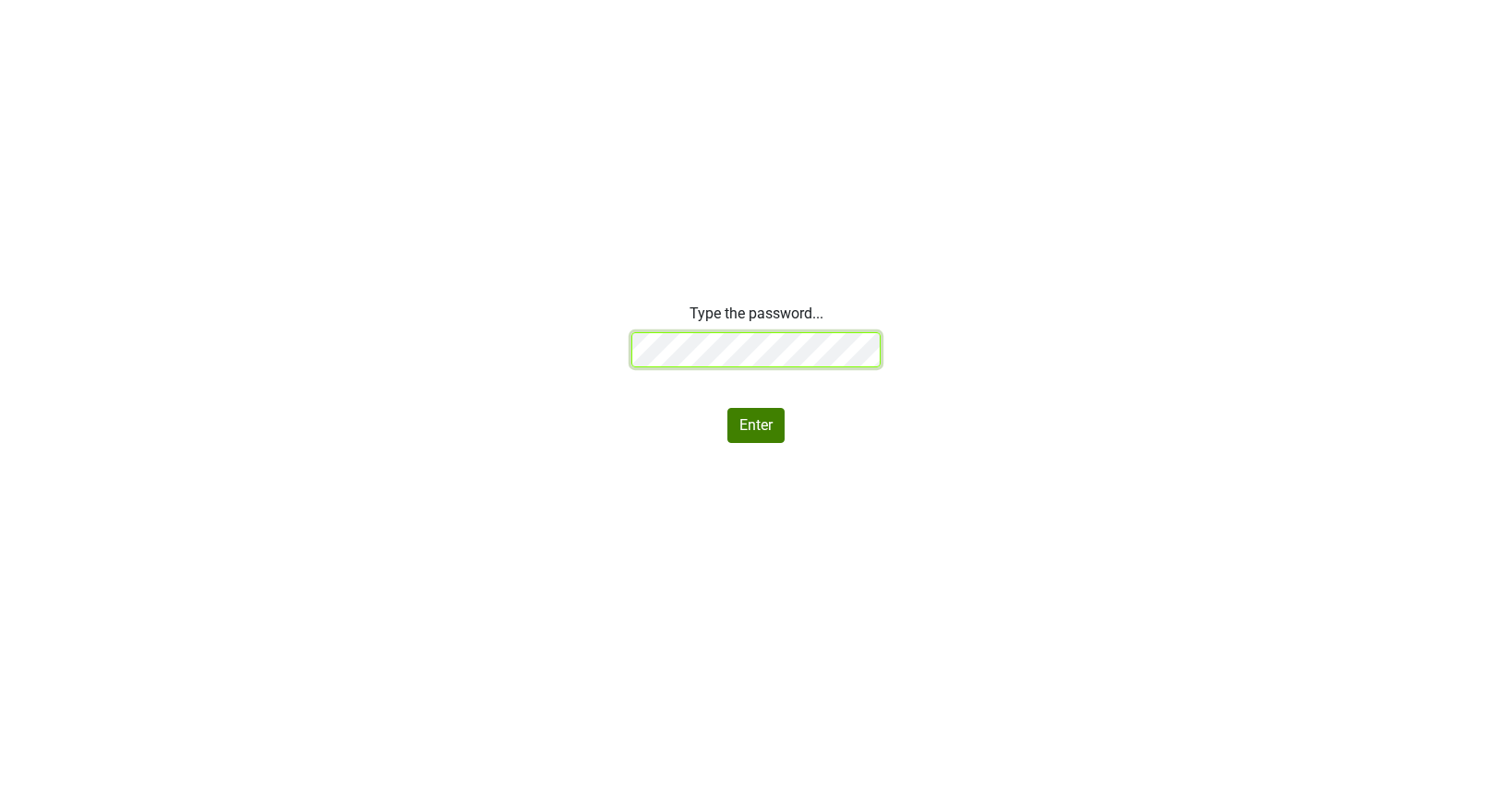
click at [415, 335] on div "Type the password... Enter" at bounding box center [756, 373] width 1512 height 140
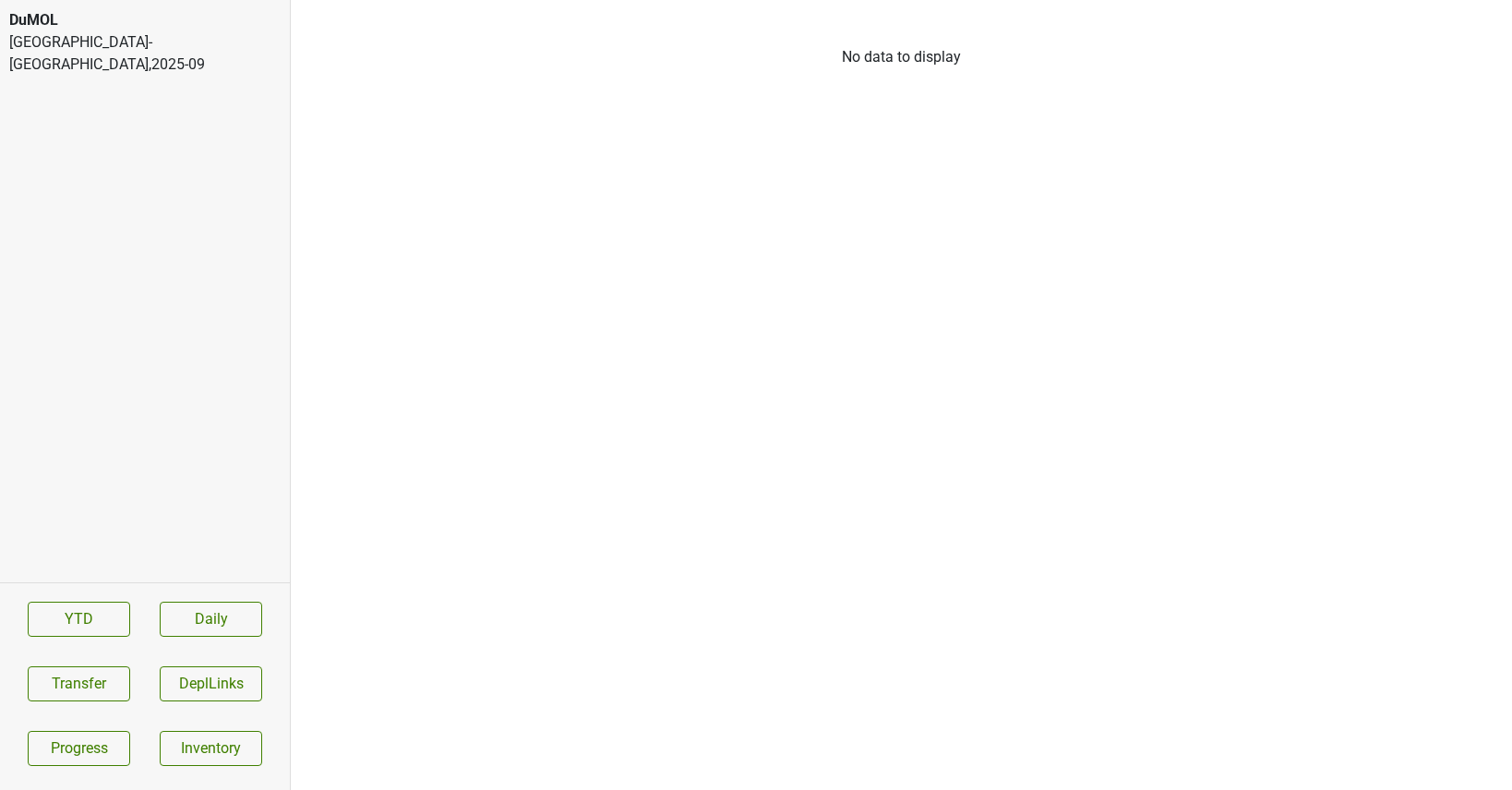
click at [76, 22] on div "DuMOL" at bounding box center [145, 20] width 271 height 22
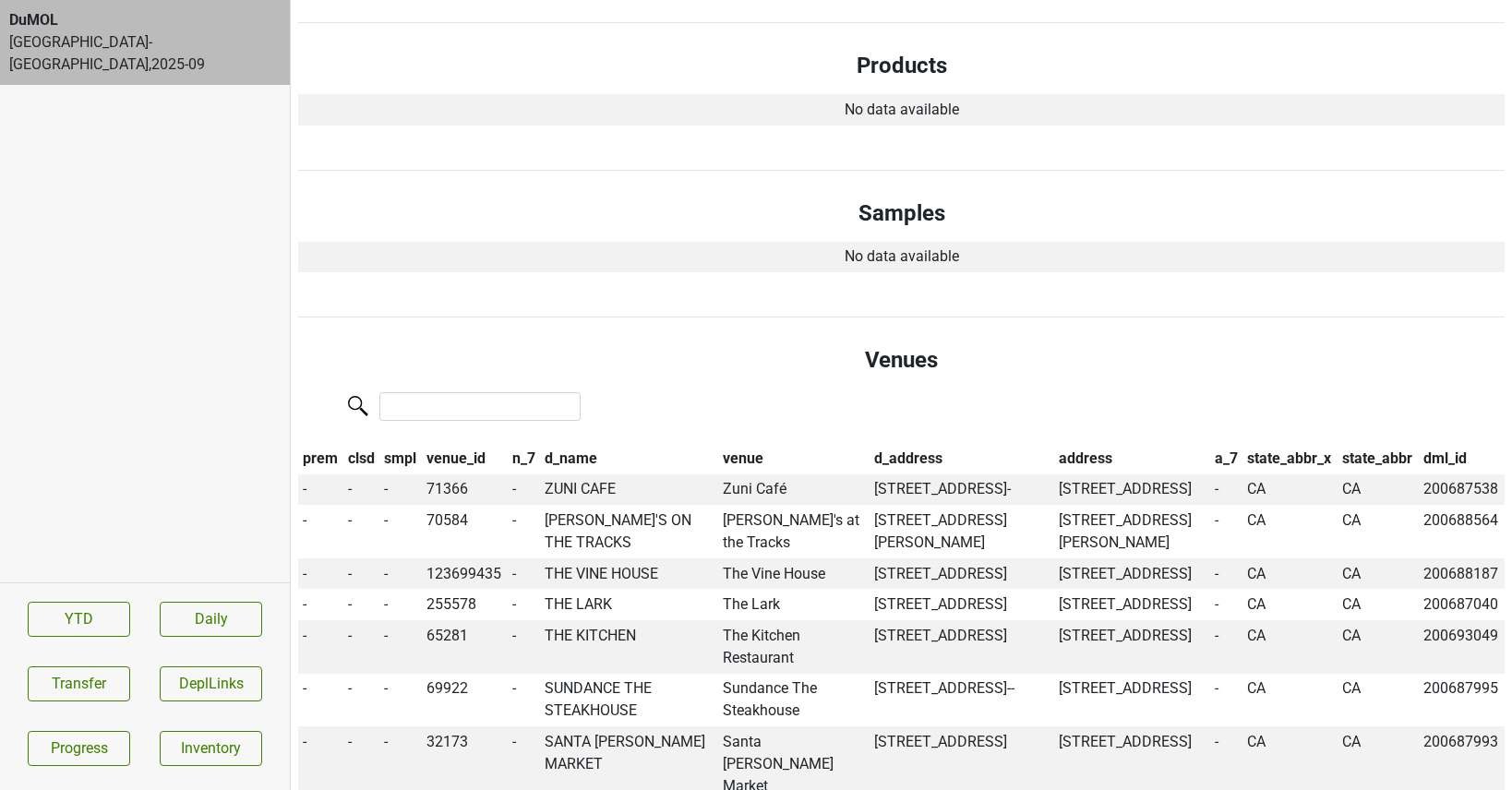
scroll to position [580, 0]
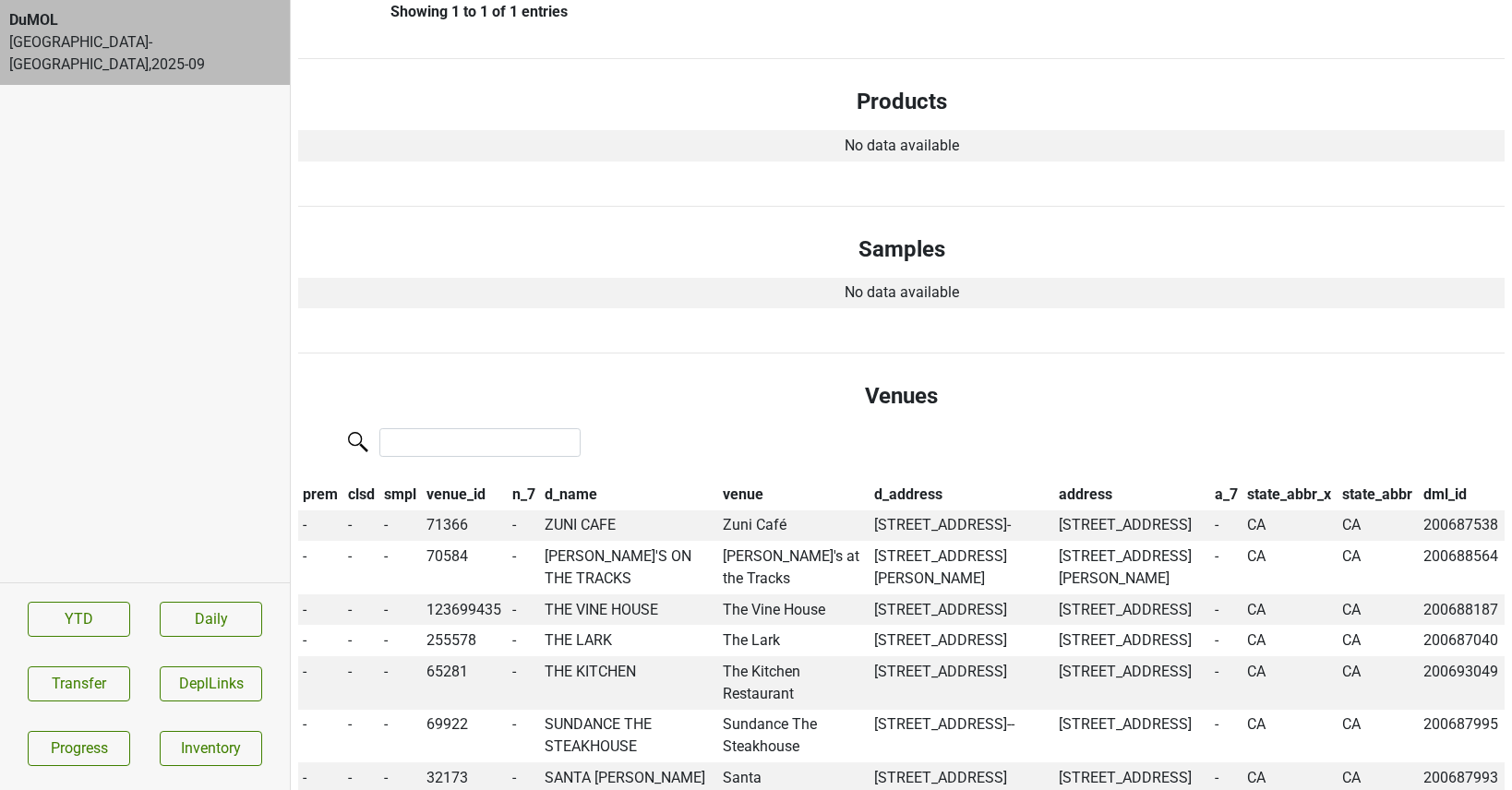
click at [523, 479] on th "n_7" at bounding box center [523, 494] width 32 height 31
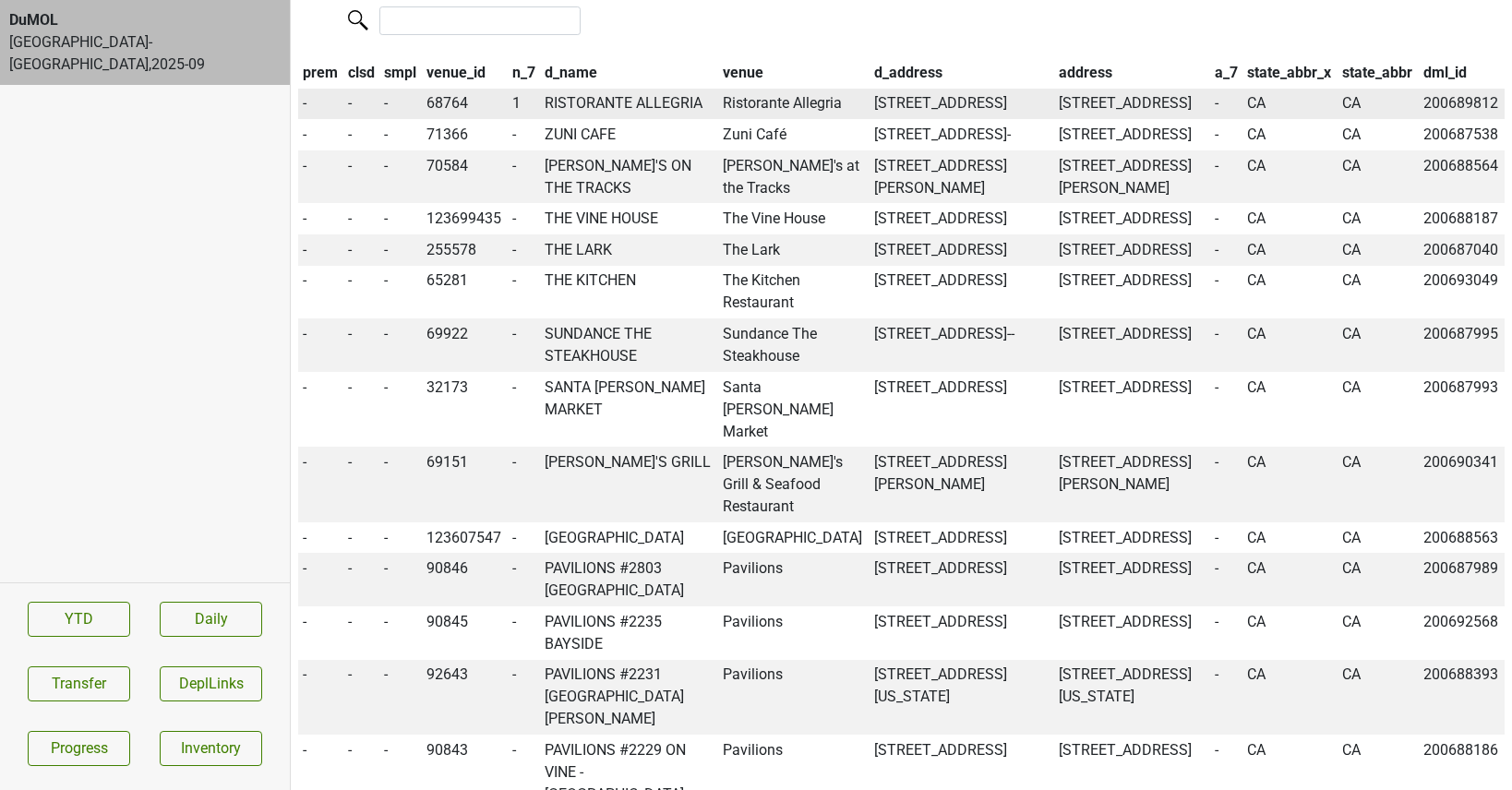
scroll to position [801, 0]
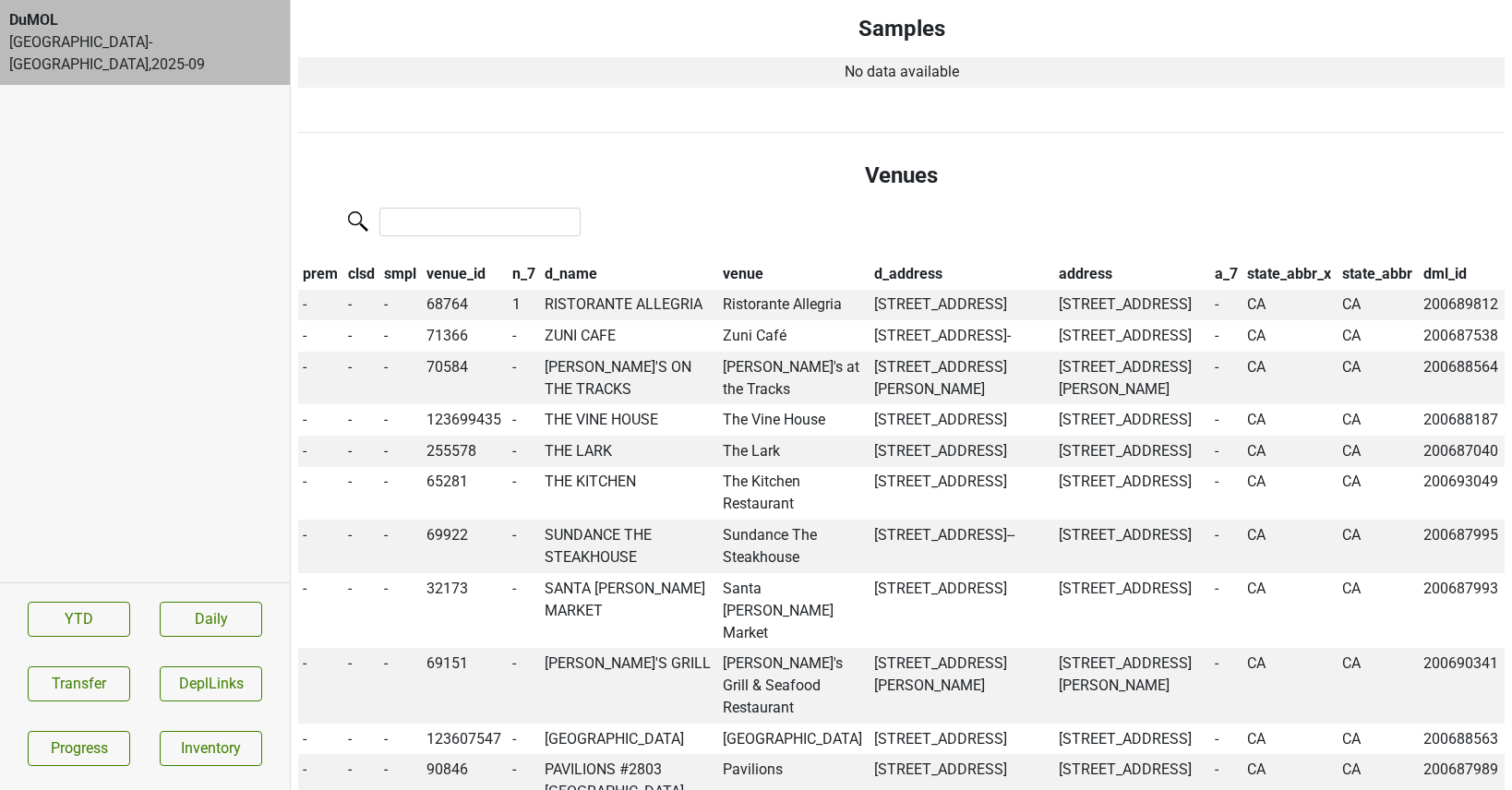
click at [1220, 259] on th "a_7" at bounding box center [1226, 274] width 32 height 31
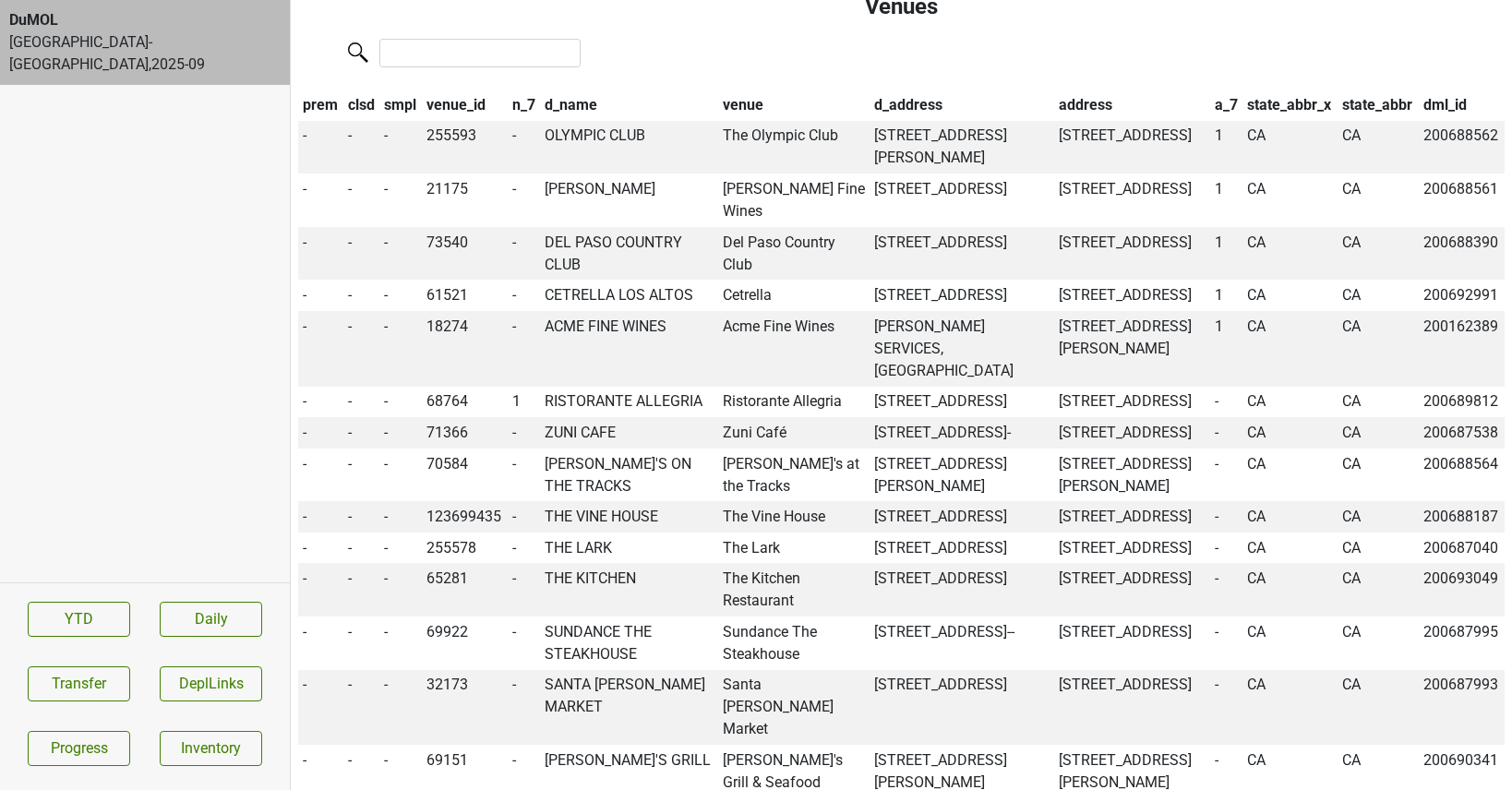
scroll to position [983, 0]
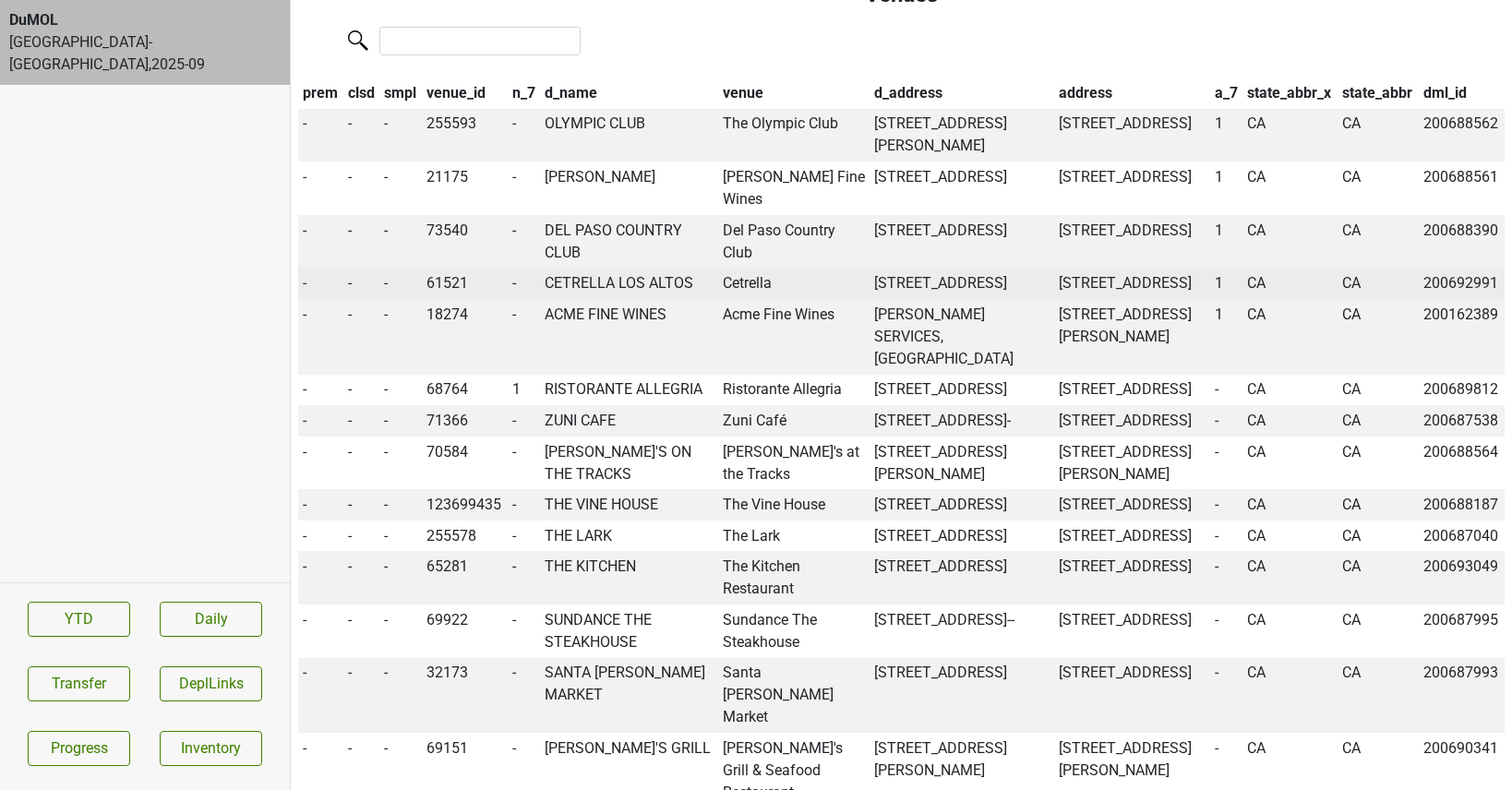
click at [642, 285] on td "CETRELLA LOS ALTOS" at bounding box center [628, 283] width 178 height 31
click at [775, 285] on td "Cetrella" at bounding box center [793, 283] width 152 height 31
click at [436, 284] on td "61521" at bounding box center [465, 283] width 86 height 31
copy td "61521"
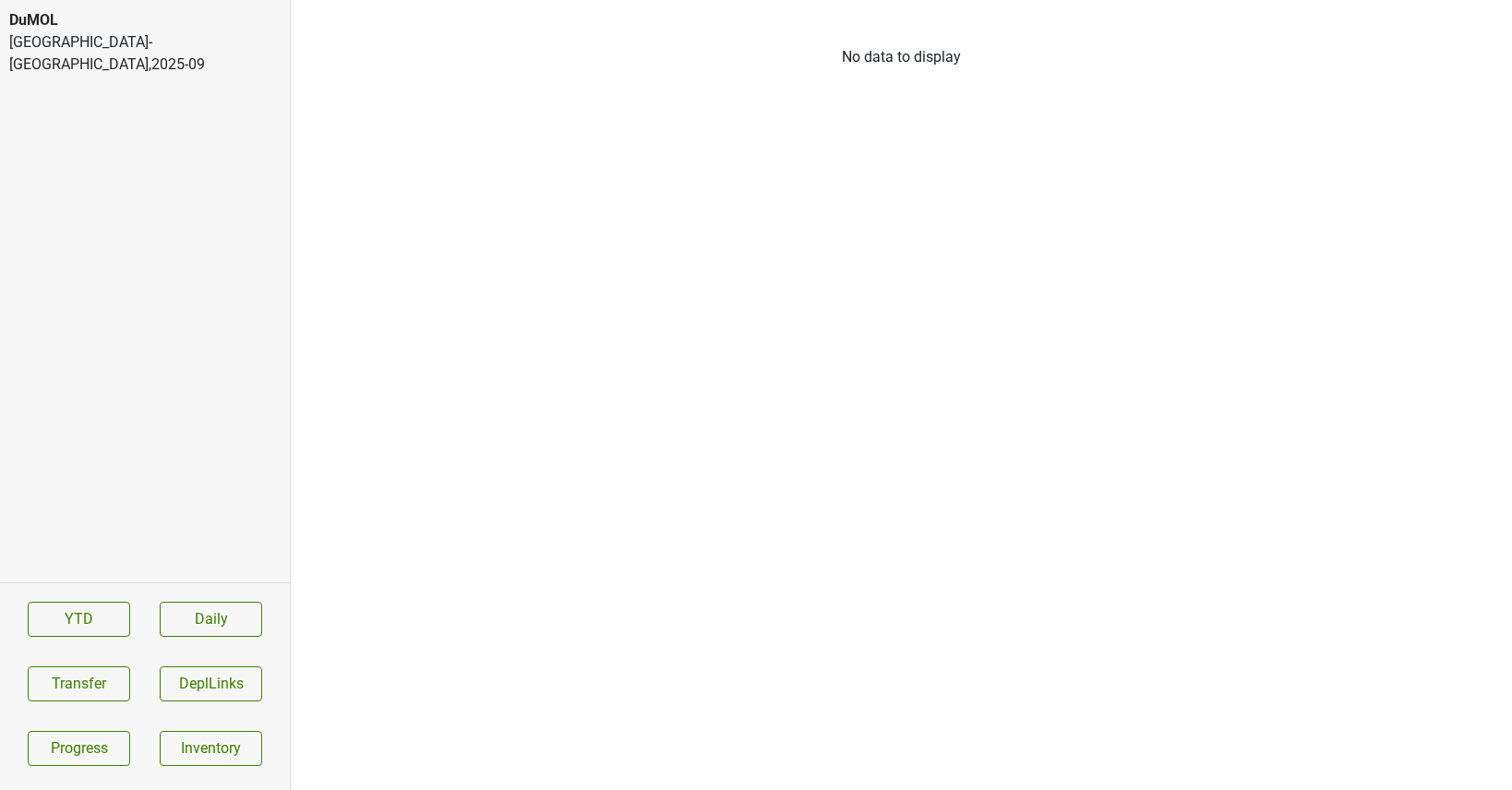
click at [87, 48] on div "[GEOGRAPHIC_DATA]-[GEOGRAPHIC_DATA] , 2025 - 09" at bounding box center [145, 53] width 271 height 45
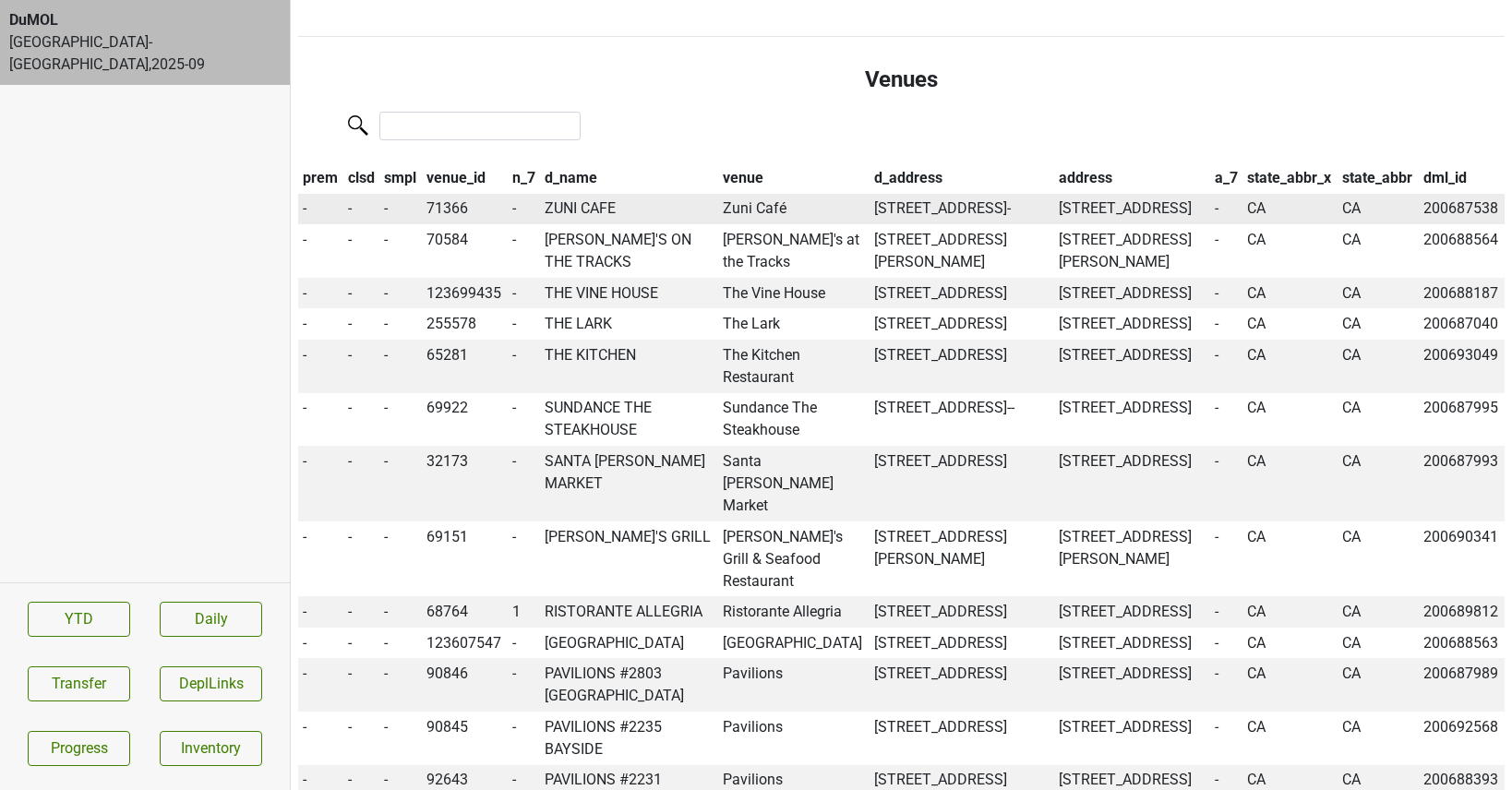
scroll to position [899, 0]
click at [1221, 160] on th "a_7" at bounding box center [1226, 175] width 32 height 31
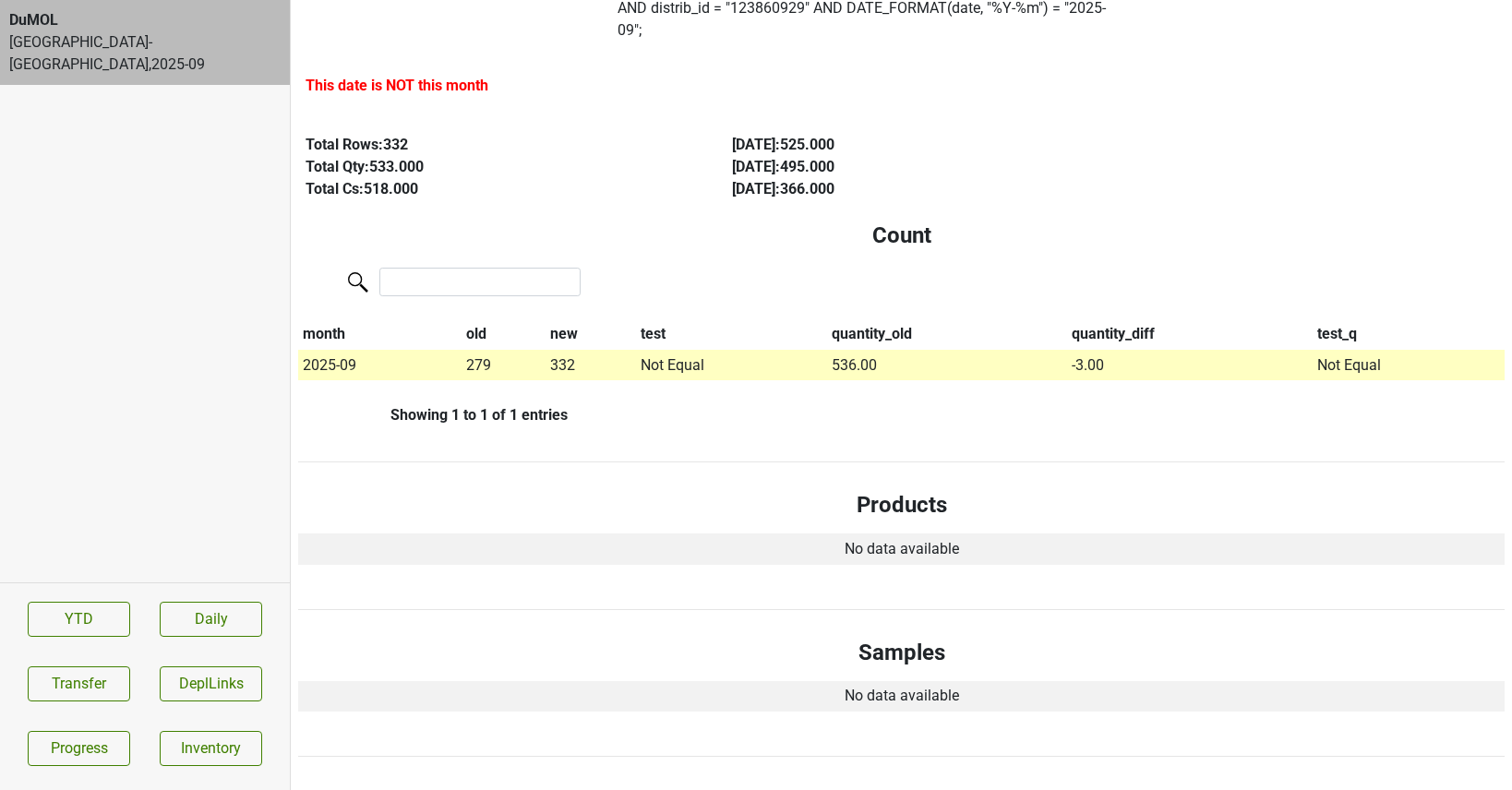
scroll to position [0, 0]
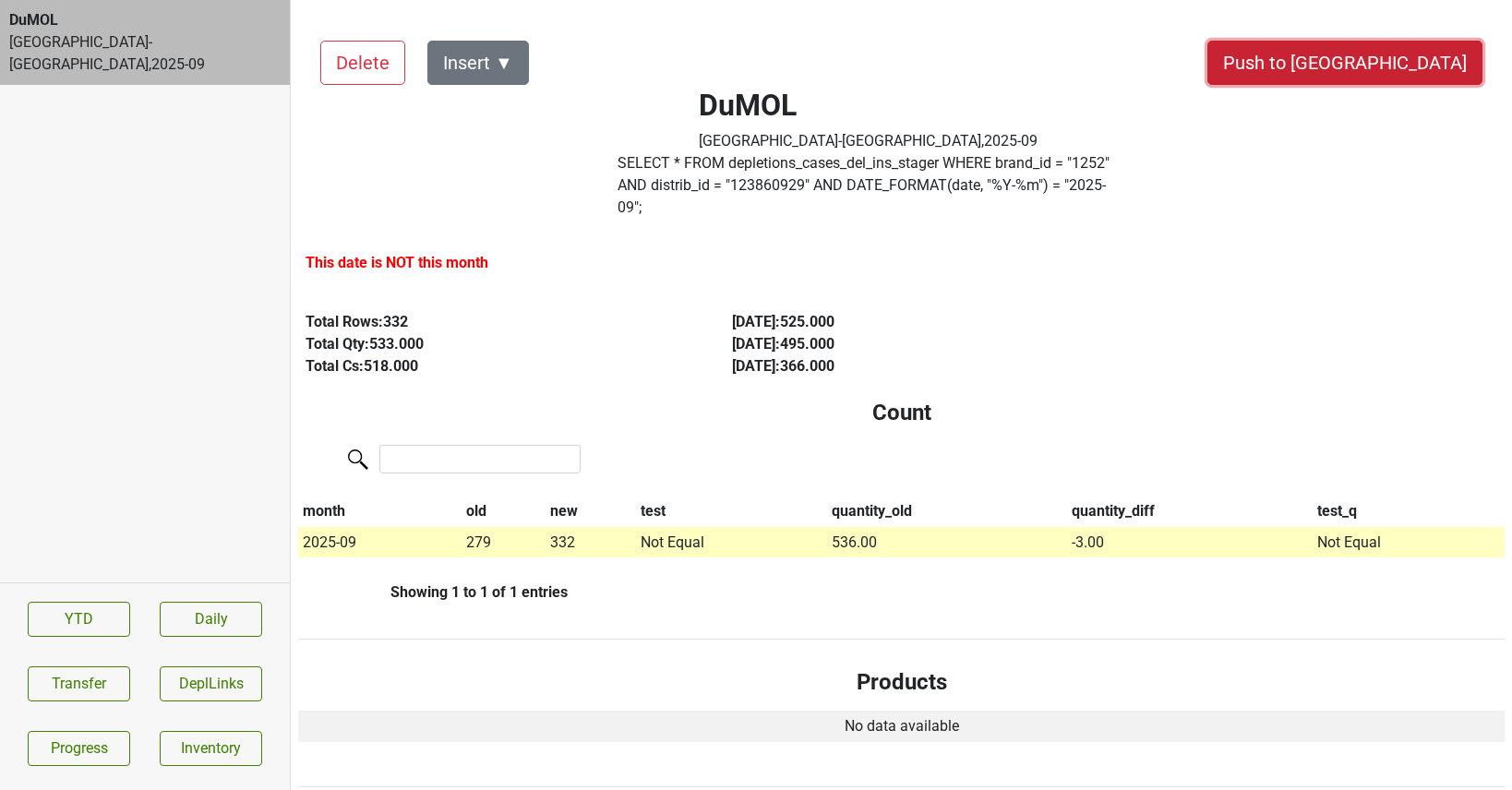
click at [1404, 70] on button "Push to DC" at bounding box center [1344, 63] width 275 height 45
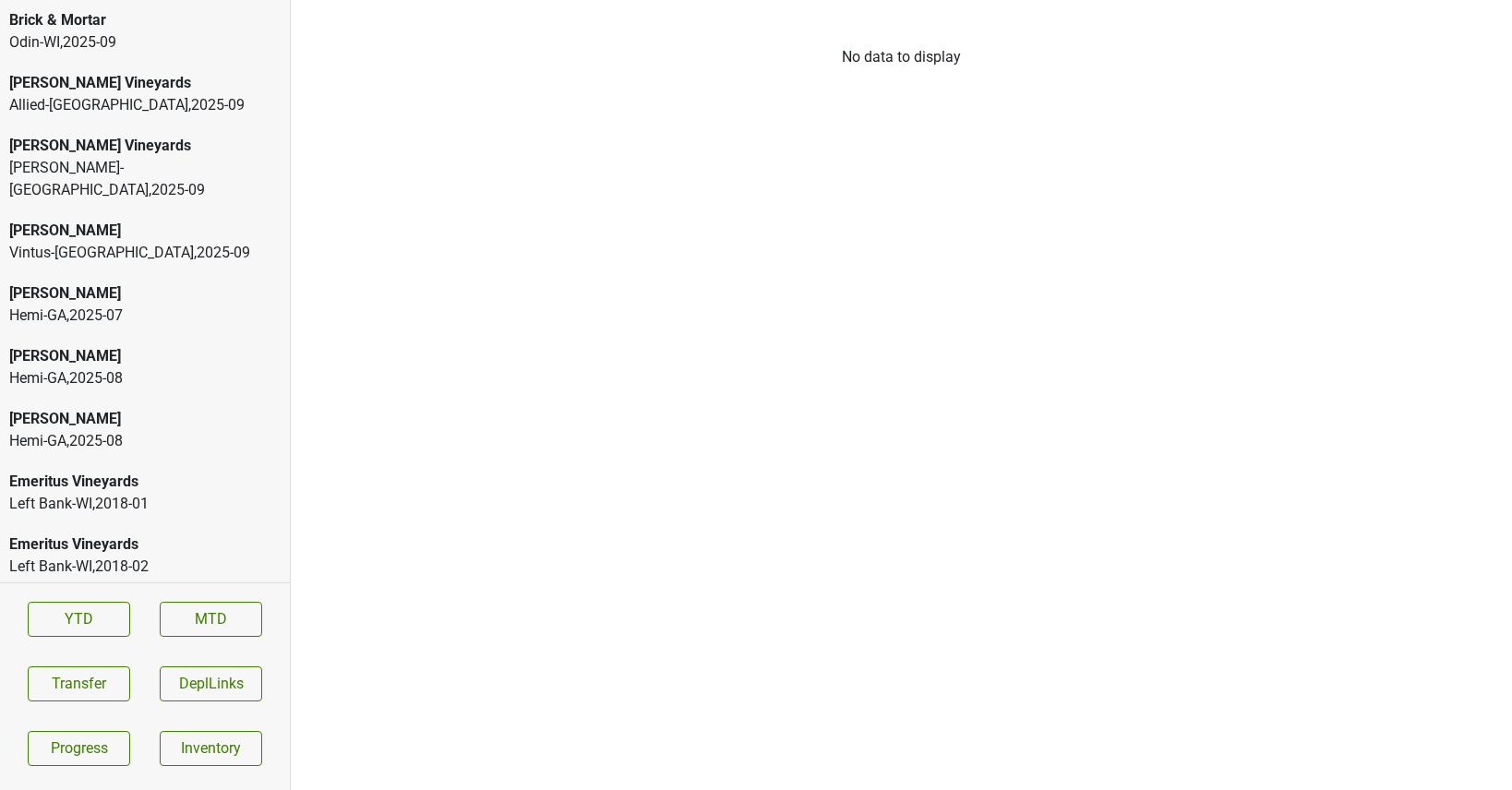
click at [111, 40] on div "Odin-[GEOGRAPHIC_DATA] , 2025 - 09" at bounding box center [145, 42] width 271 height 22
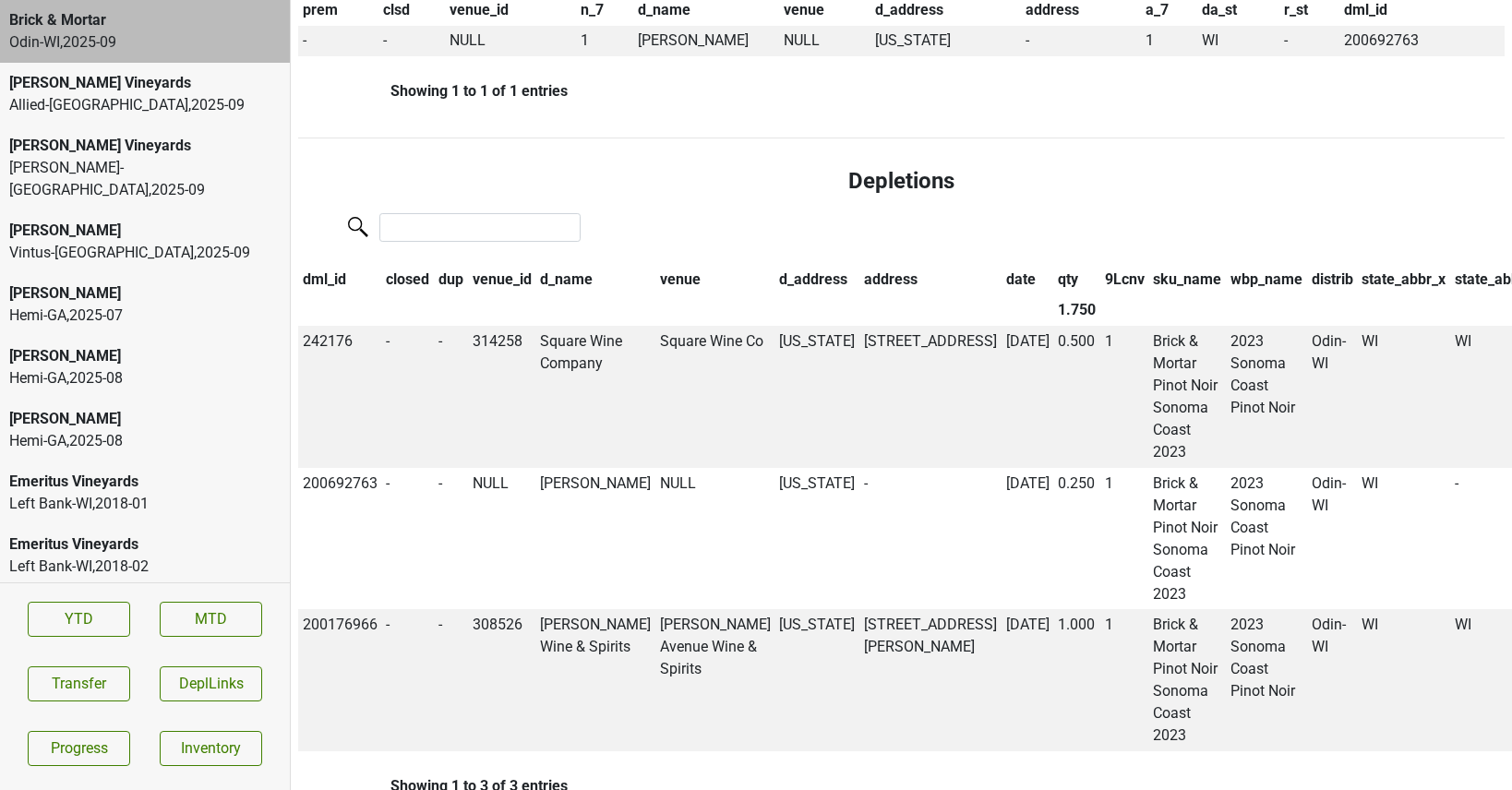
scroll to position [764, 0]
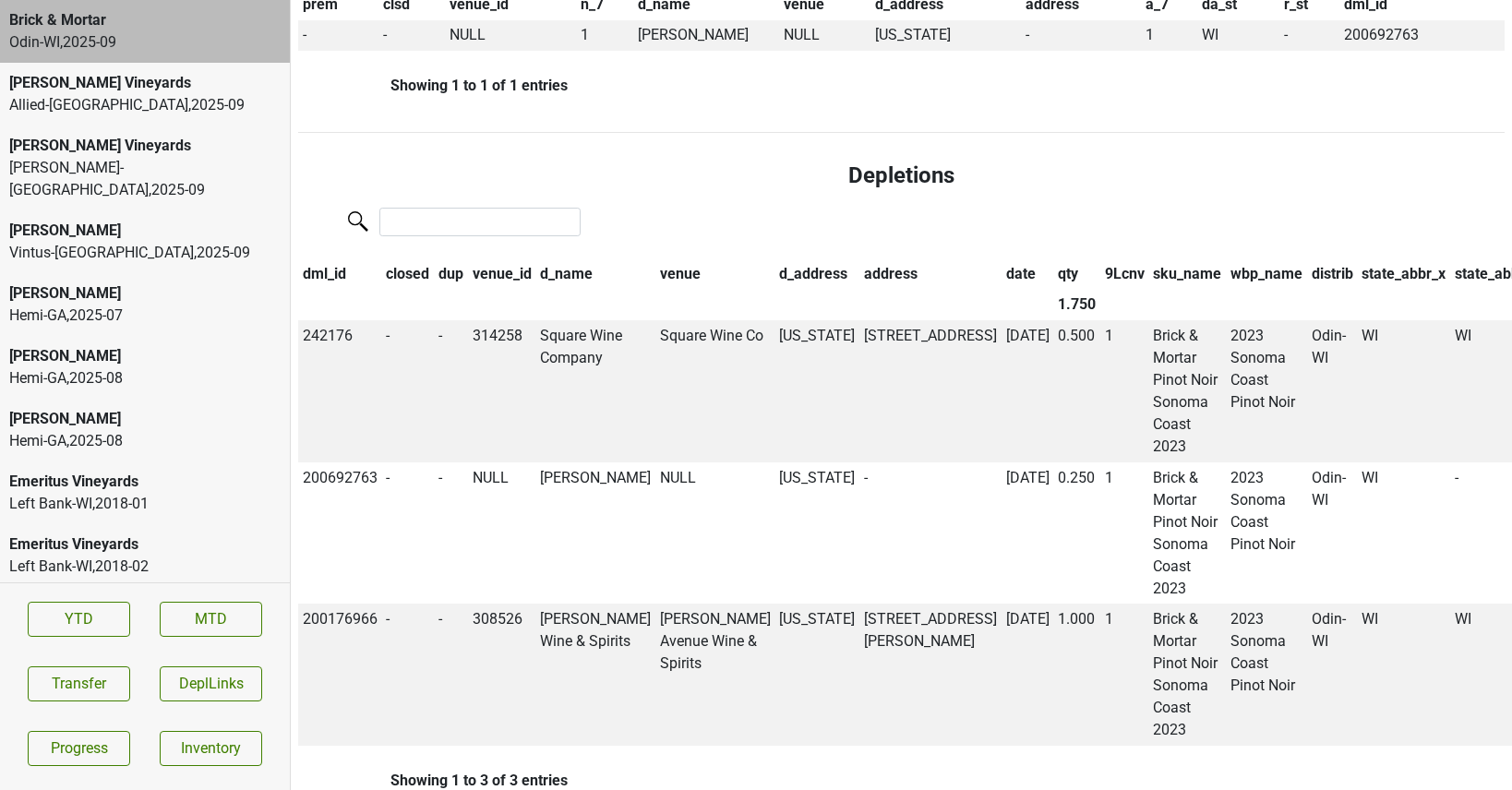
click at [137, 115] on div "Allied-[GEOGRAPHIC_DATA] , 2025 - 09" at bounding box center [145, 104] width 271 height 22
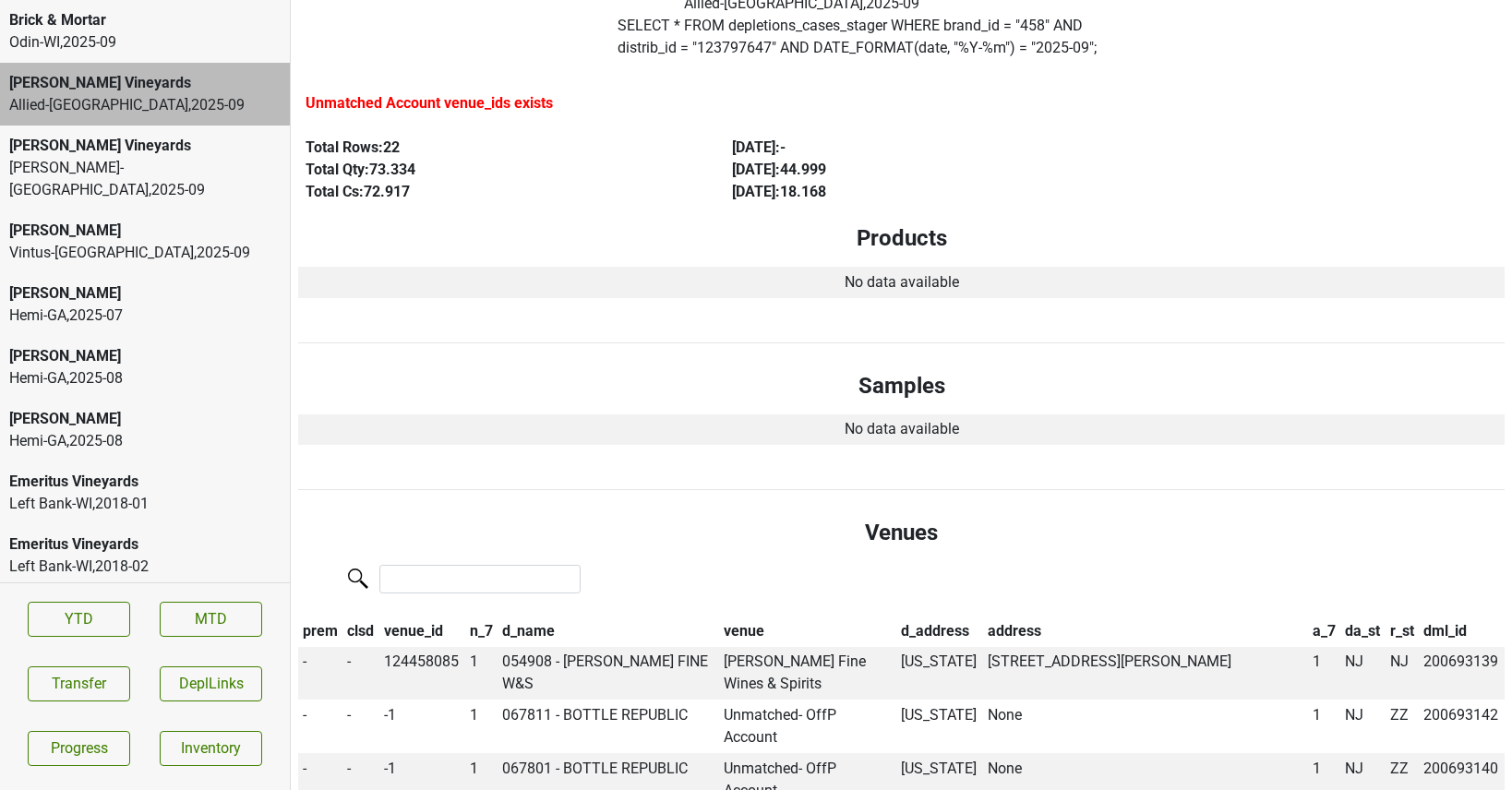
scroll to position [113, 0]
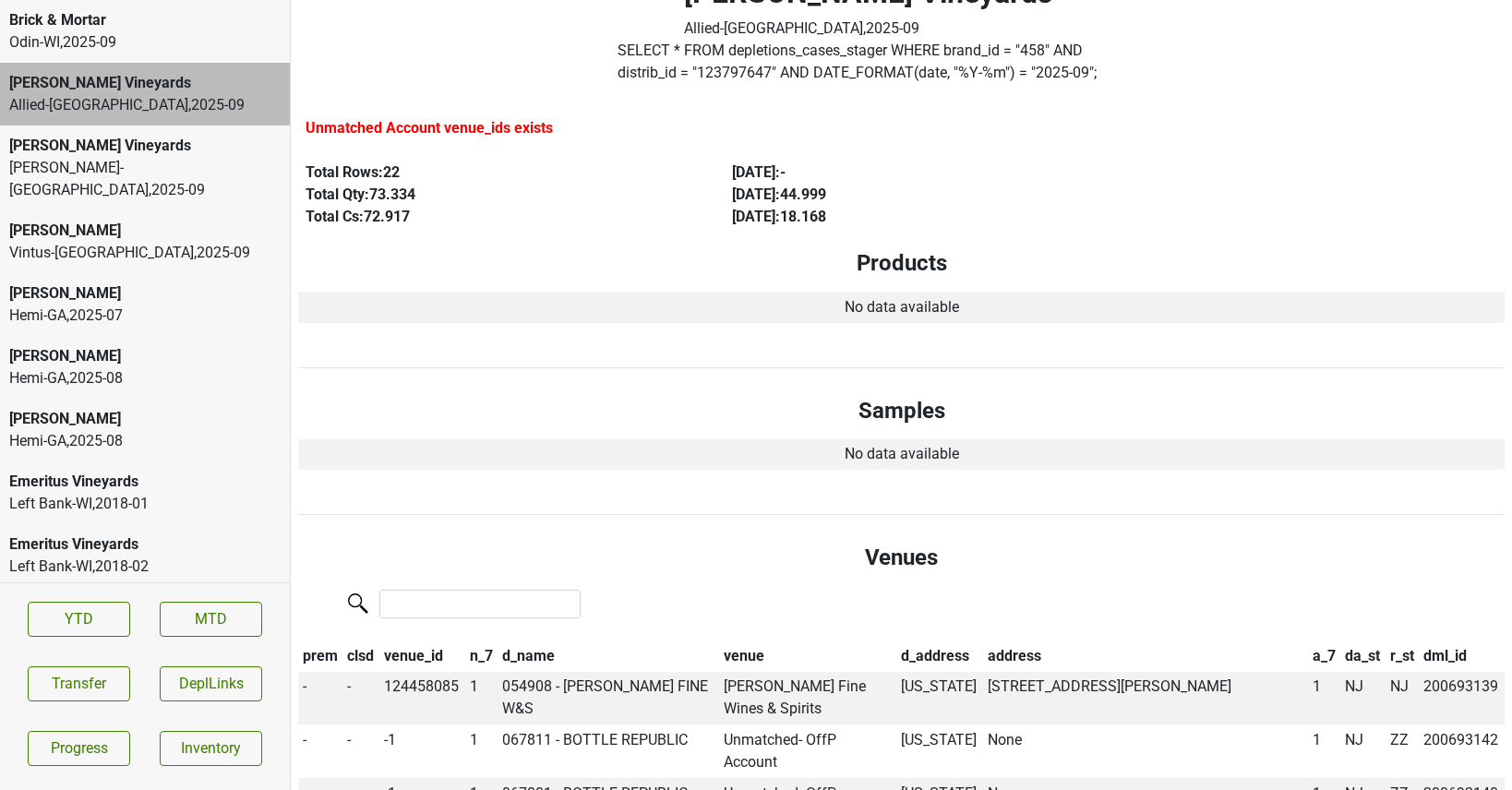
click at [170, 156] on div "[PERSON_NAME]-[GEOGRAPHIC_DATA] , 2025 - 09" at bounding box center [145, 178] width 271 height 45
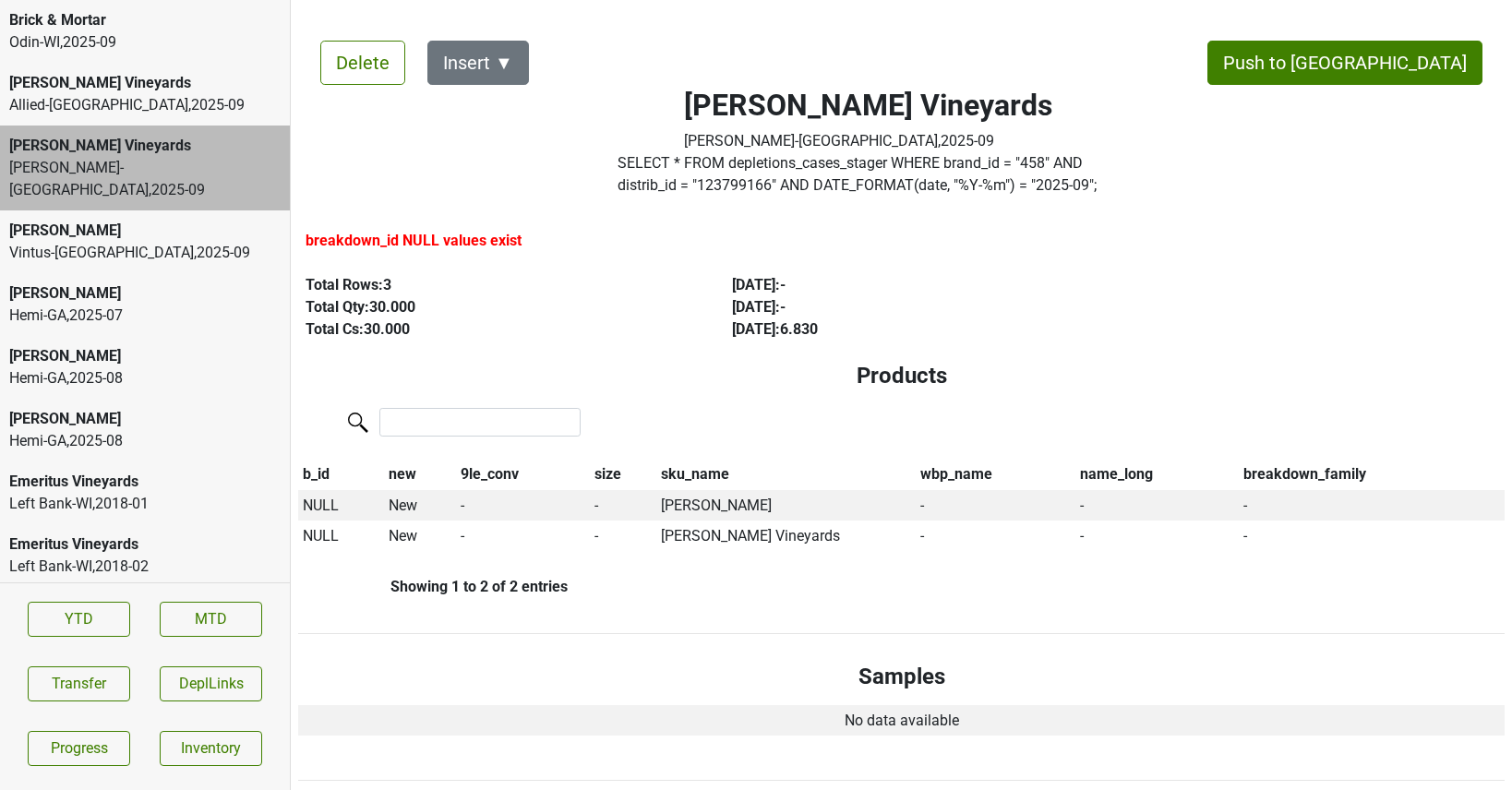
click at [156, 220] on div "[PERSON_NAME]" at bounding box center [145, 230] width 271 height 22
